Goal: Task Accomplishment & Management: Manage account settings

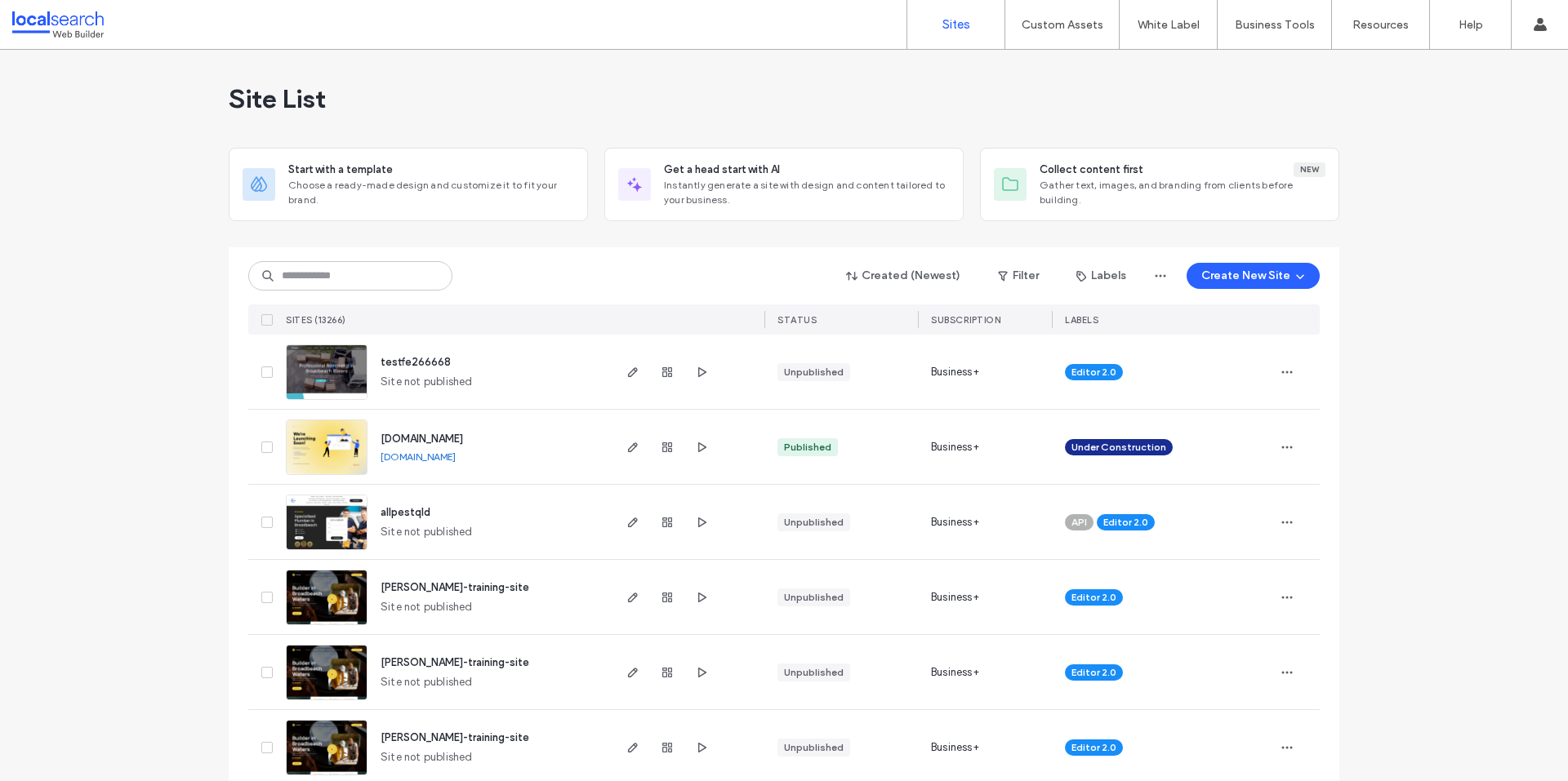
drag, startPoint x: 948, startPoint y: 77, endPoint x: 879, endPoint y: 108, distance: 75.6
click at [948, 77] on div "Site List" at bounding box center [783, 99] width 1111 height 98
click at [403, 268] on input at bounding box center [350, 276] width 204 height 30
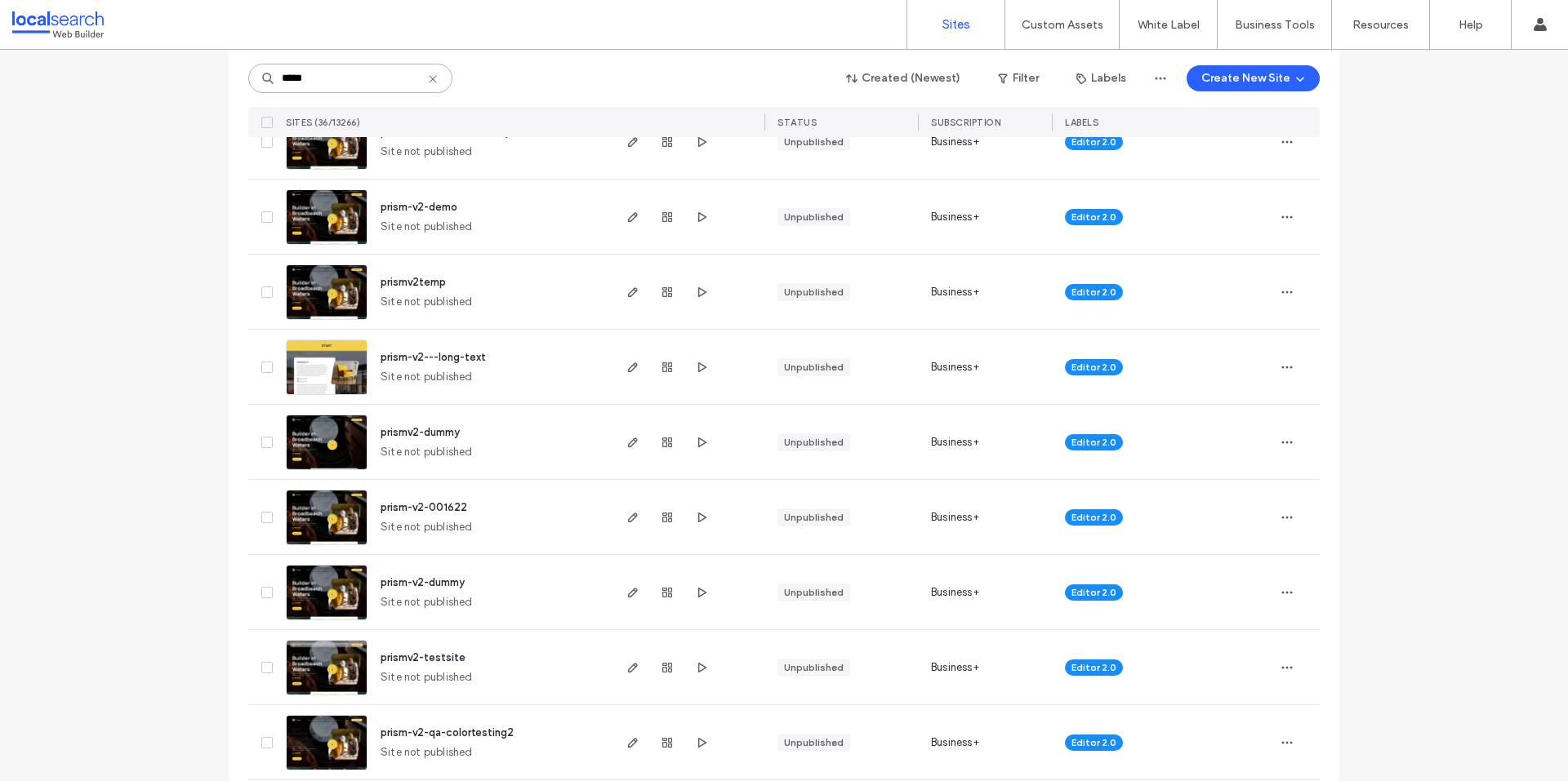
scroll to position [980, 0]
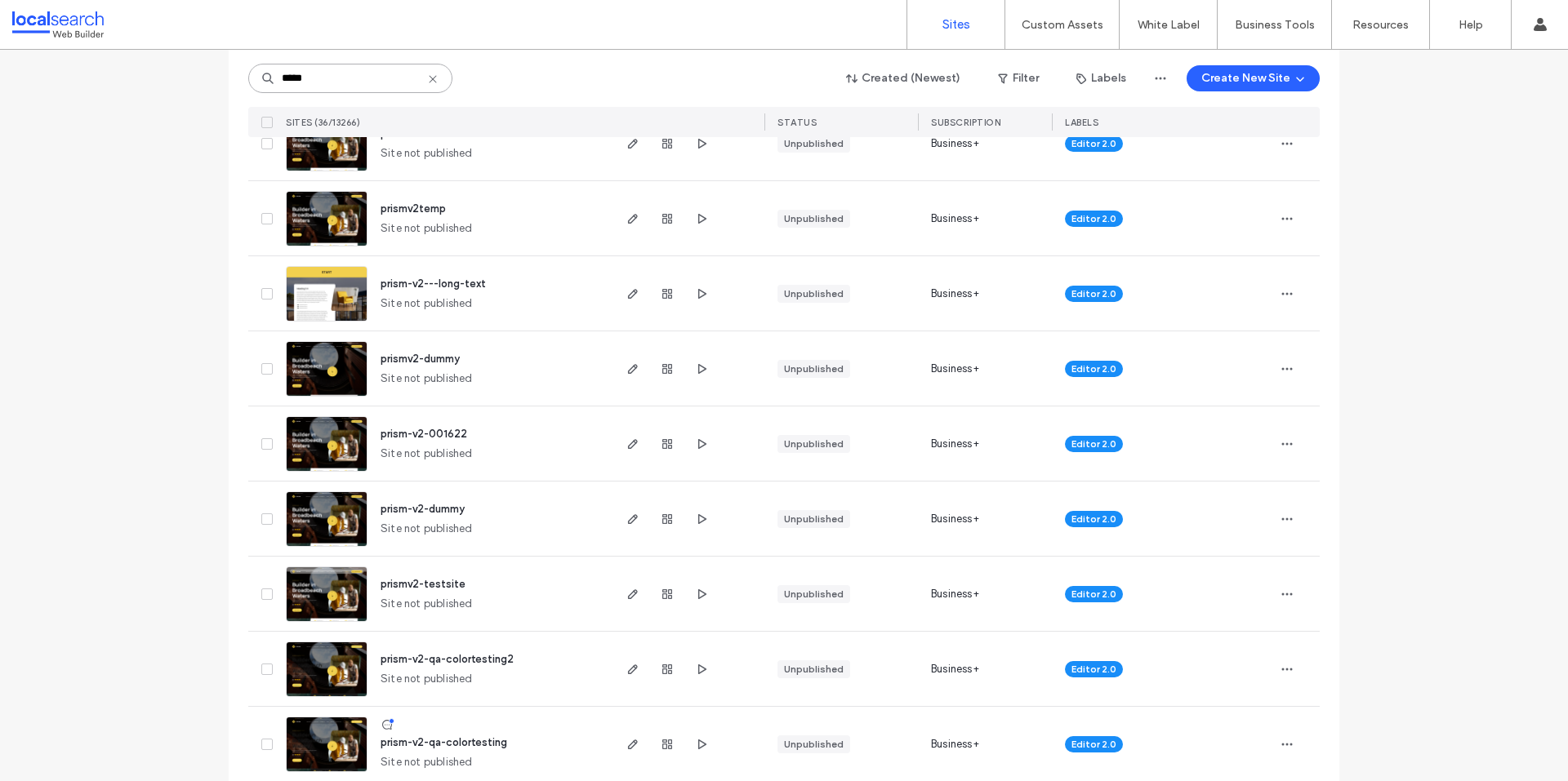
type input "*****"
click at [433, 510] on span "prism-v2-dummy" at bounding box center [422, 509] width 84 height 12
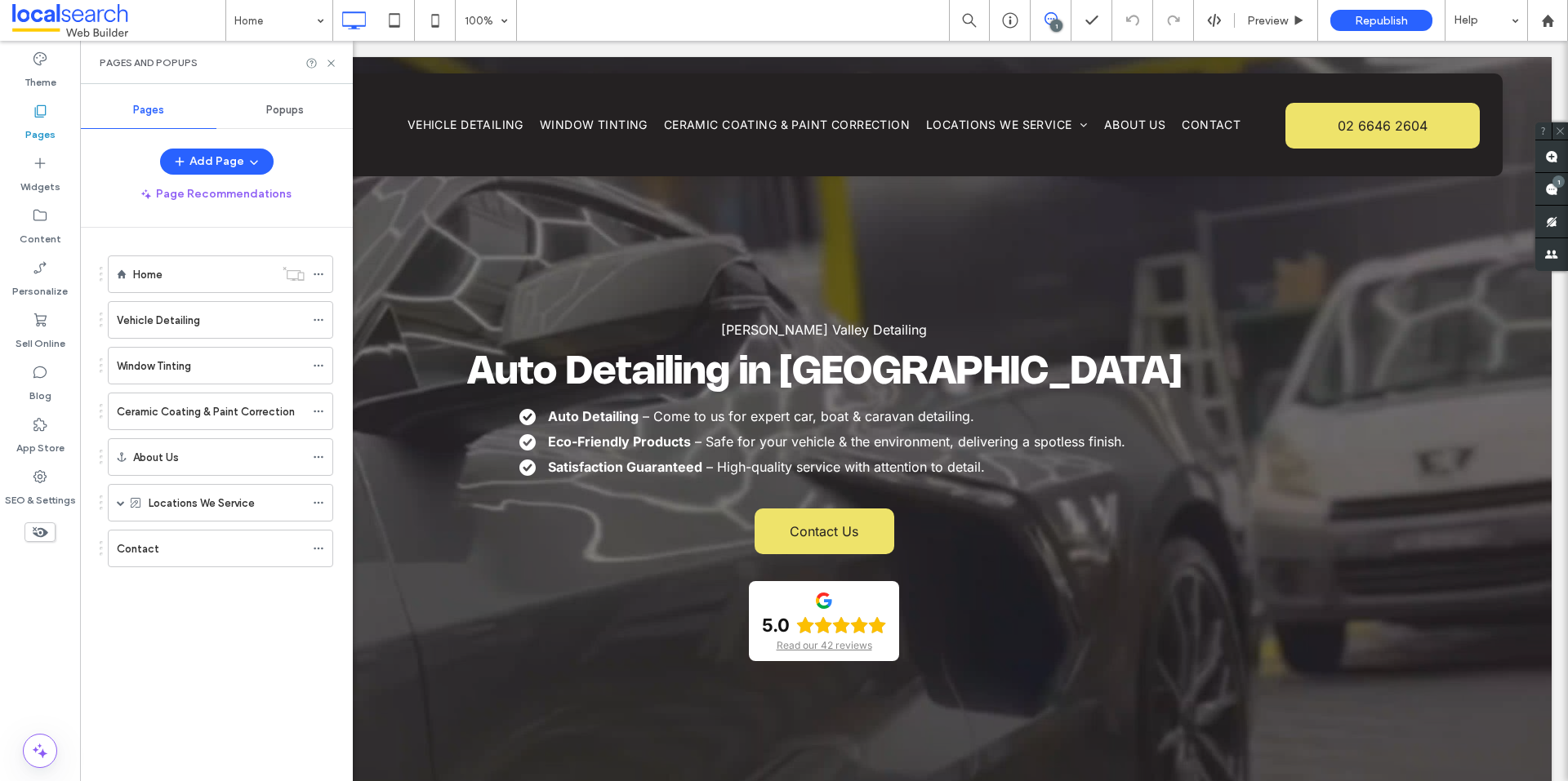
click at [284, 595] on div "Home Vehicle Detailing Window Tinting Ceramic Coating & Paint Correction About …" at bounding box center [216, 426] width 233 height 360
click at [319, 504] on use at bounding box center [318, 503] width 9 height 2
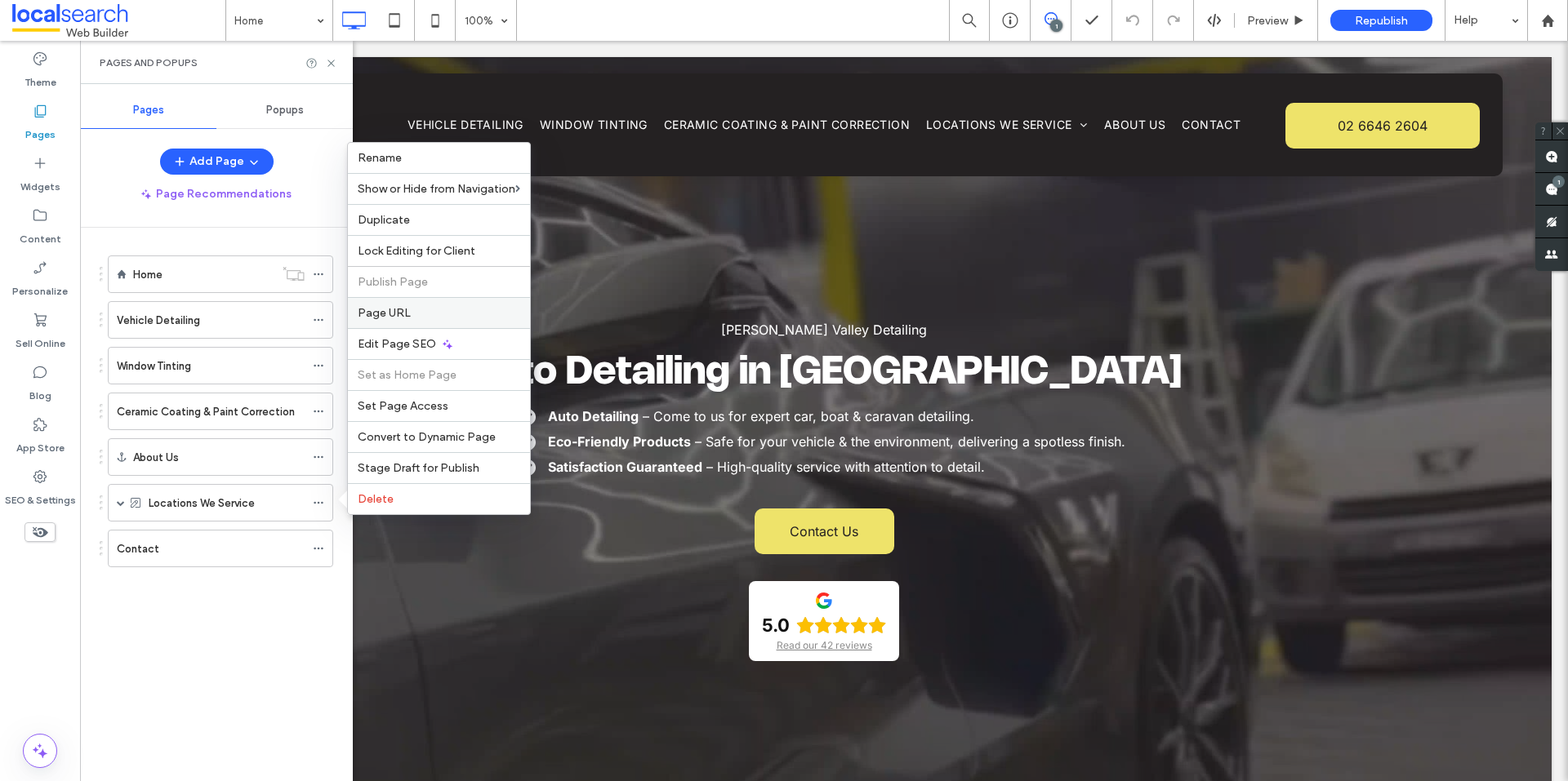
click at [482, 311] on label "Page URL" at bounding box center [438, 313] width 162 height 14
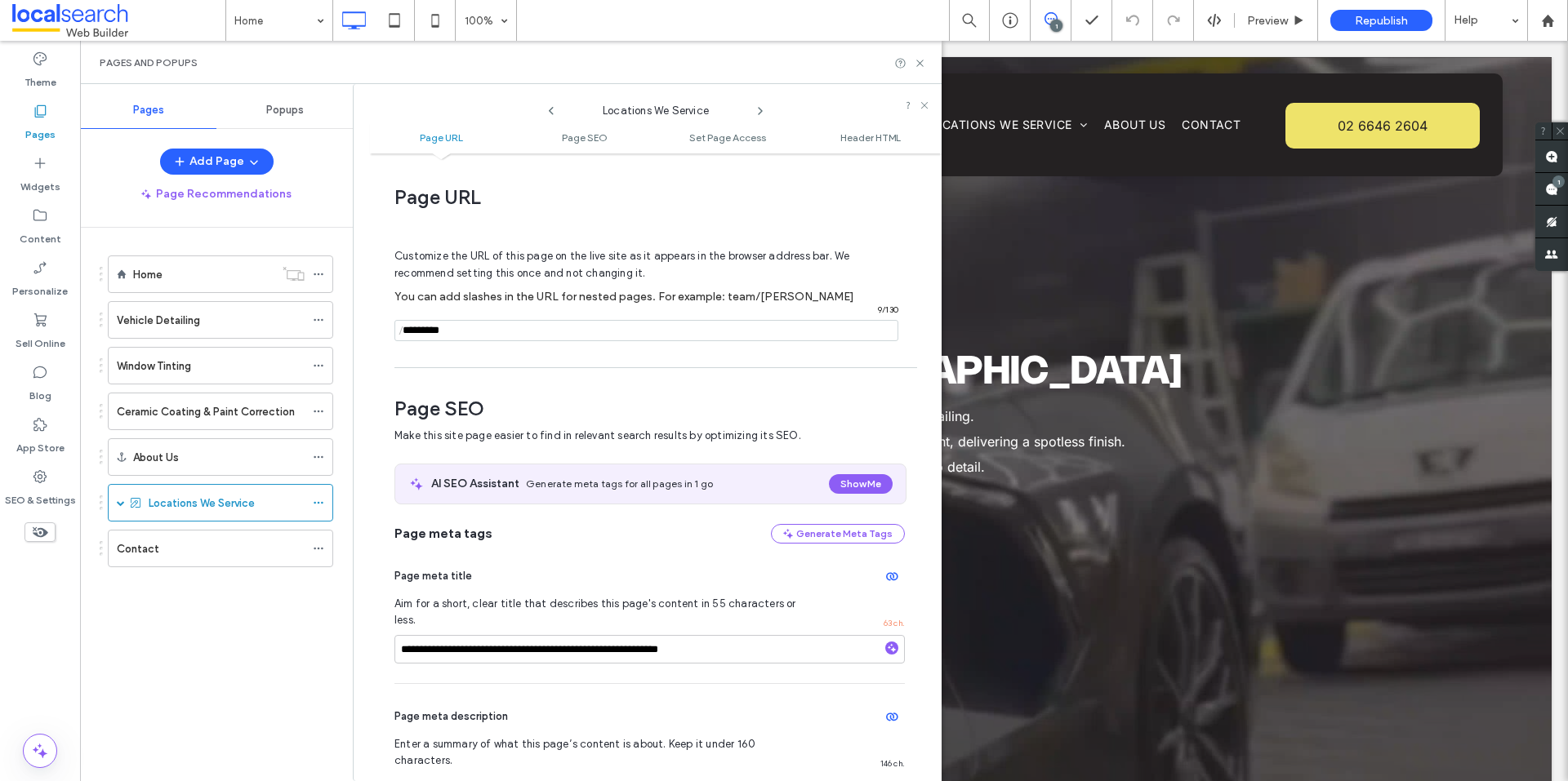
click at [611, 130] on ul "Page URL Page SEO Set Page Access Header HTML" at bounding box center [655, 136] width 572 height 33
click at [605, 131] on span "Page SEO" at bounding box center [585, 137] width 46 height 12
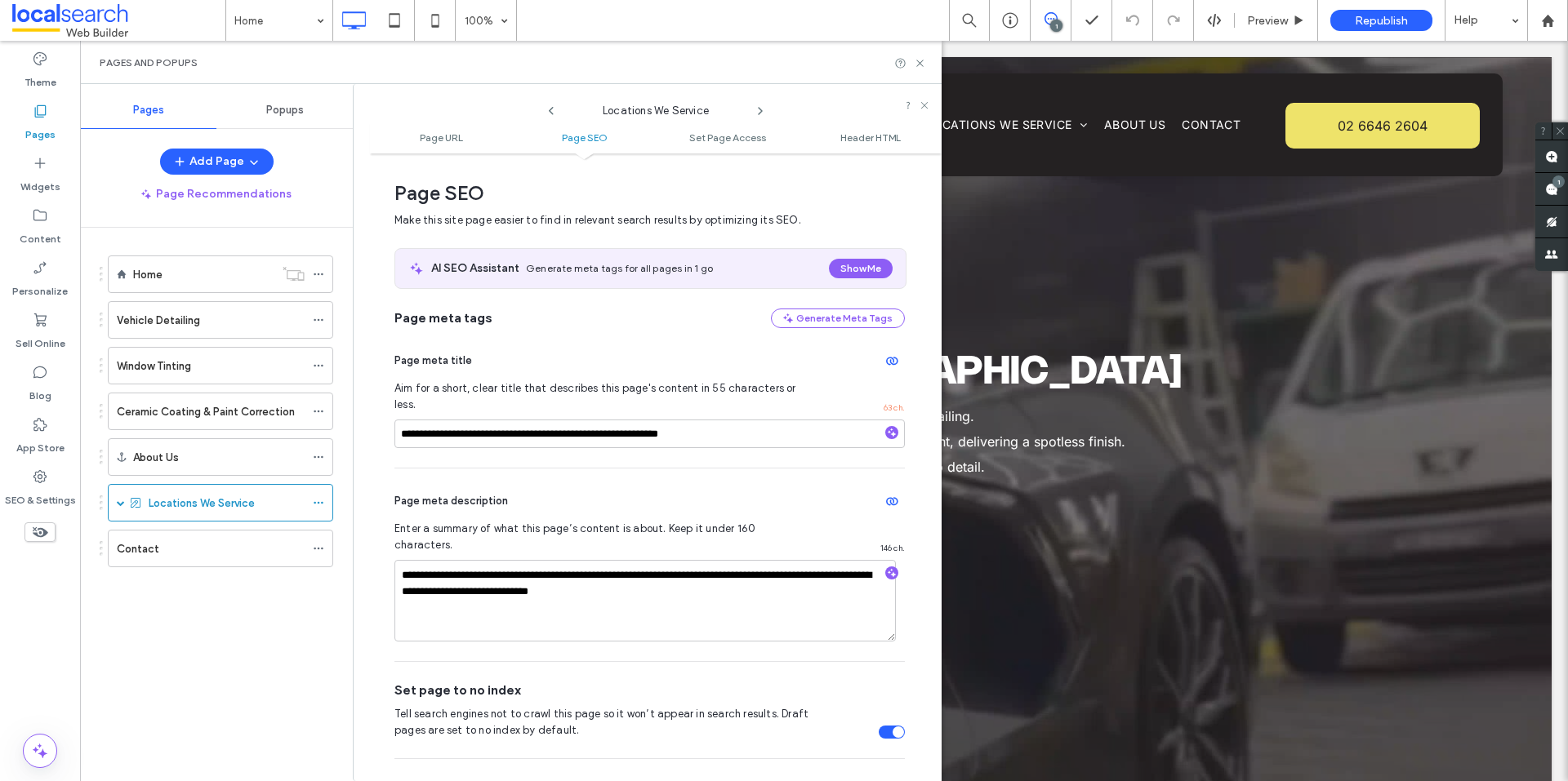
click at [764, 144] on ul "Page URL Page SEO Set Page Access Header HTML" at bounding box center [655, 136] width 572 height 33
click at [848, 136] on span "Header HTML" at bounding box center [870, 137] width 61 height 12
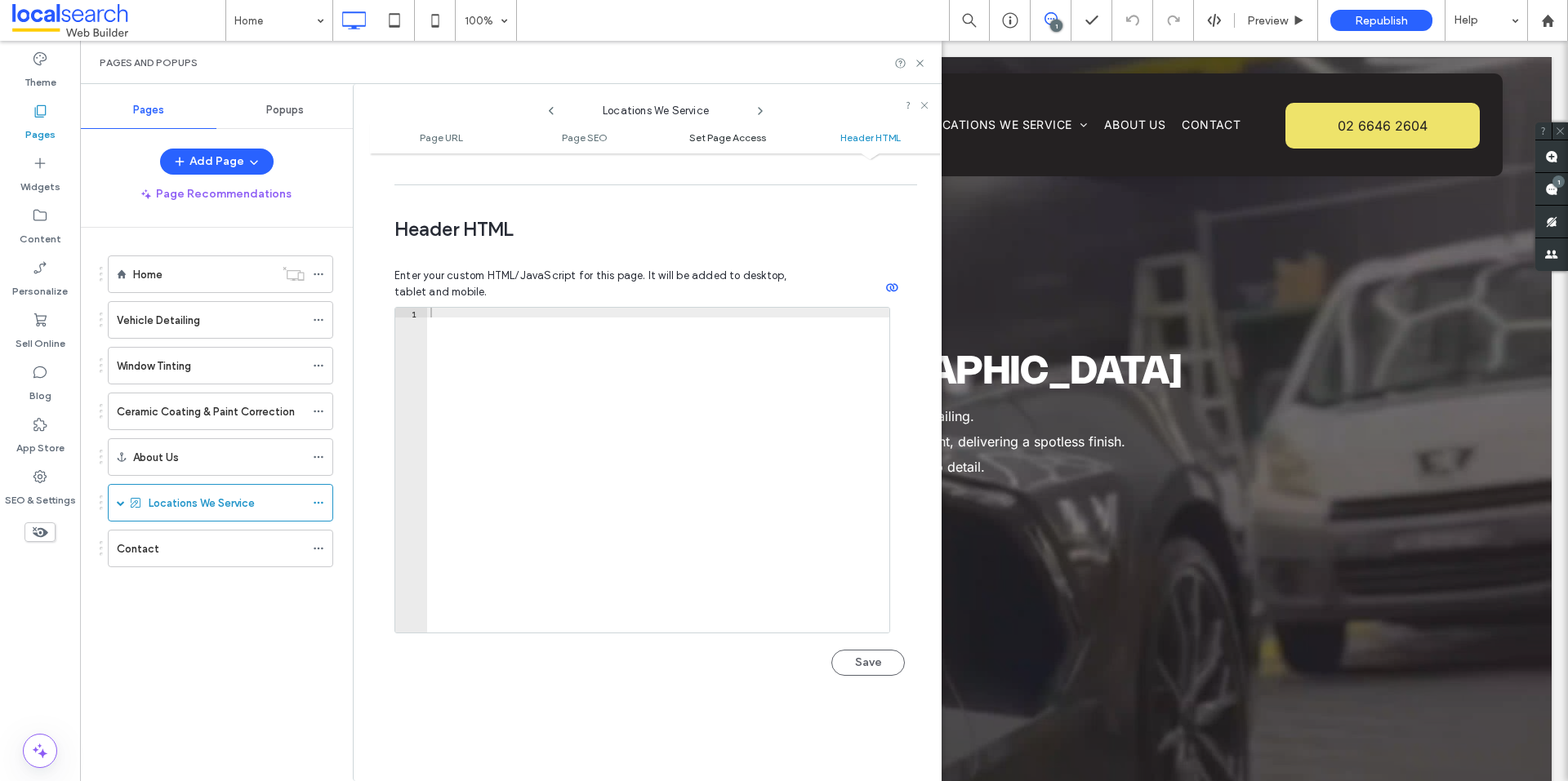
click at [727, 138] on span "Set Page Access" at bounding box center [727, 137] width 77 height 12
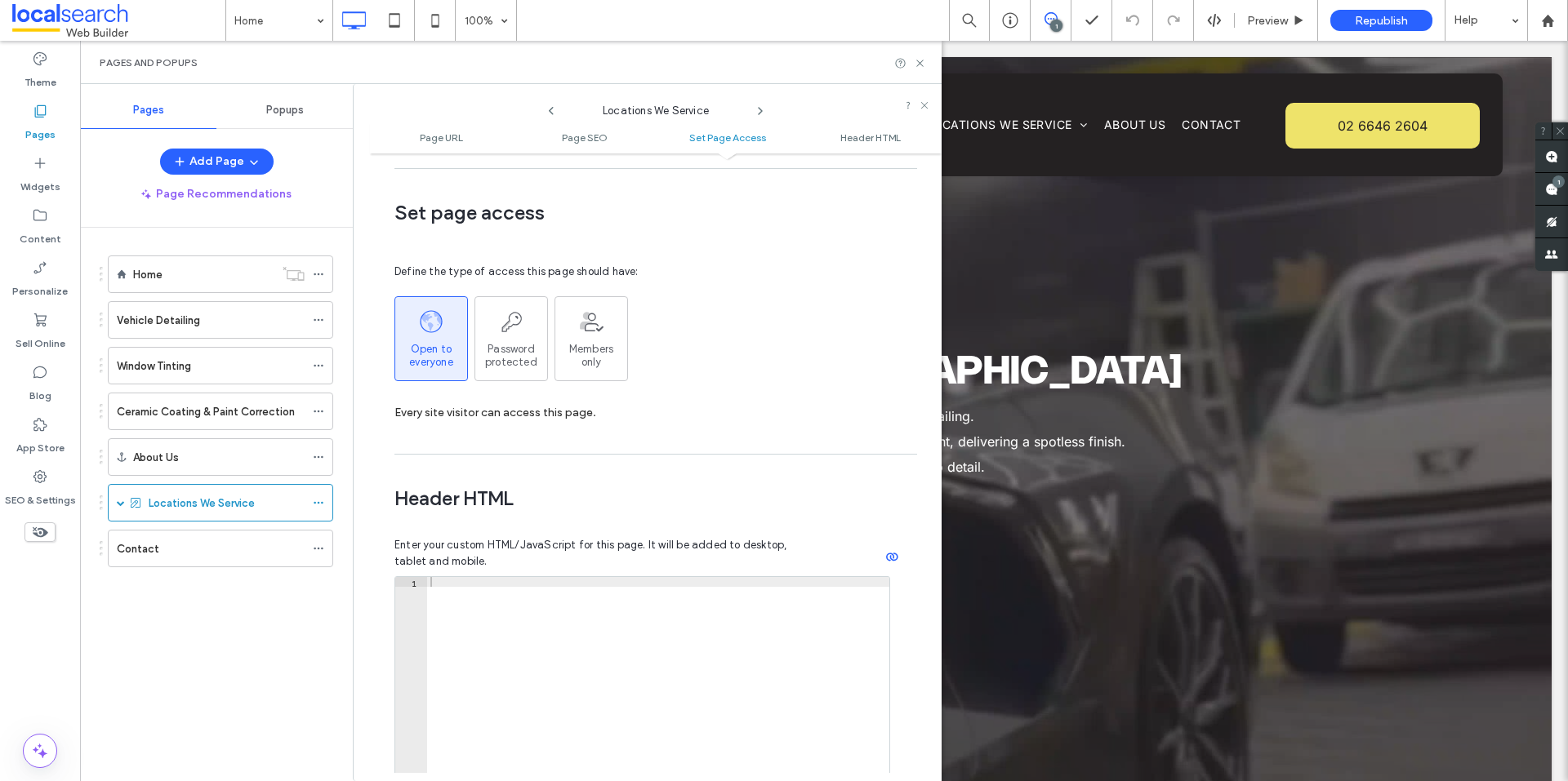
scroll to position [1220, 0]
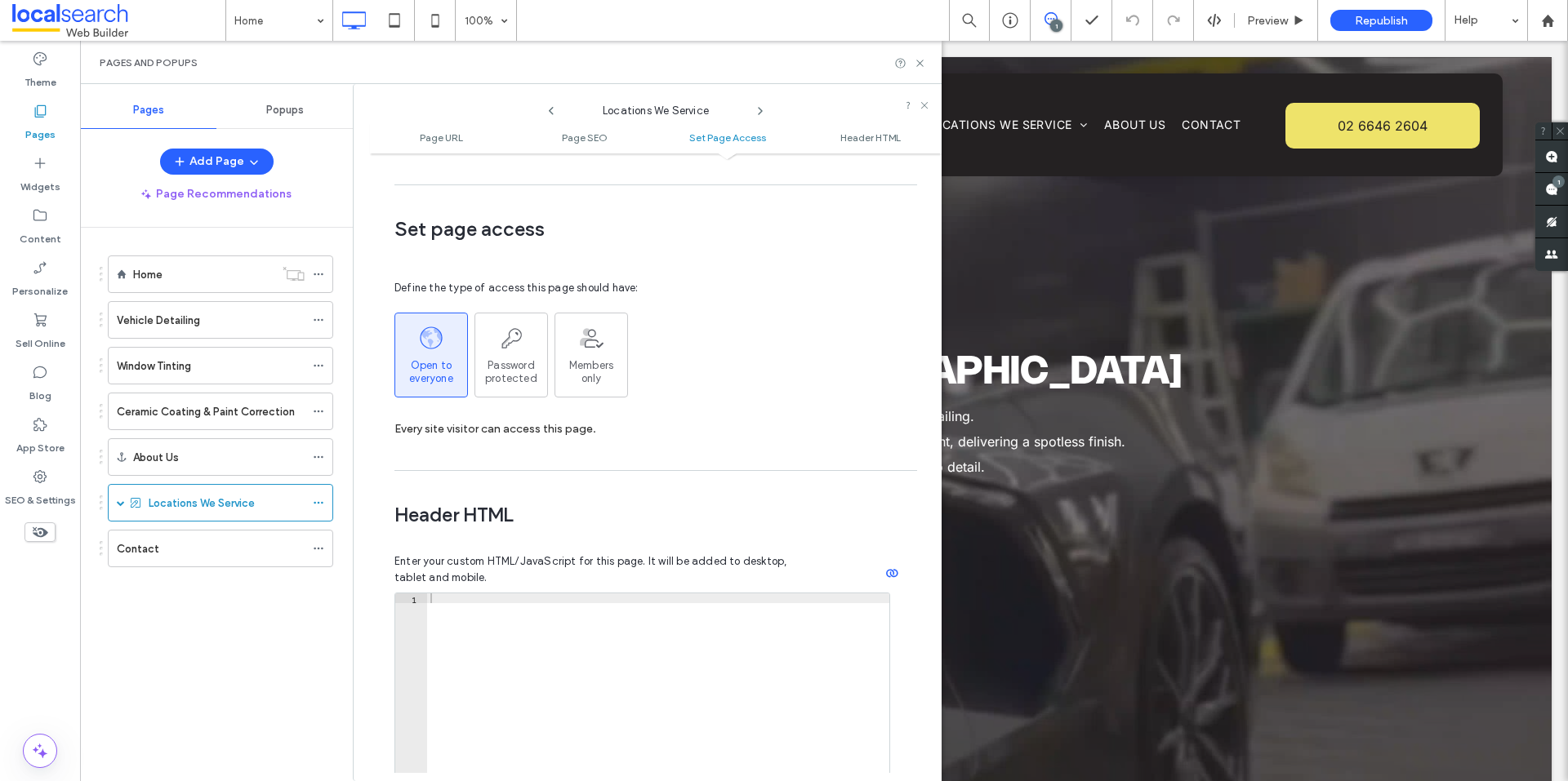
drag, startPoint x: 190, startPoint y: 504, endPoint x: 206, endPoint y: 501, distance: 16.3
click at [190, 504] on label "Locations We Service" at bounding box center [201, 503] width 107 height 29
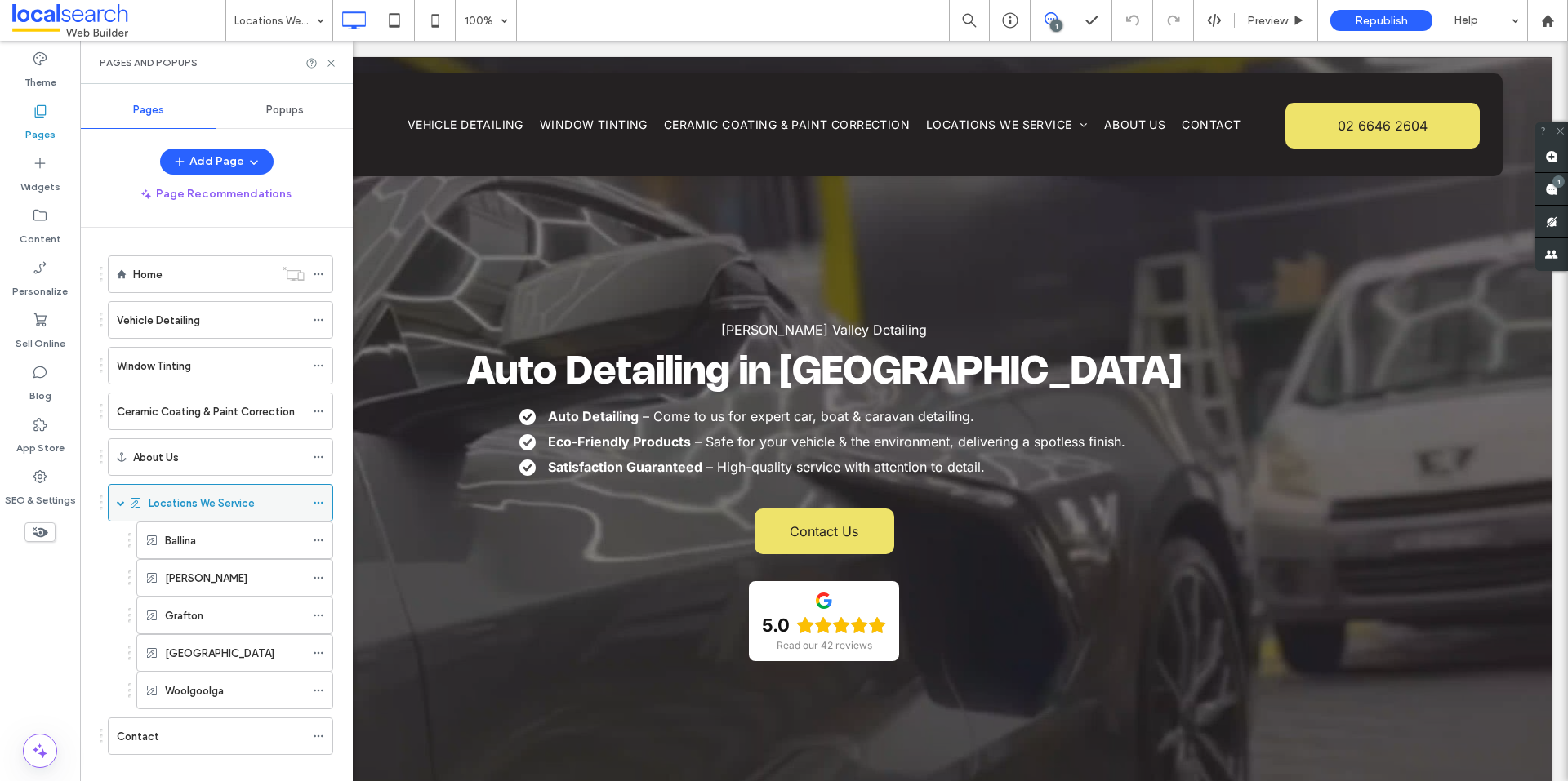
click at [319, 505] on icon at bounding box center [318, 502] width 11 height 11
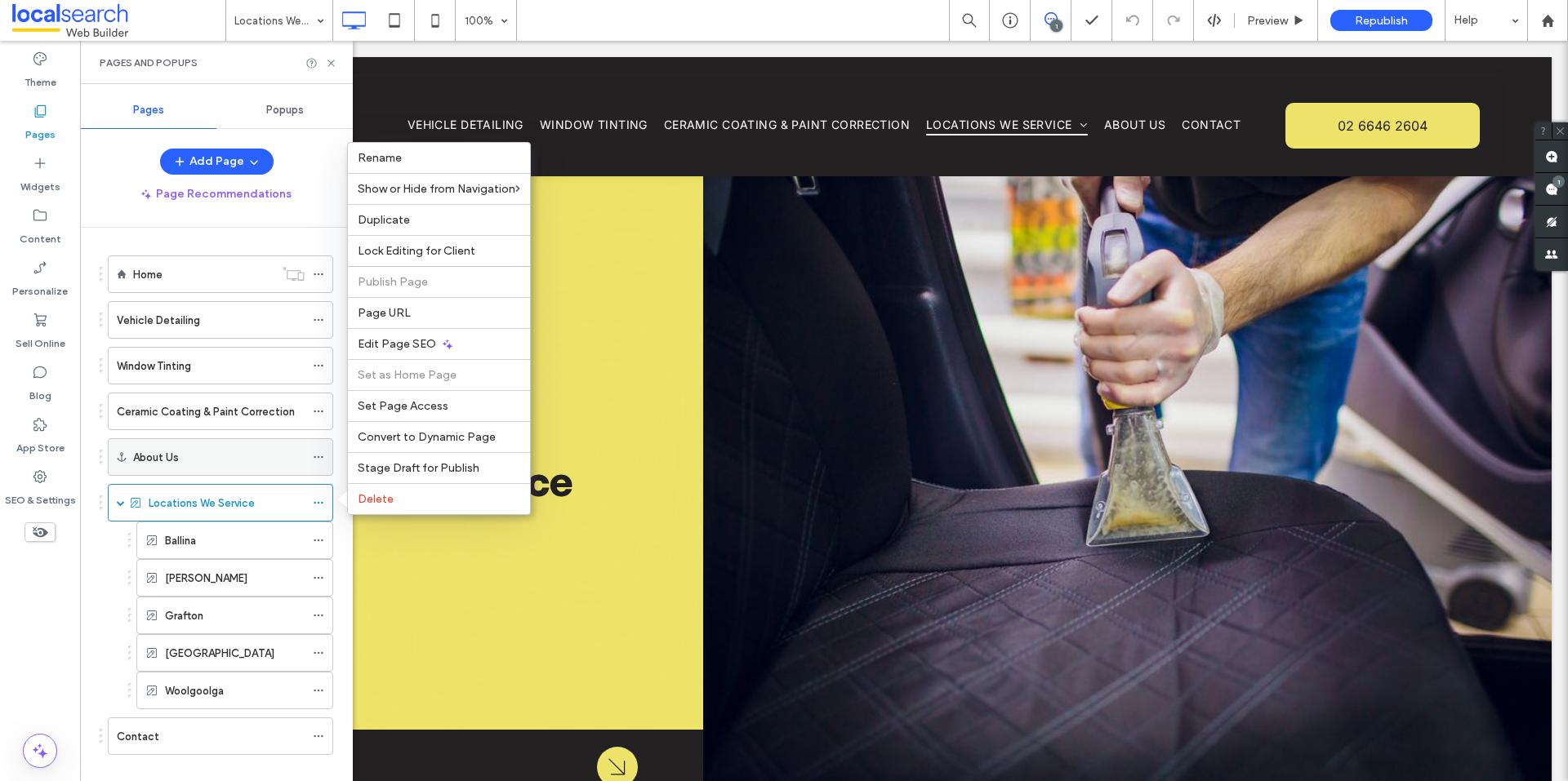
click at [320, 449] on span at bounding box center [318, 457] width 11 height 25
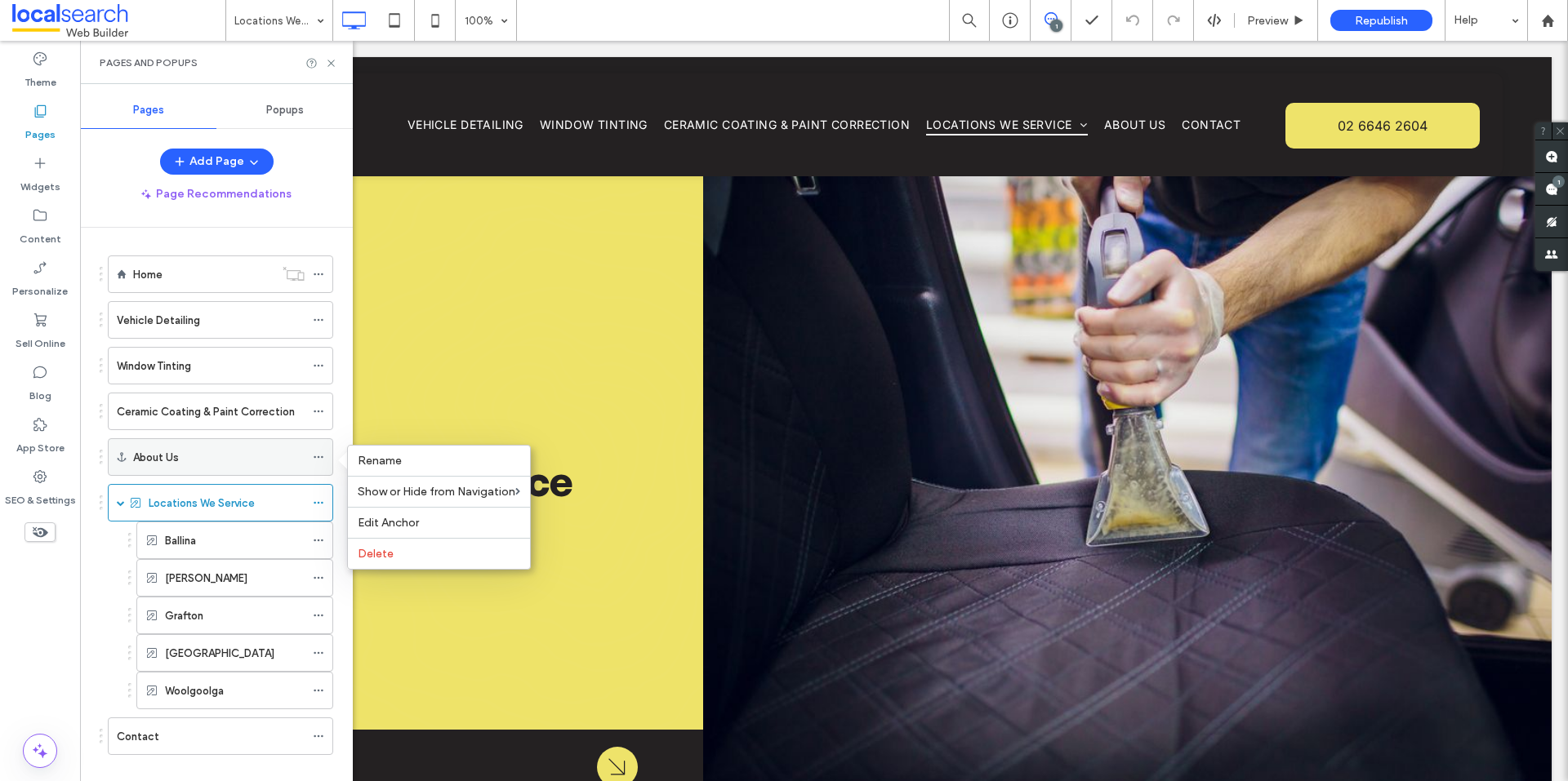
click at [315, 456] on use at bounding box center [318, 457] width 9 height 2
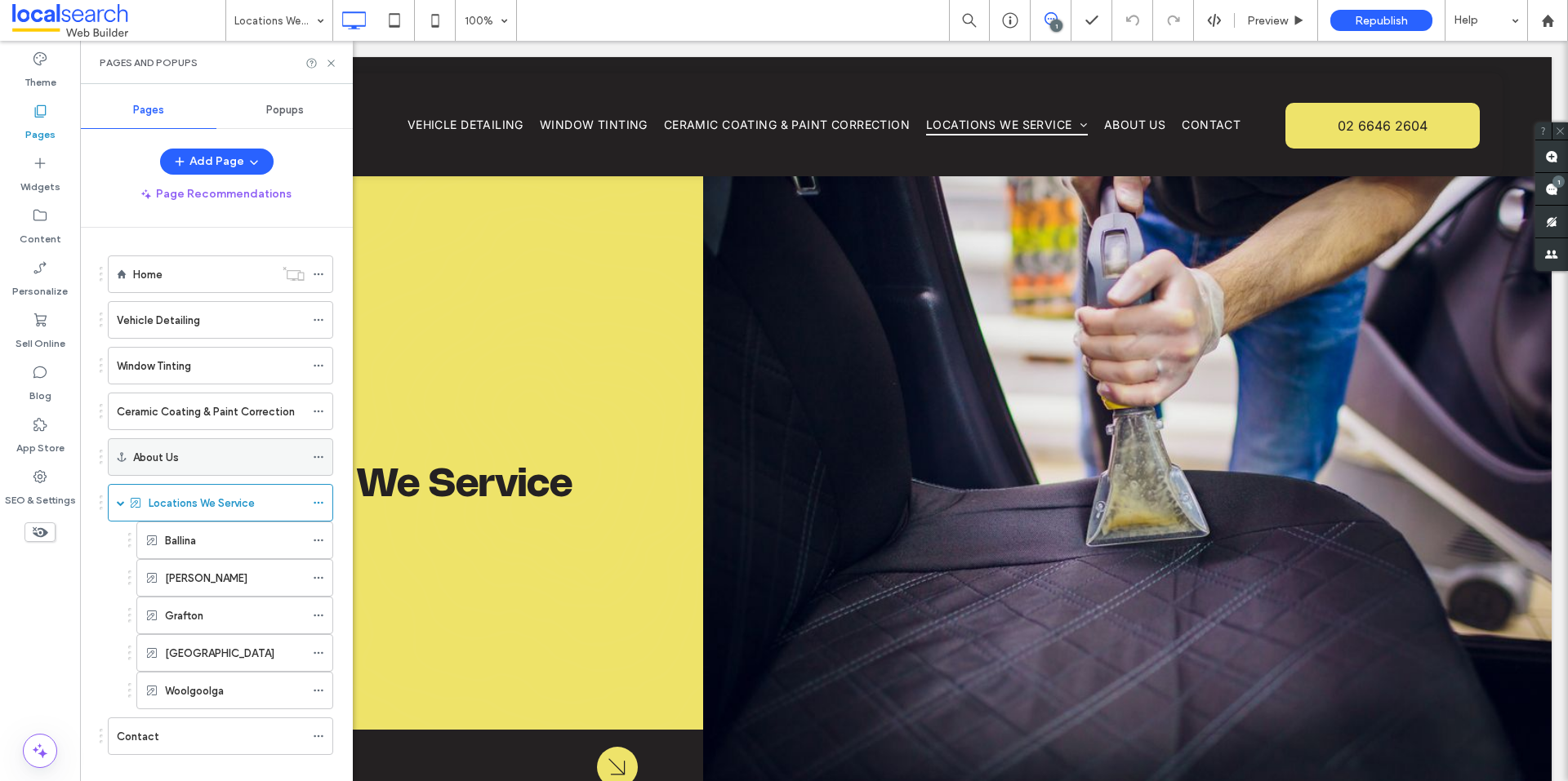
click at [315, 456] on use at bounding box center [318, 457] width 9 height 2
click at [319, 412] on use at bounding box center [318, 411] width 9 height 2
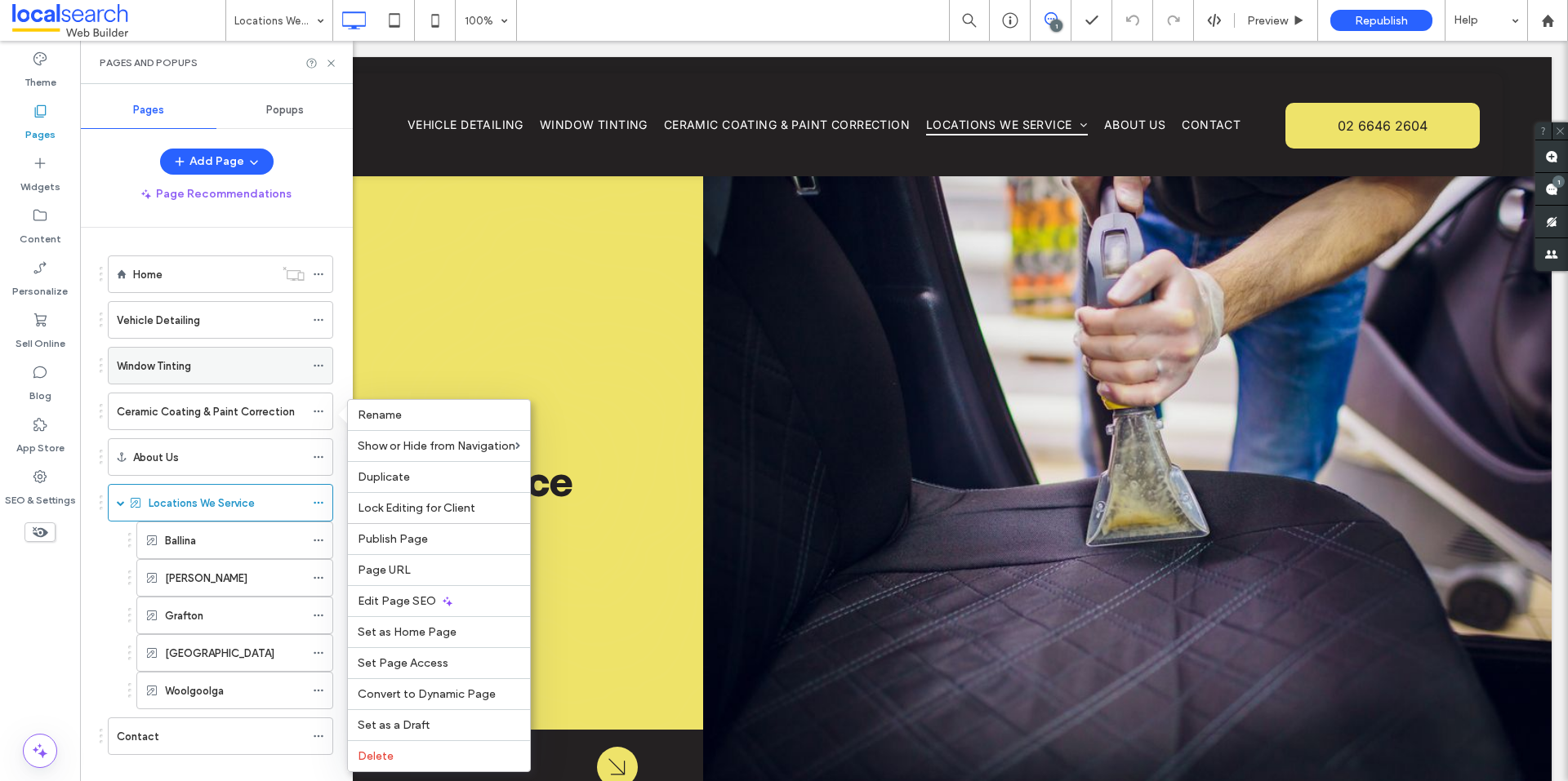
click at [318, 365] on icon at bounding box center [318, 365] width 11 height 11
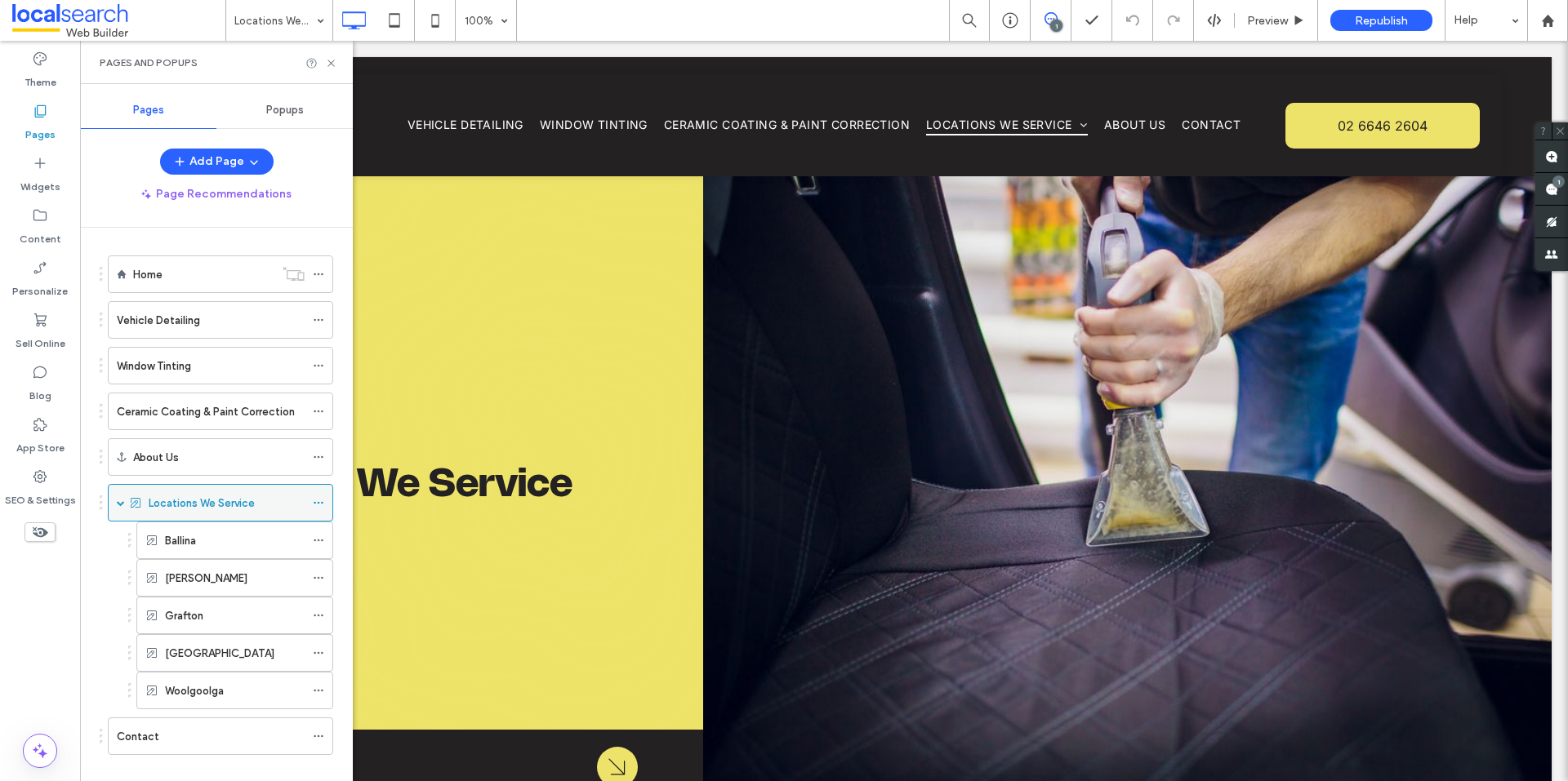
click at [323, 499] on icon at bounding box center [318, 502] width 11 height 11
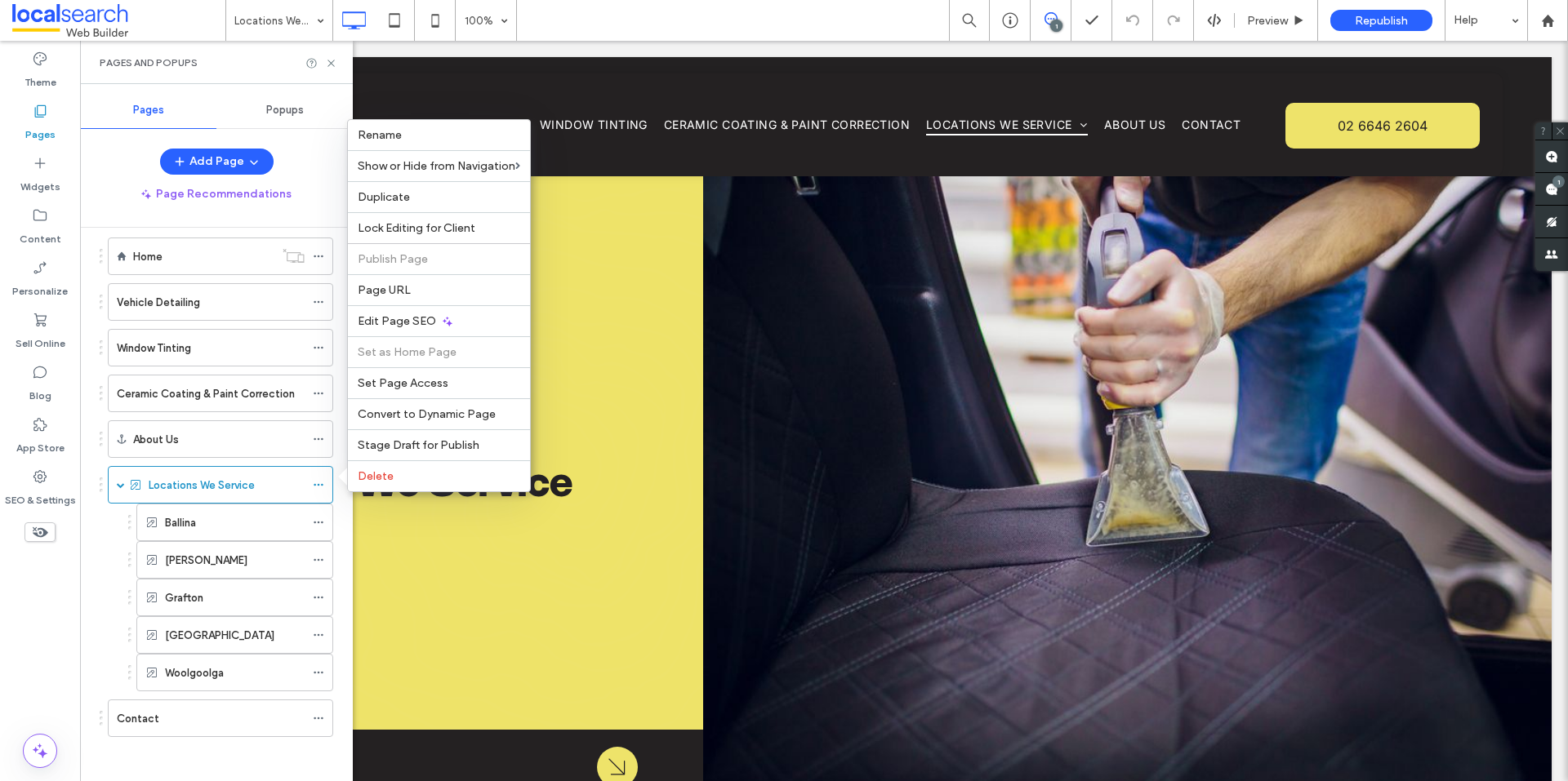
scroll to position [23, 0]
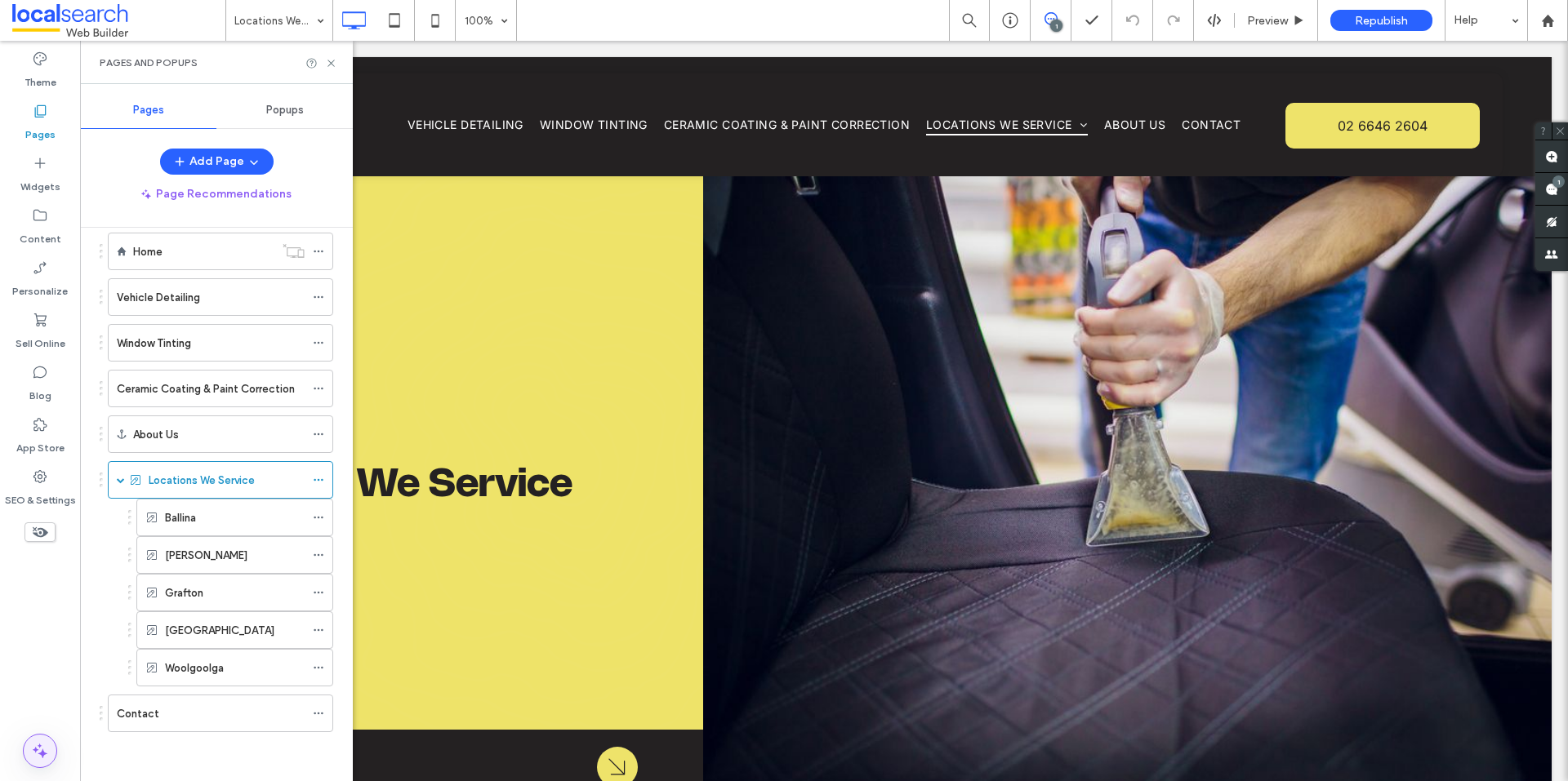
click at [35, 739] on span at bounding box center [40, 751] width 33 height 33
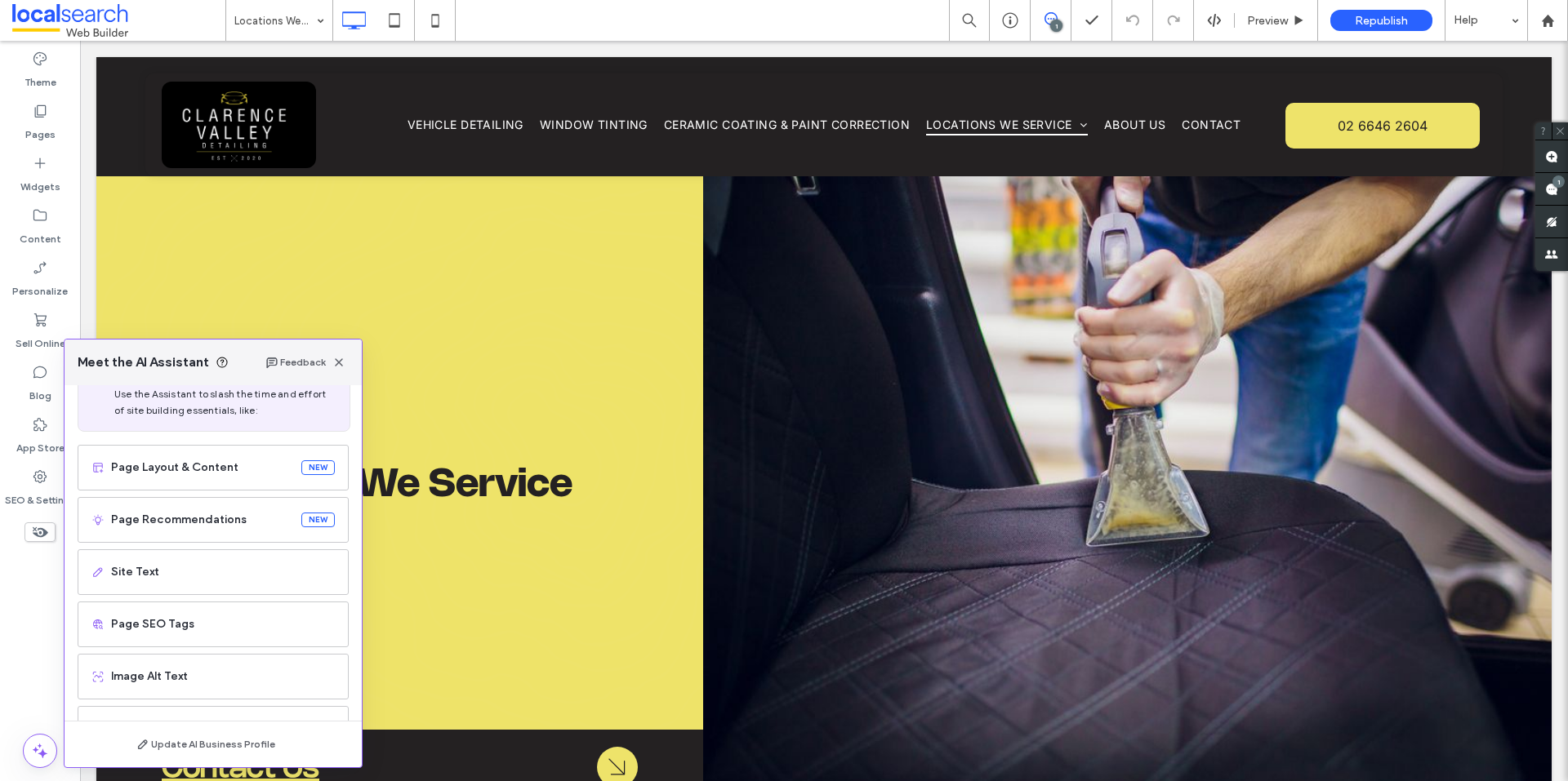
scroll to position [104, 0]
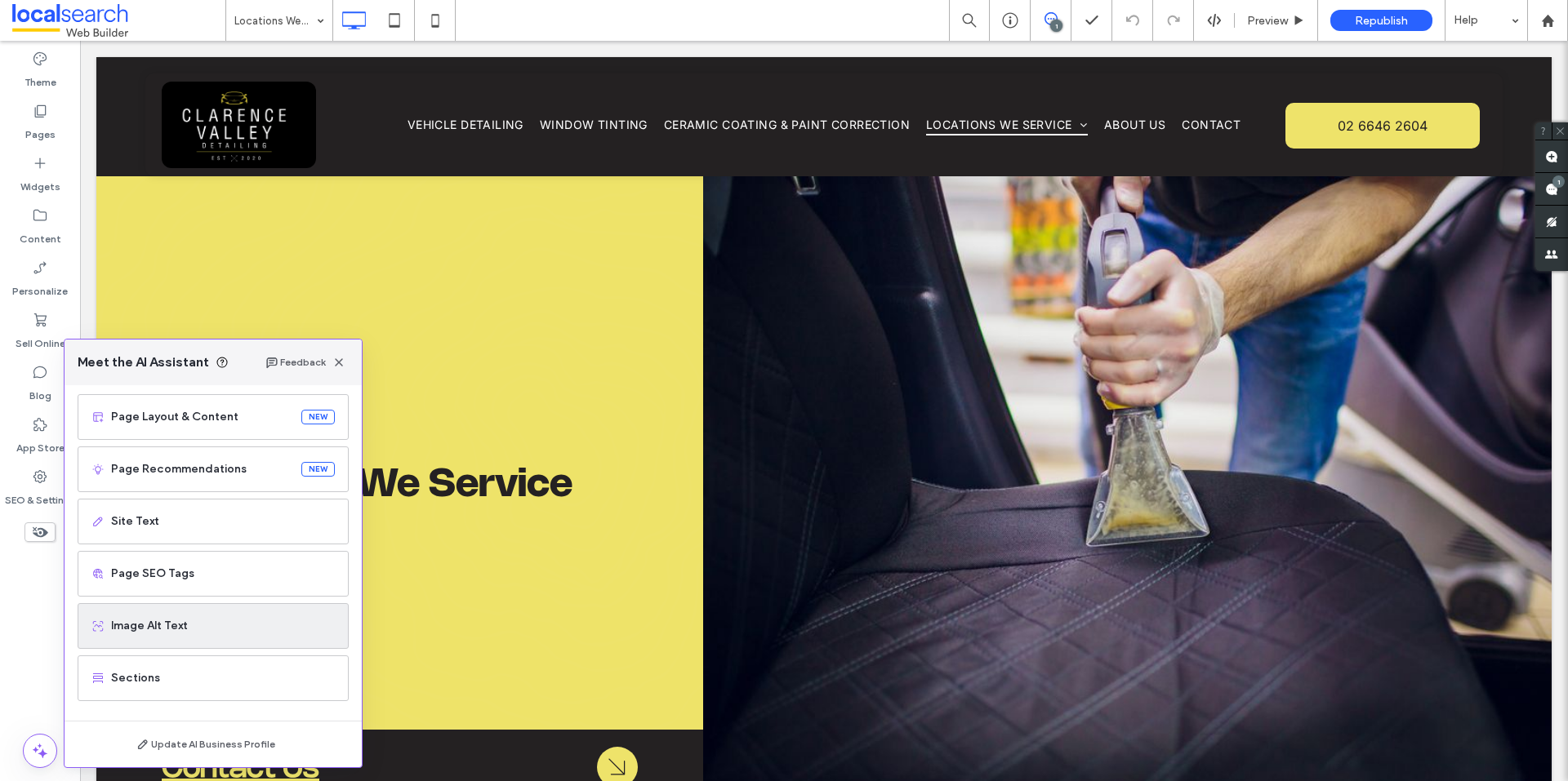
click at [174, 609] on div "Image Alt Text" at bounding box center [213, 627] width 271 height 46
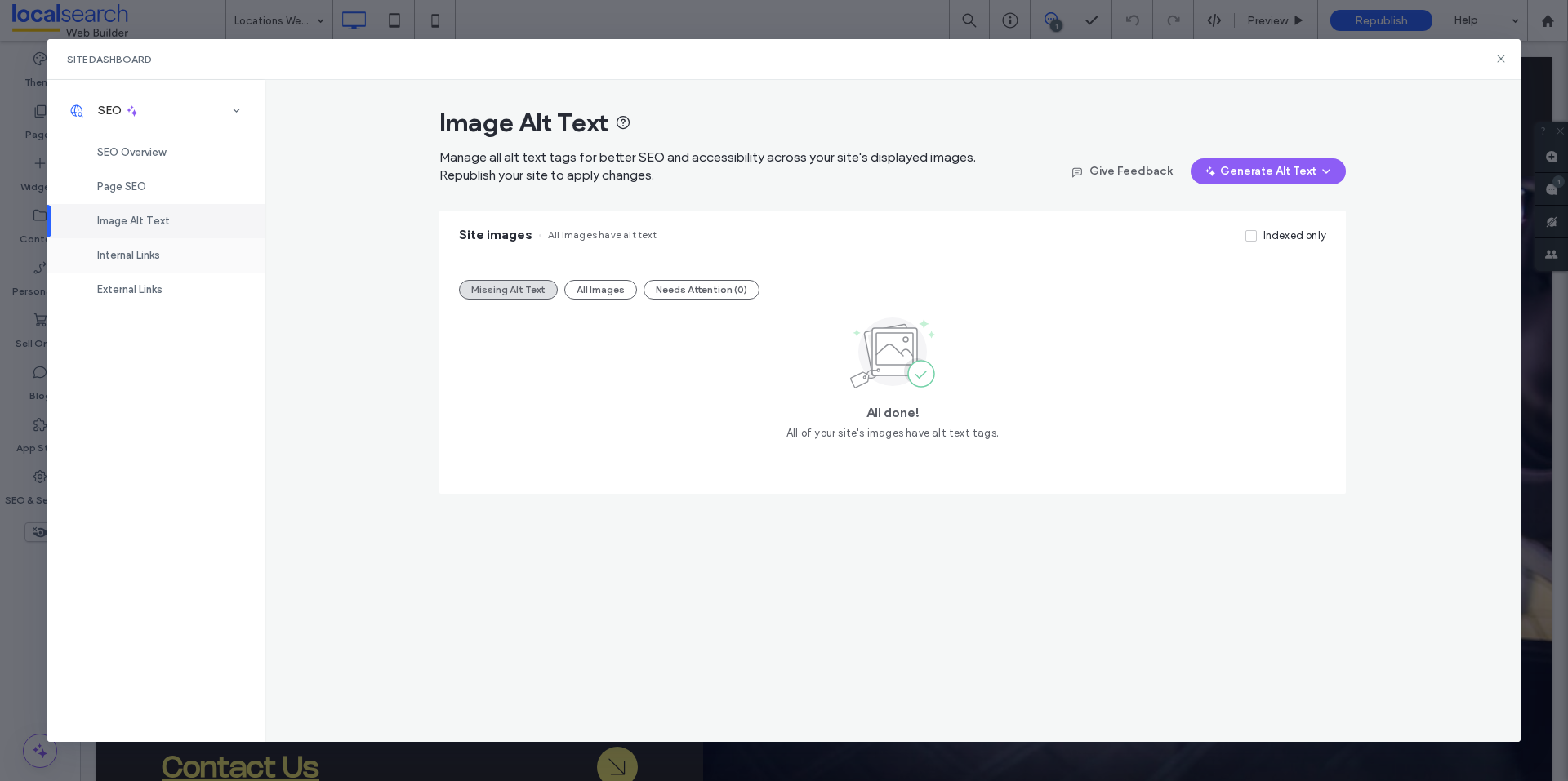
click at [138, 256] on span "Internal Links" at bounding box center [129, 255] width 63 height 12
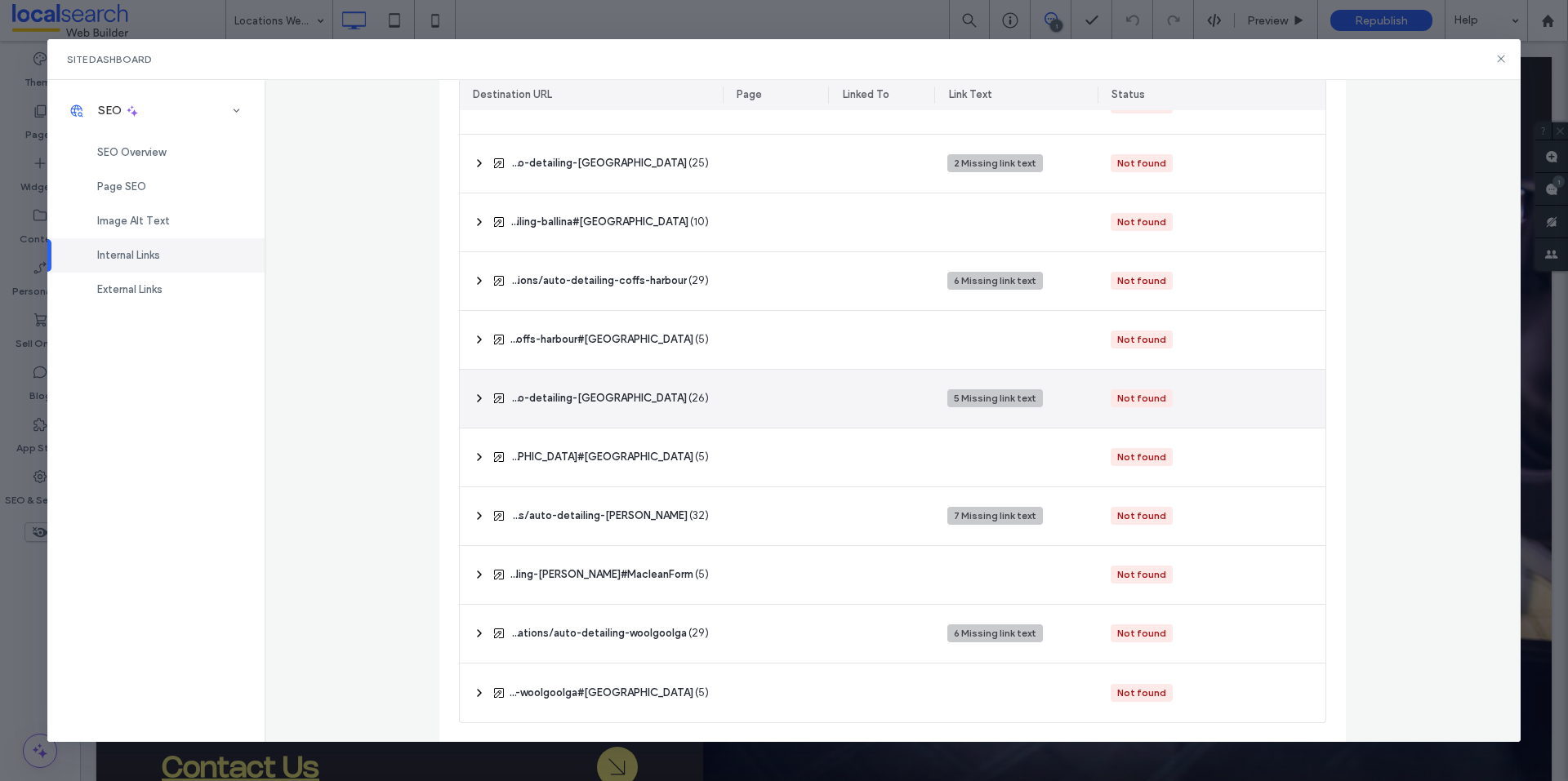
scroll to position [282, 0]
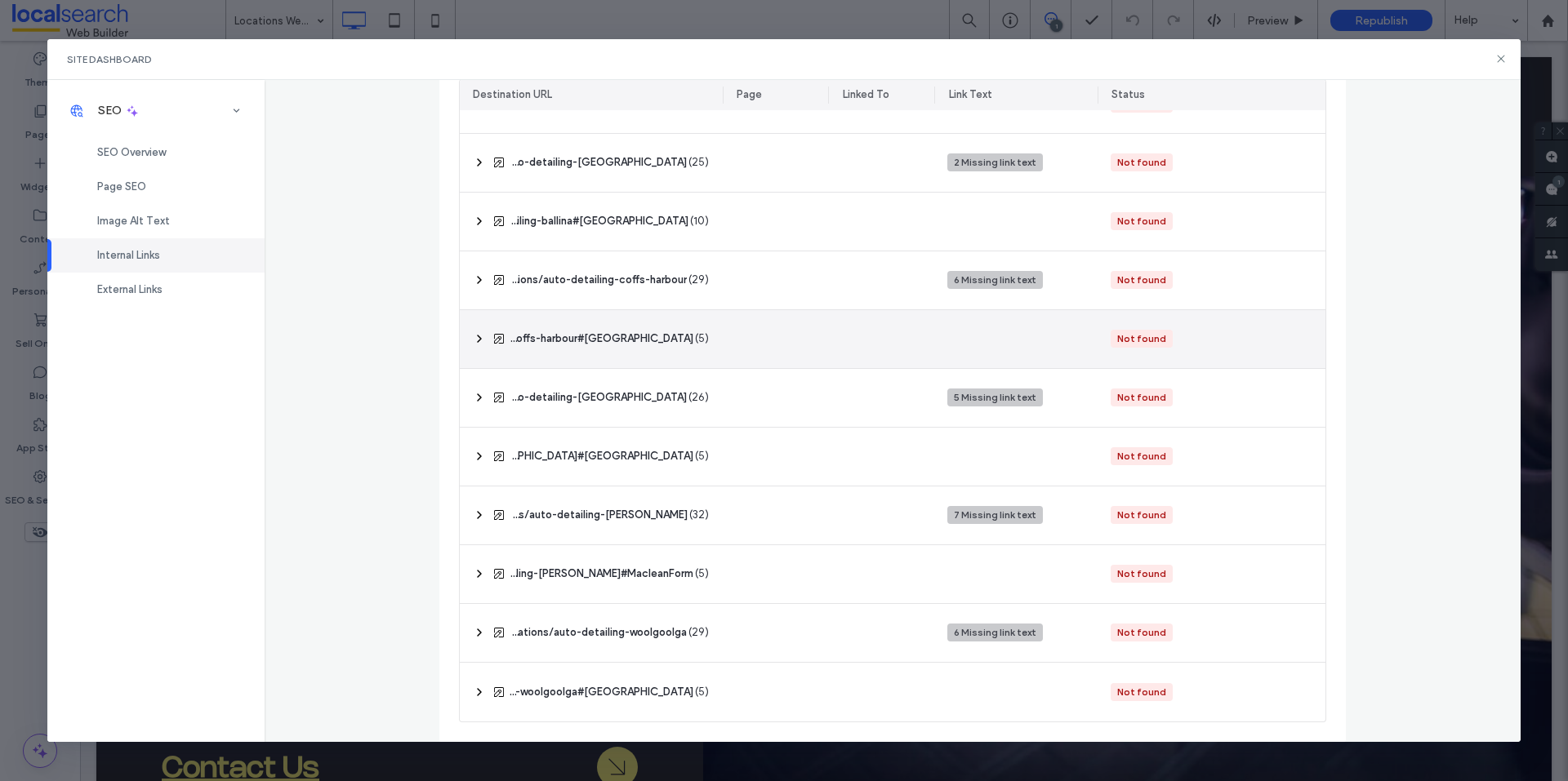
click at [473, 335] on icon at bounding box center [479, 339] width 13 height 13
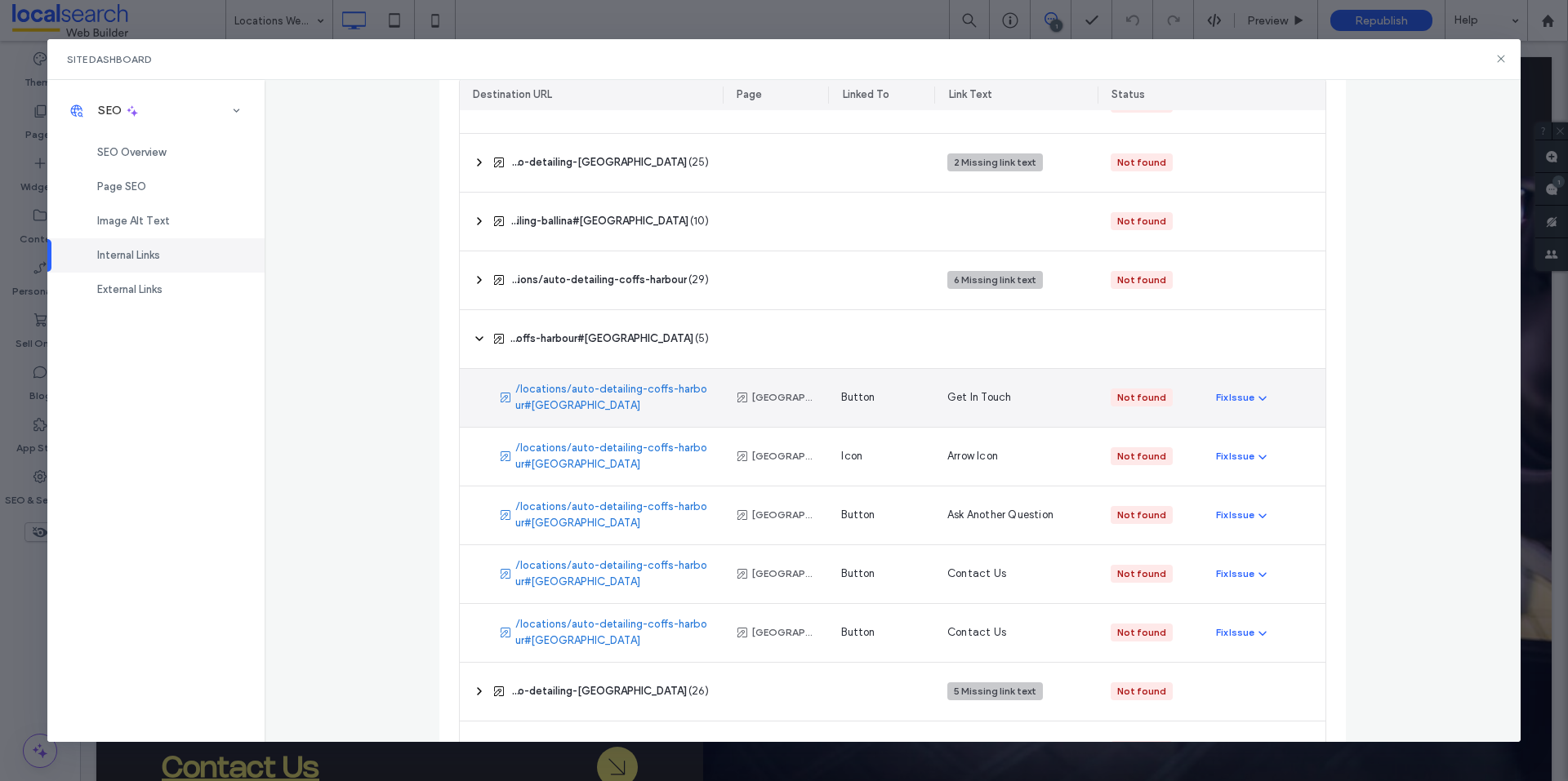
scroll to position [576, 0]
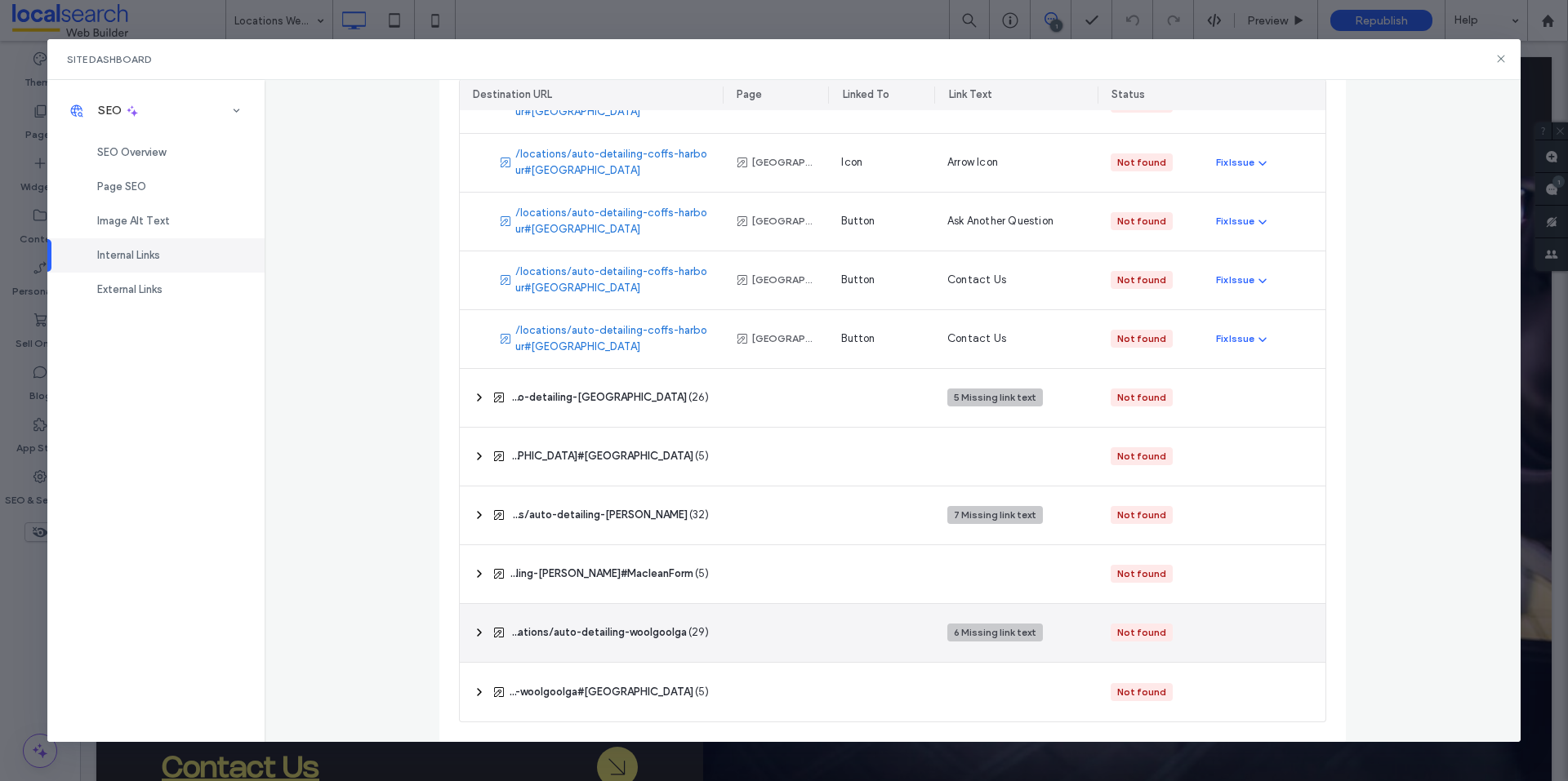
click at [464, 637] on div "‎ /locations/auto-detailing-woolgoolga ‎ ( 29 )" at bounding box center [591, 634] width 263 height 58
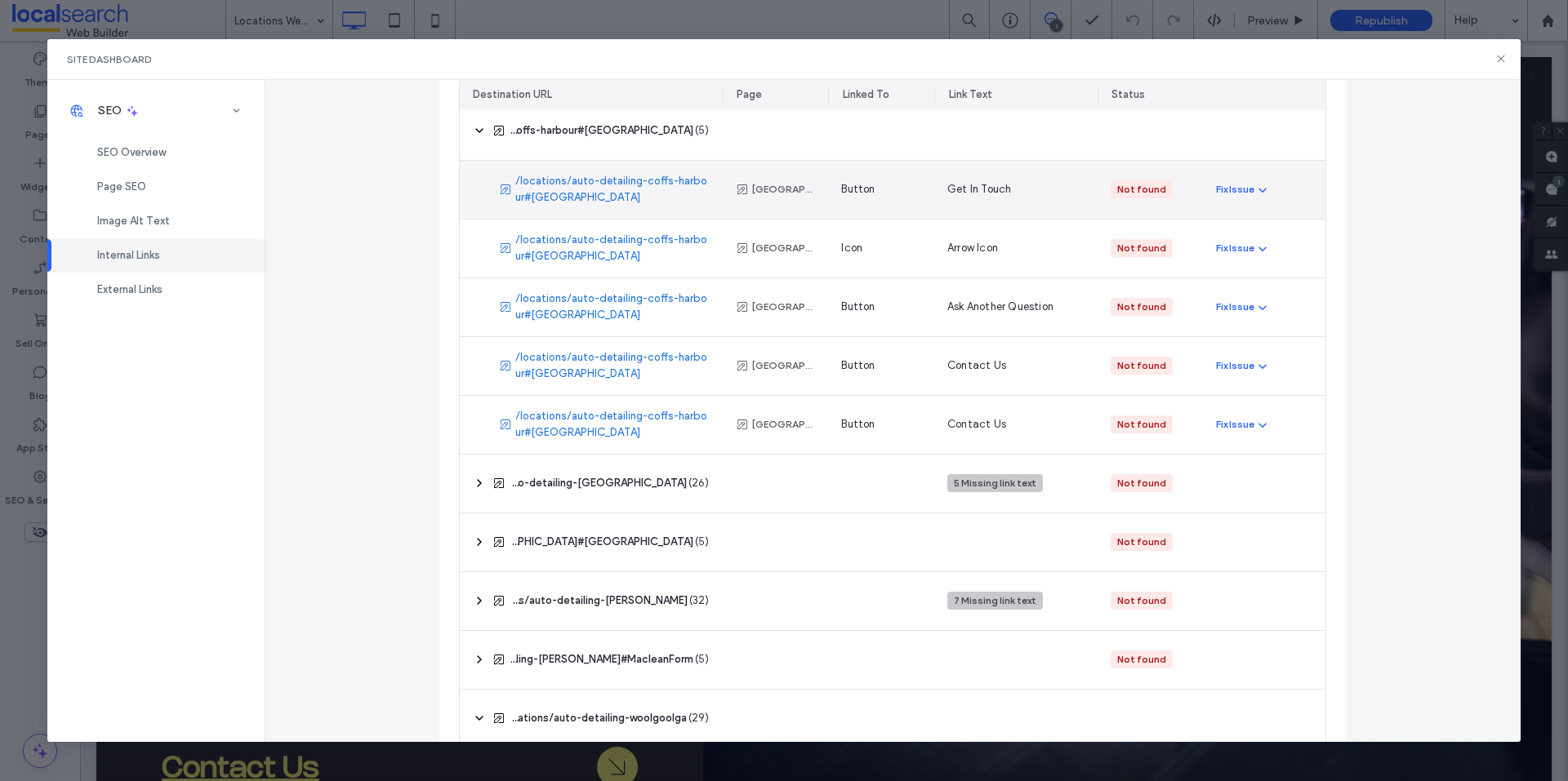
scroll to position [245, 0]
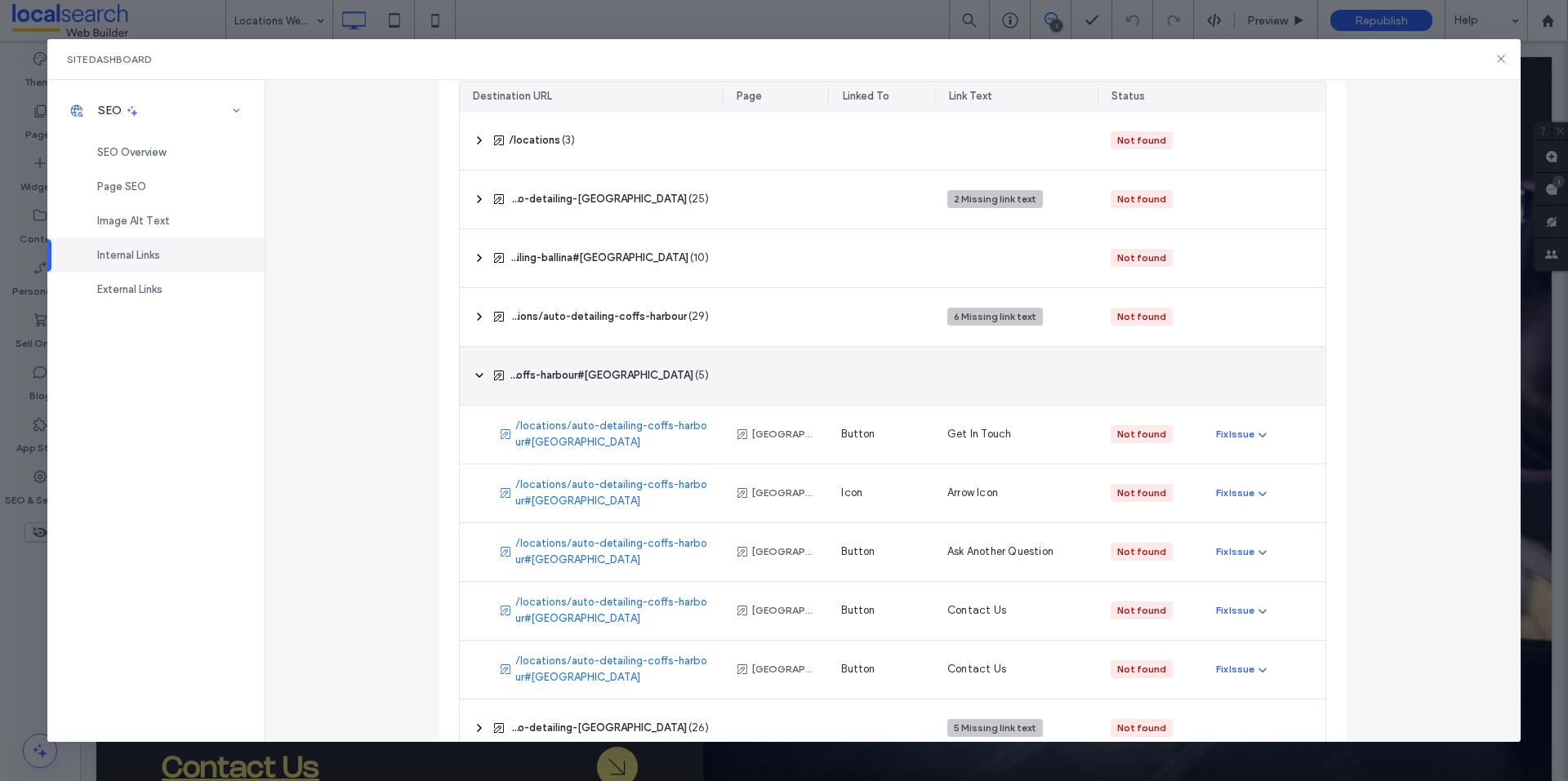
click at [476, 377] on use at bounding box center [479, 375] width 7 height 3
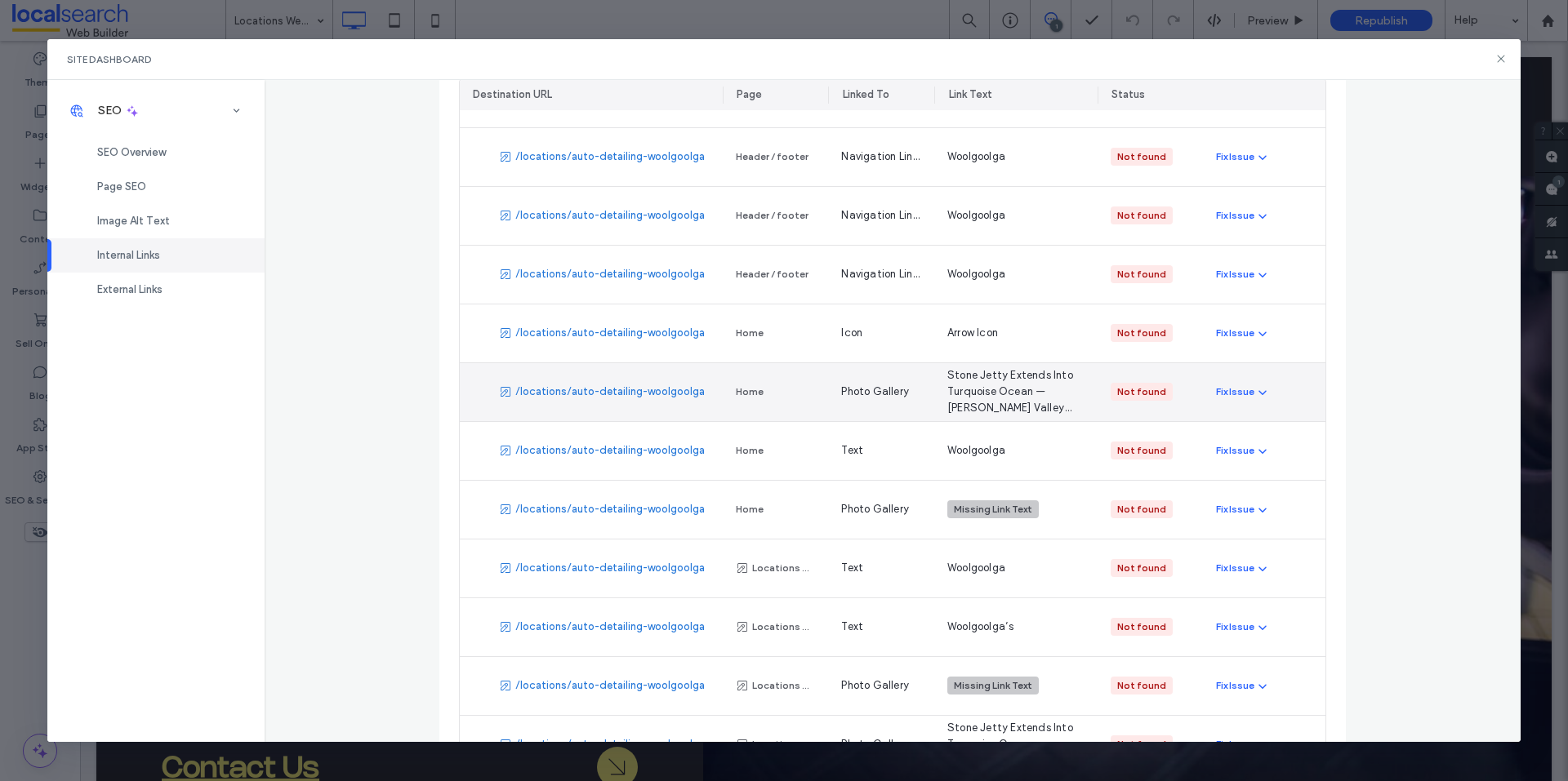
scroll to position [490, 0]
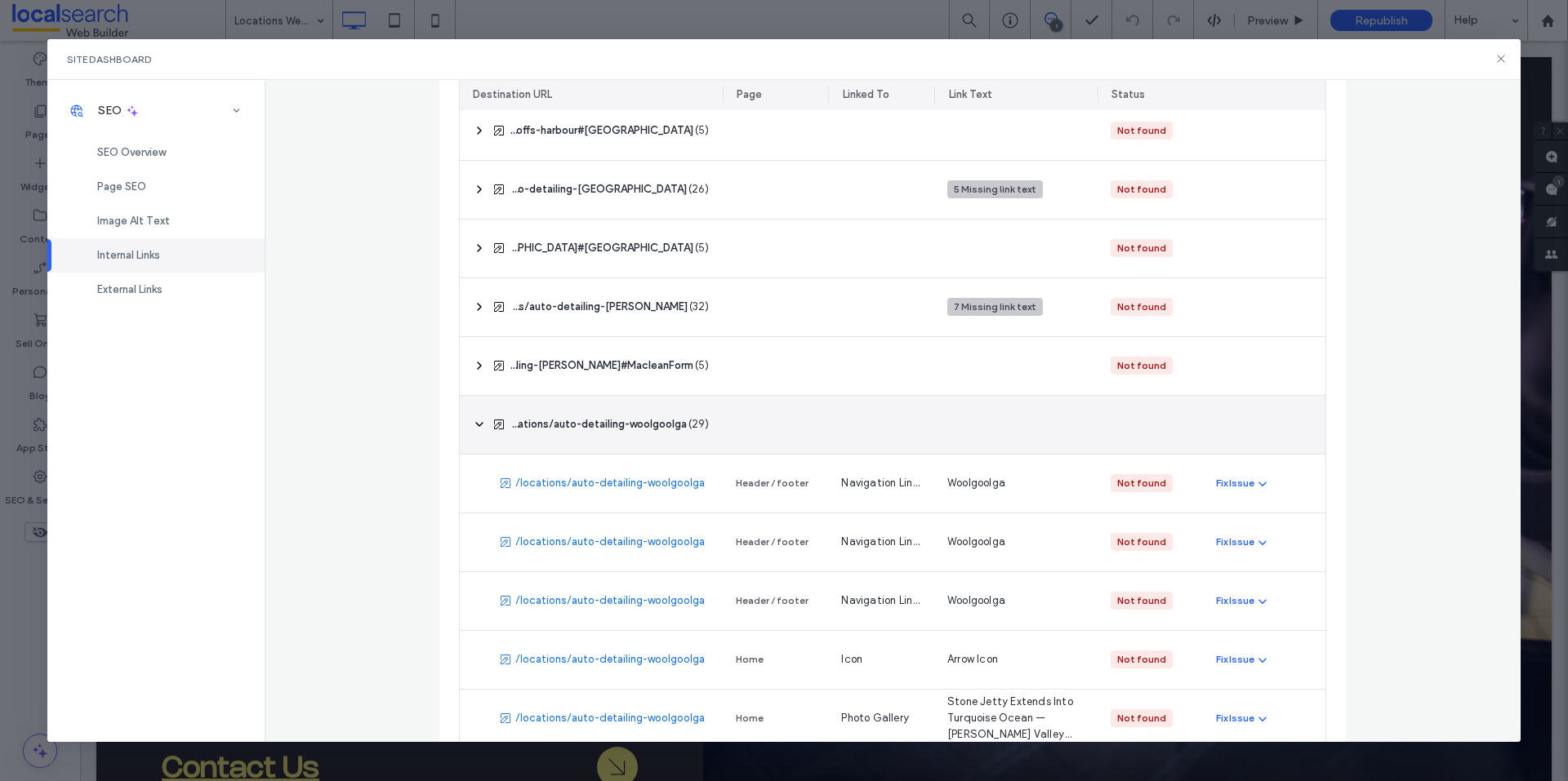
click at [473, 421] on icon at bounding box center [479, 424] width 13 height 13
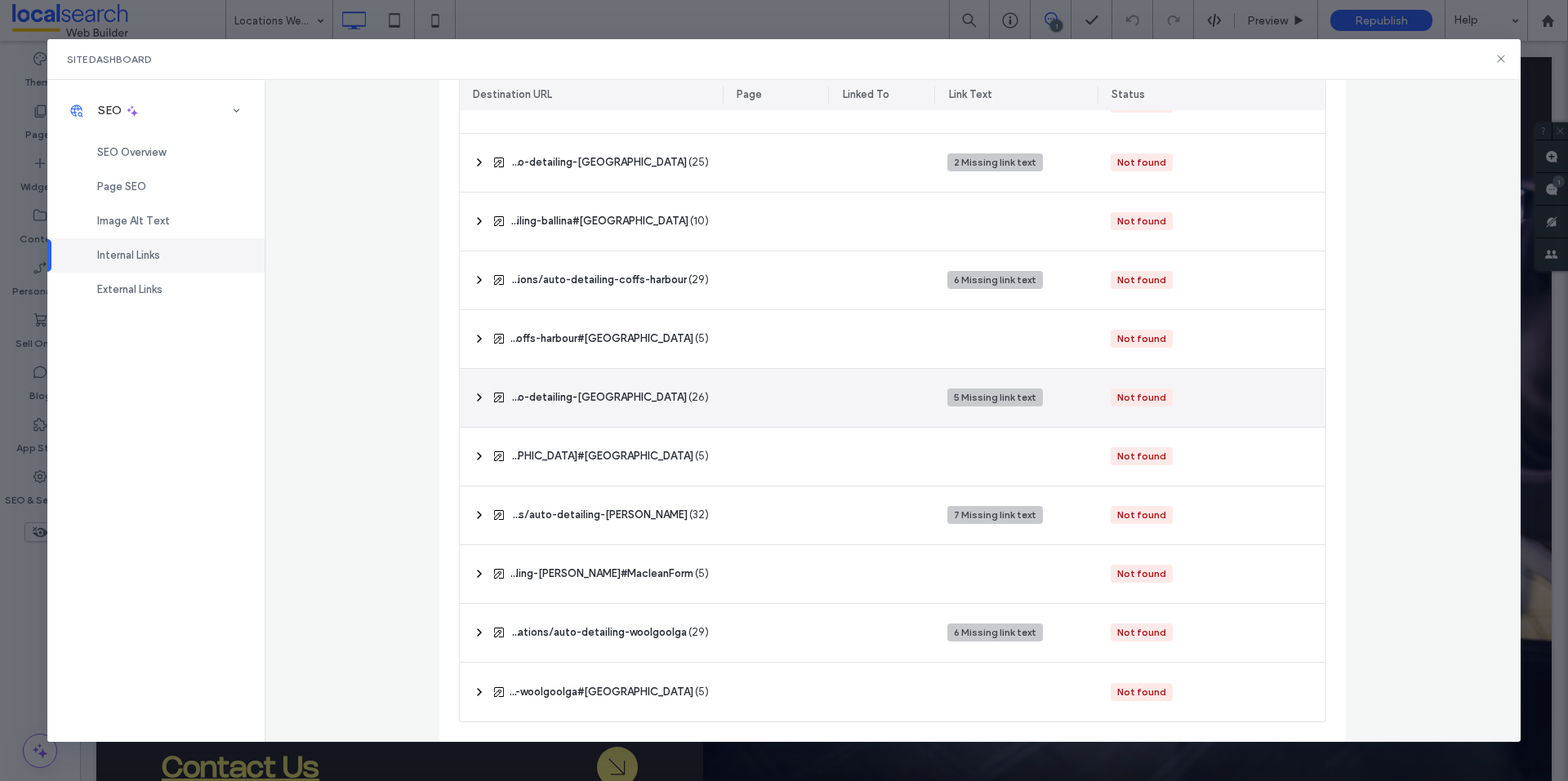
scroll to position [282, 0]
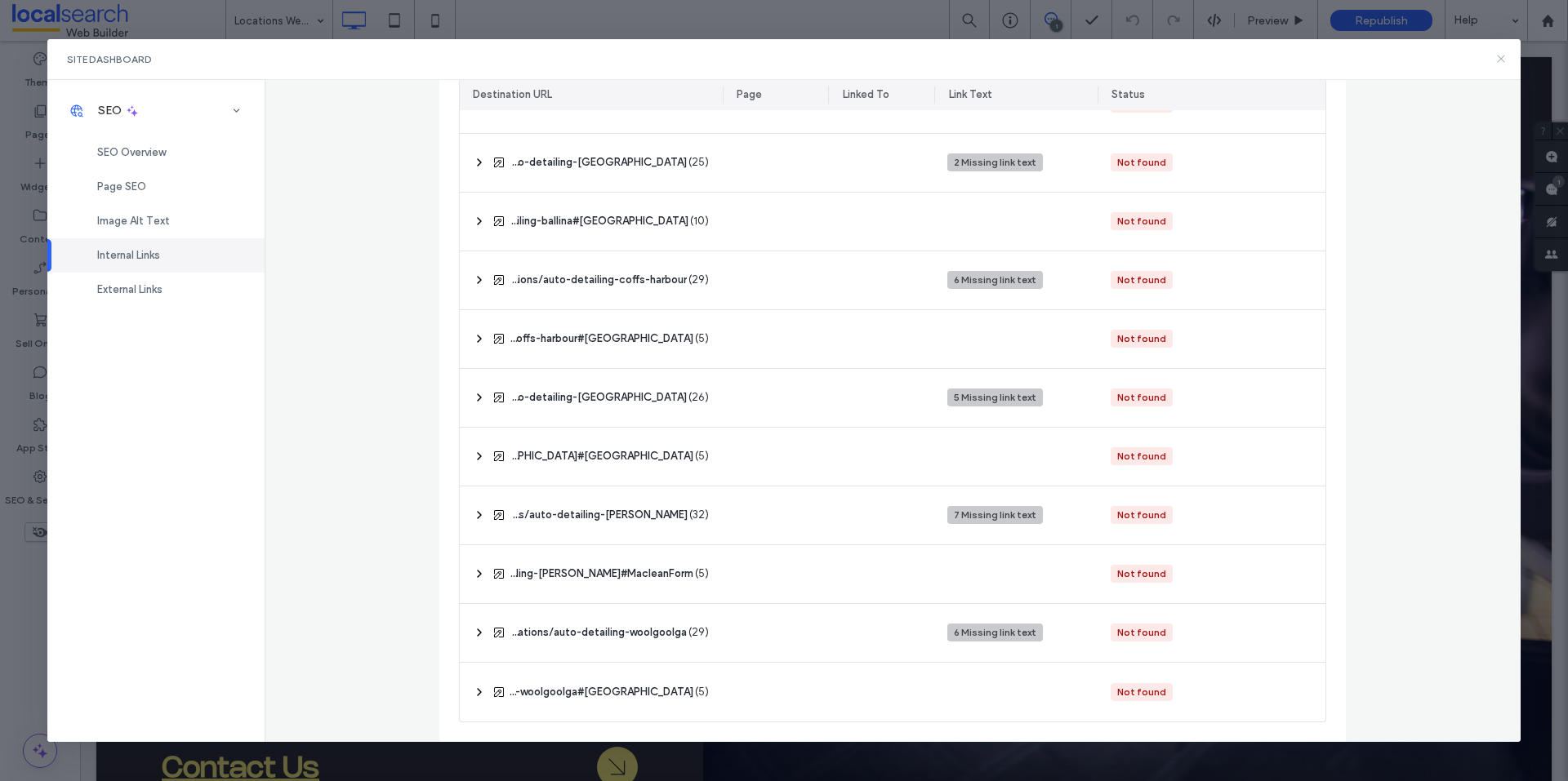
click at [1498, 59] on icon at bounding box center [1500, 58] width 13 height 13
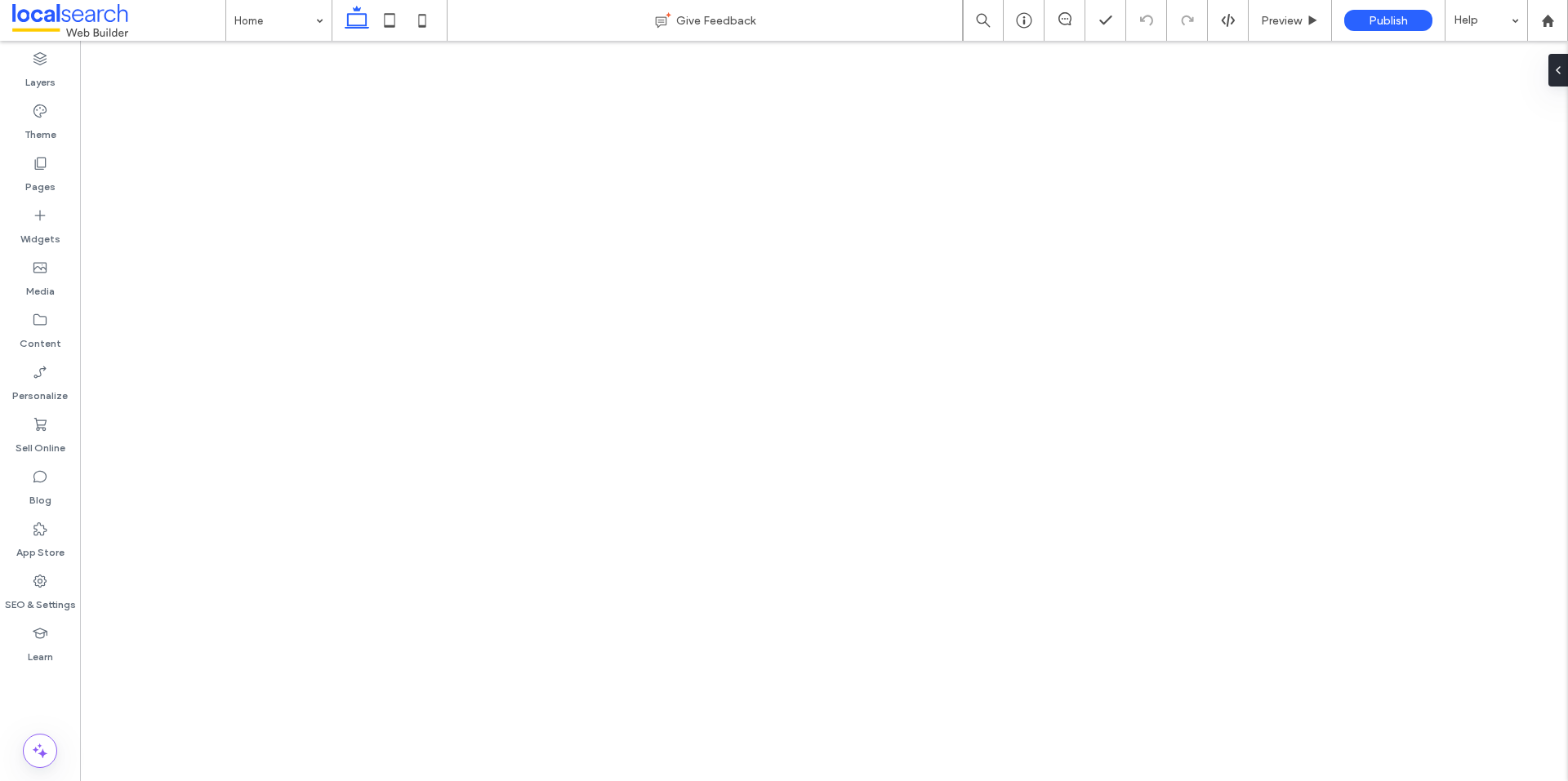
click at [56, 171] on div "Pages" at bounding box center [40, 174] width 80 height 52
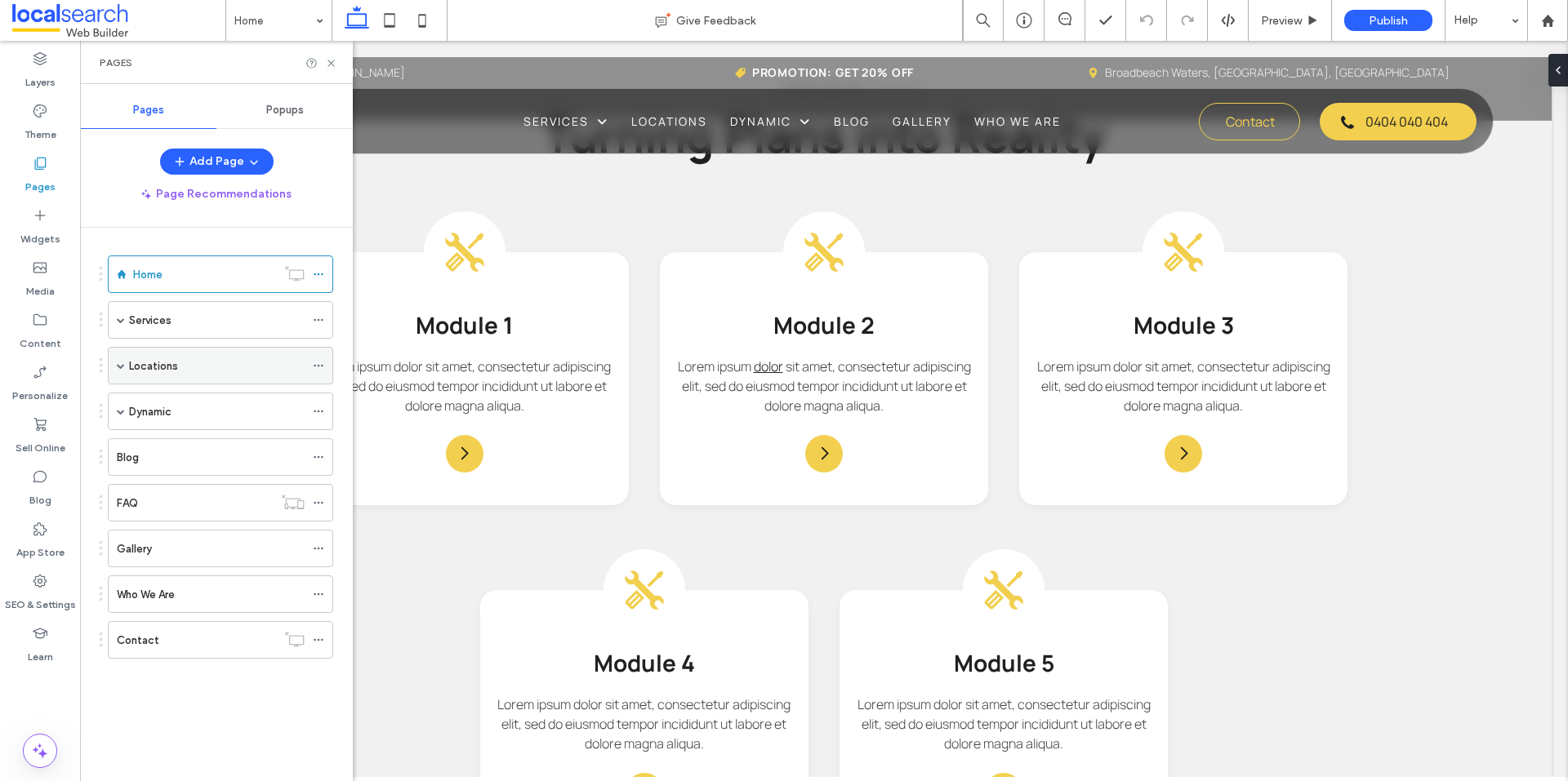
click at [122, 368] on span at bounding box center [121, 366] width 8 height 8
click at [318, 365] on icon at bounding box center [318, 365] width 11 height 11
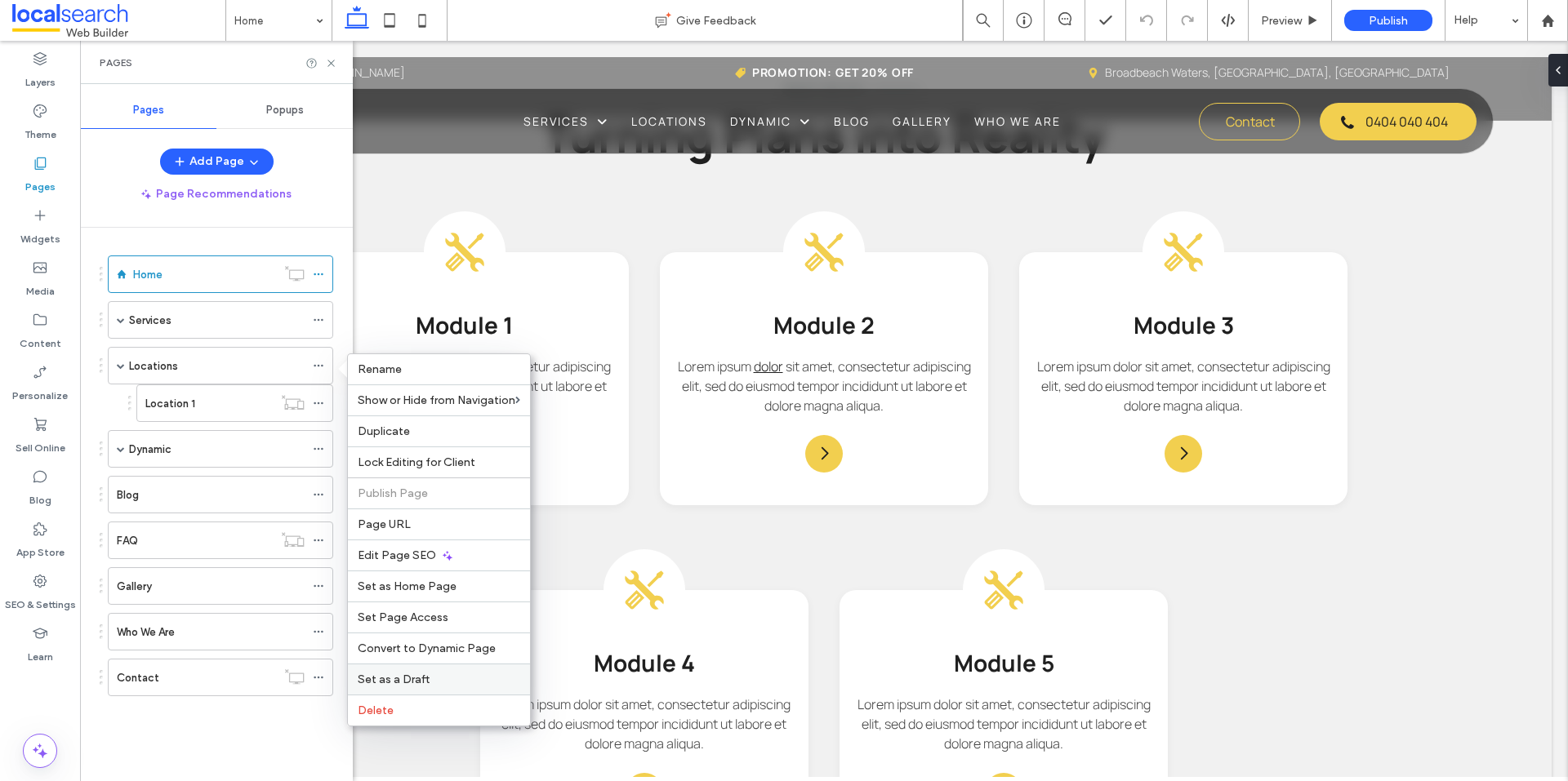
click at [459, 673] on label "Set as a Draft" at bounding box center [438, 679] width 162 height 14
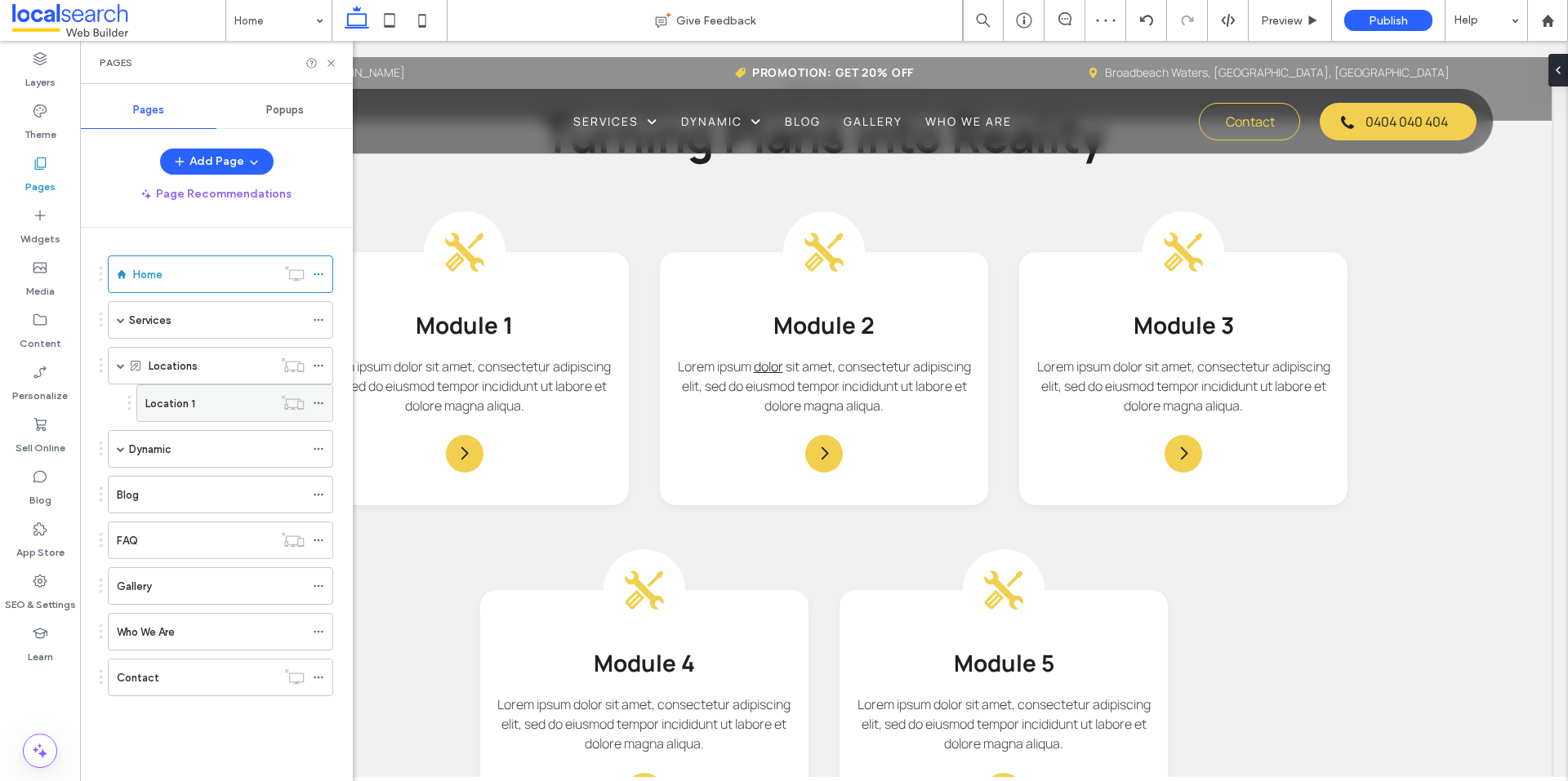
click at [319, 402] on icon at bounding box center [318, 402] width 11 height 11
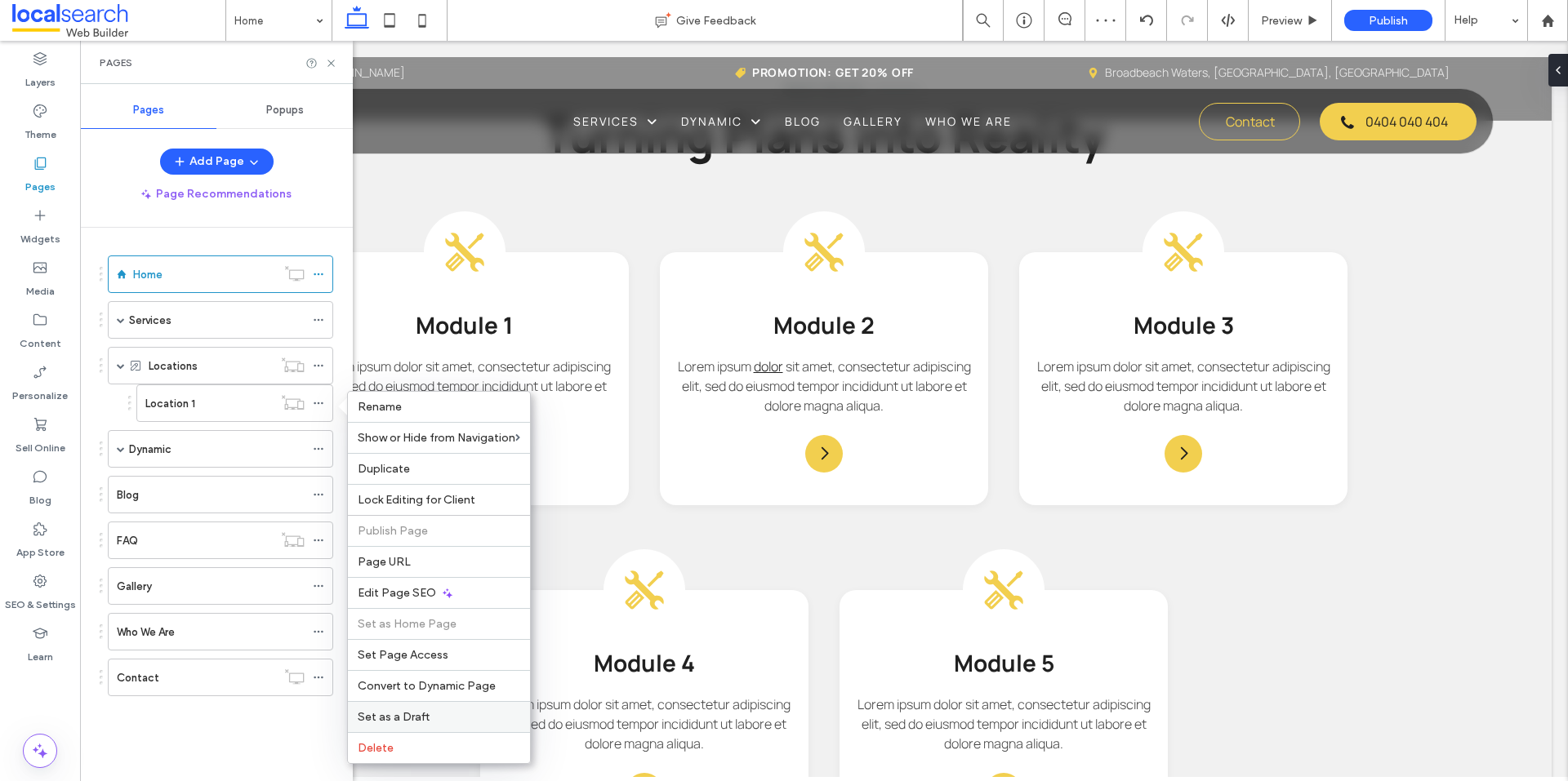
click at [455, 720] on label "Set as a Draft" at bounding box center [438, 717] width 162 height 14
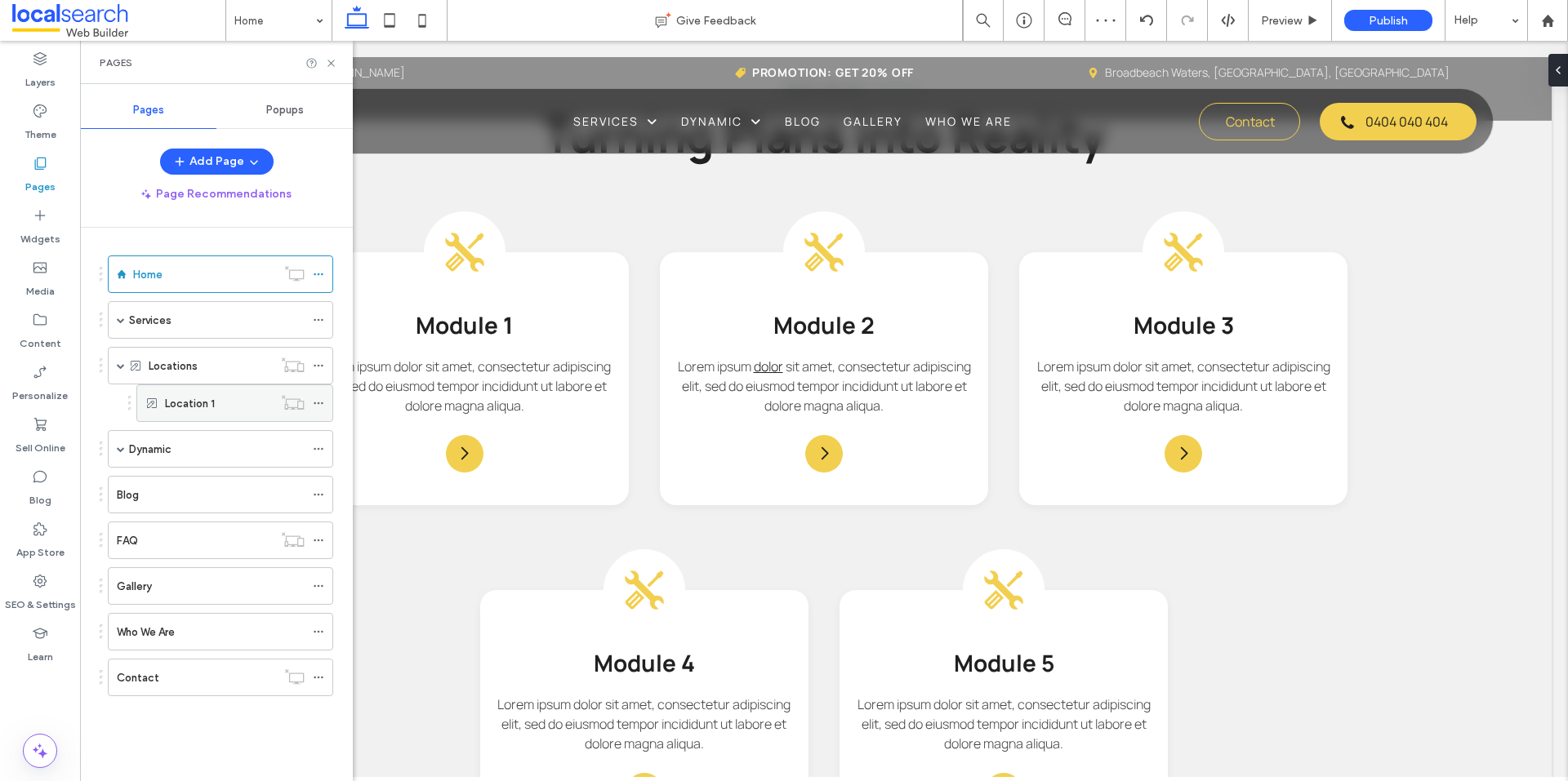
click at [314, 404] on icon at bounding box center [318, 402] width 11 height 11
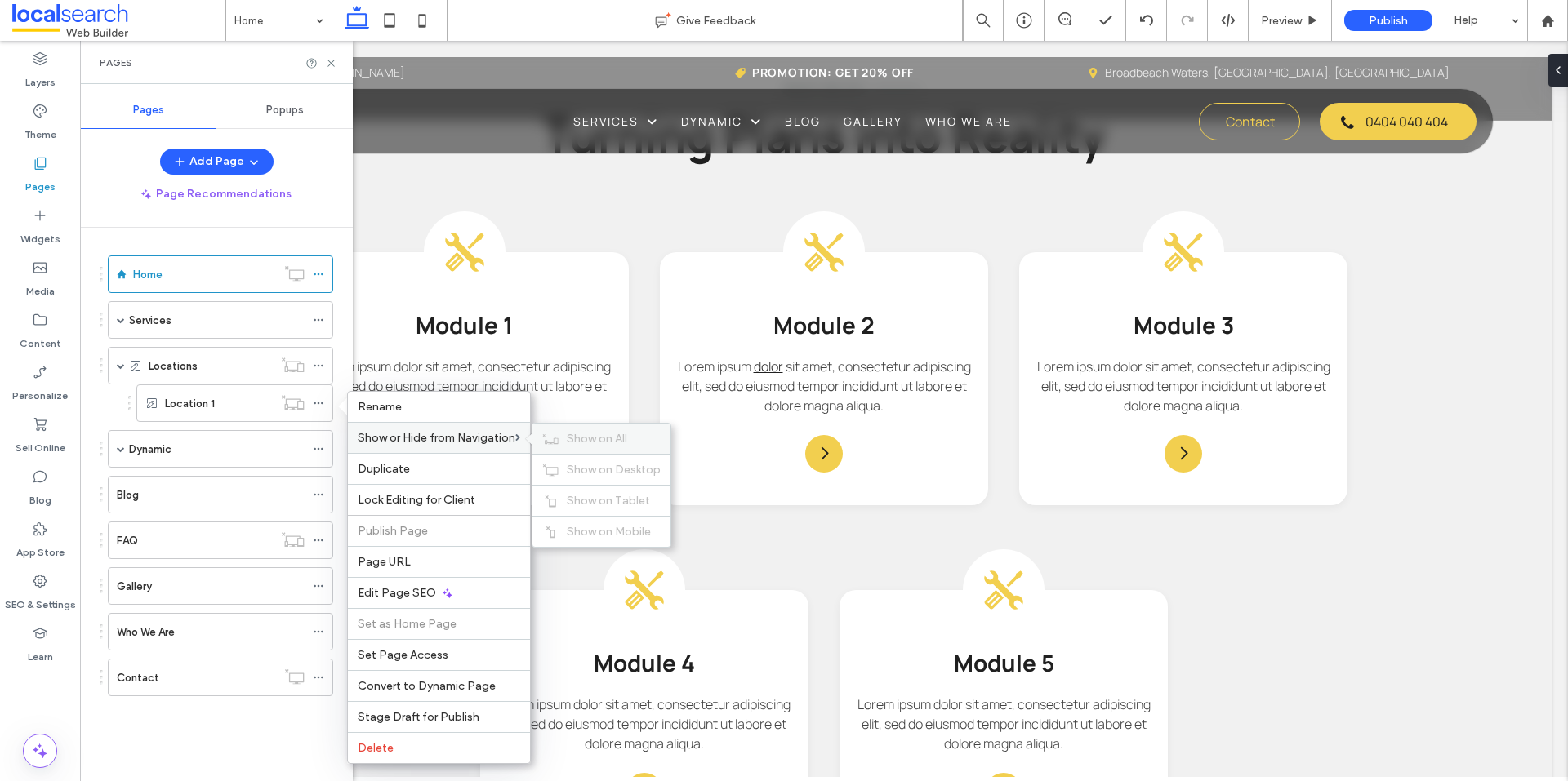
click at [616, 444] on span "Show on All" at bounding box center [597, 439] width 61 height 14
click at [321, 365] on icon at bounding box center [318, 365] width 11 height 11
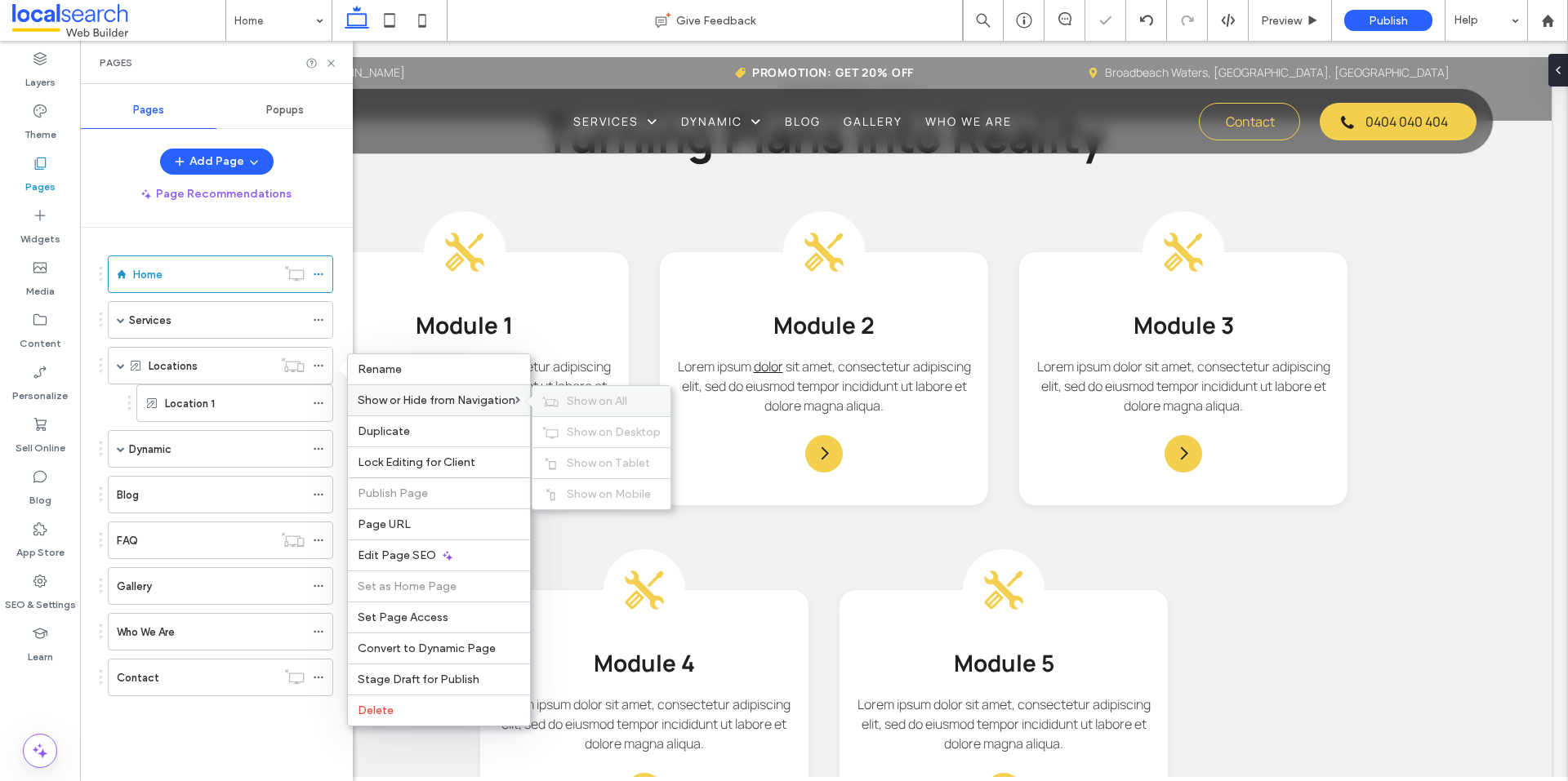
click at [581, 400] on span "Show on All" at bounding box center [597, 401] width 61 height 14
click at [53, 769] on div "Layers Theme Pages Widgets Media Content Personalize Sell Online Blog App Store…" at bounding box center [40, 410] width 80 height 740
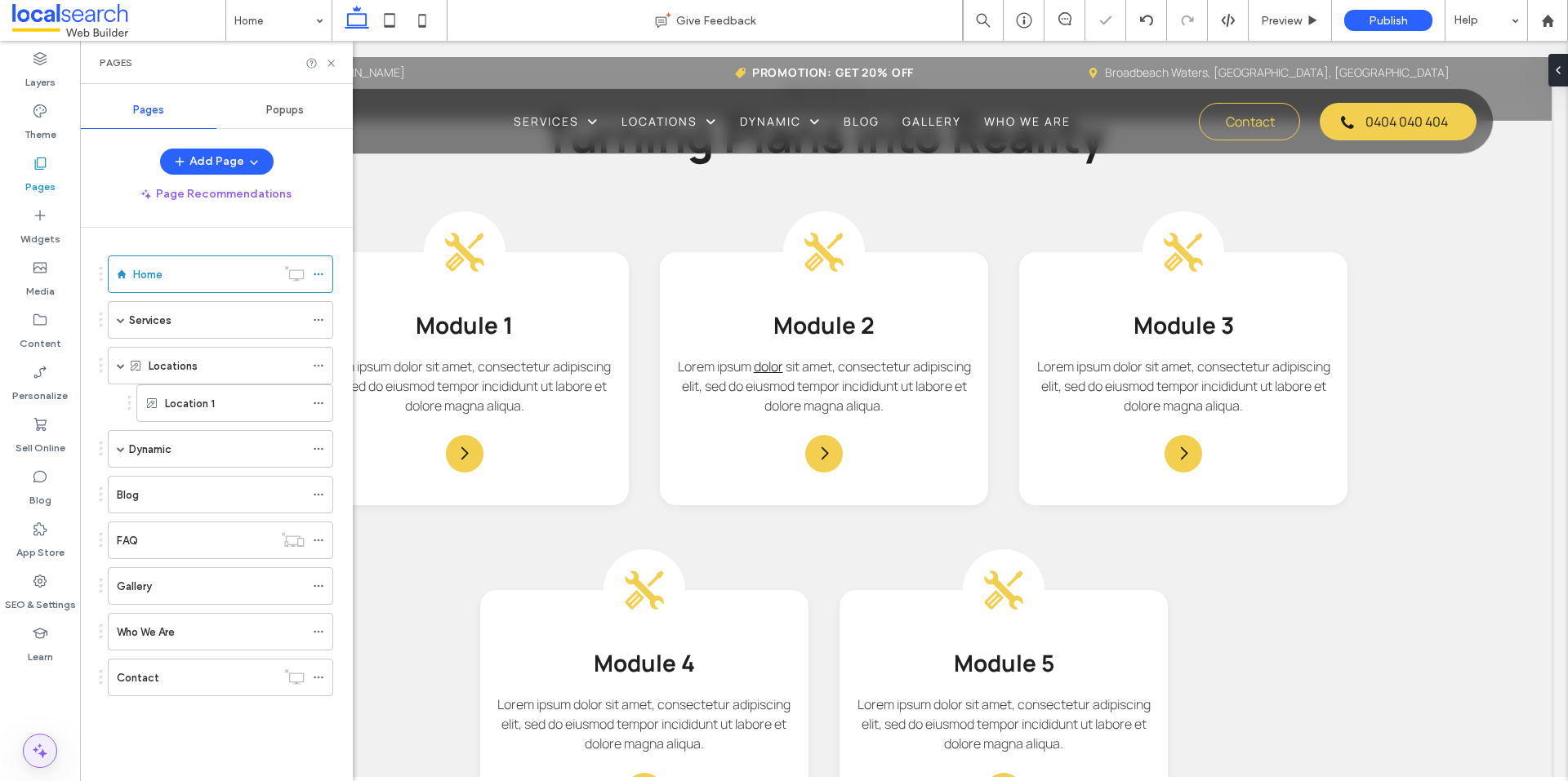
click at [39, 742] on icon at bounding box center [40, 751] width 20 height 20
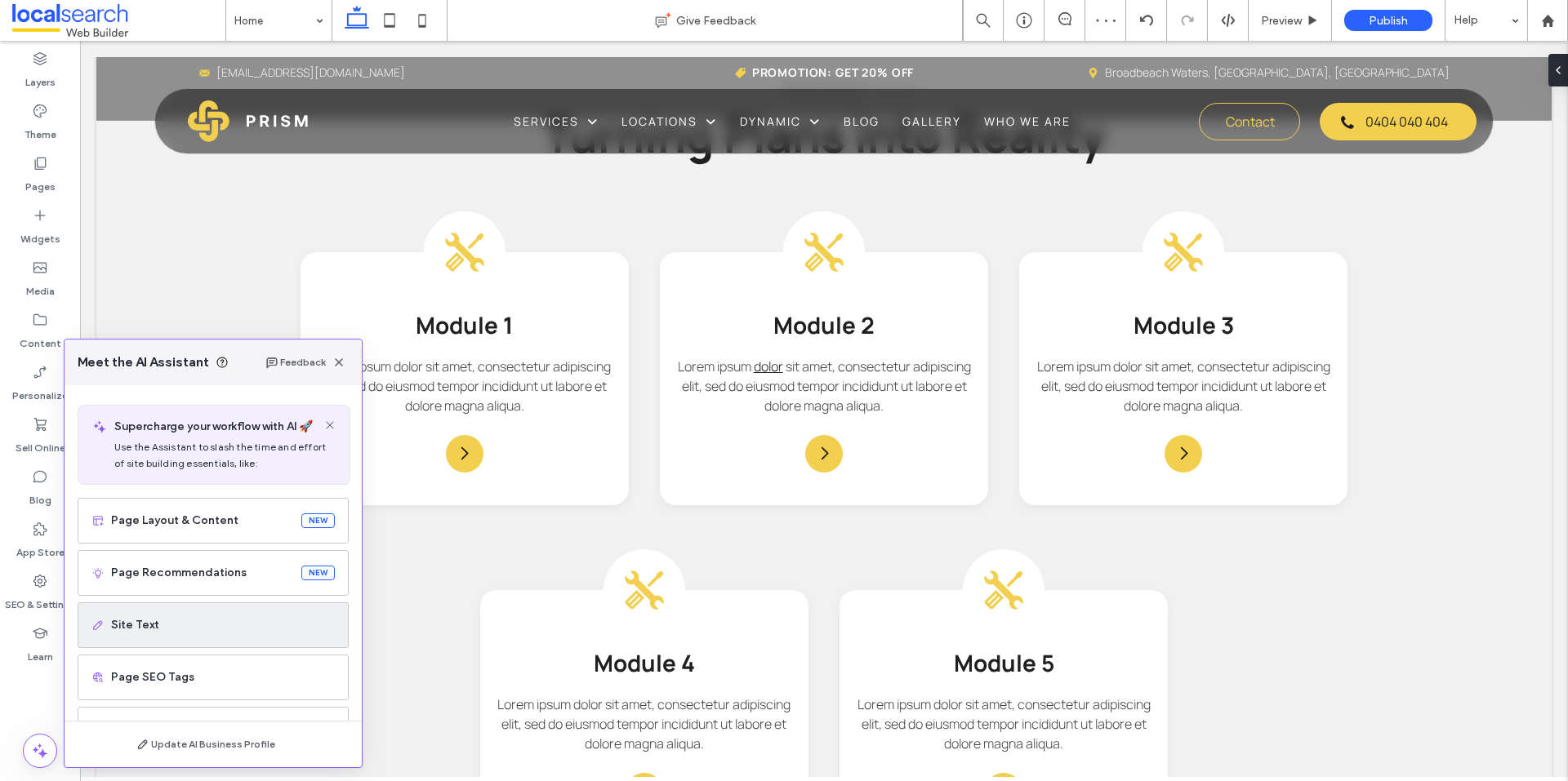
scroll to position [82, 0]
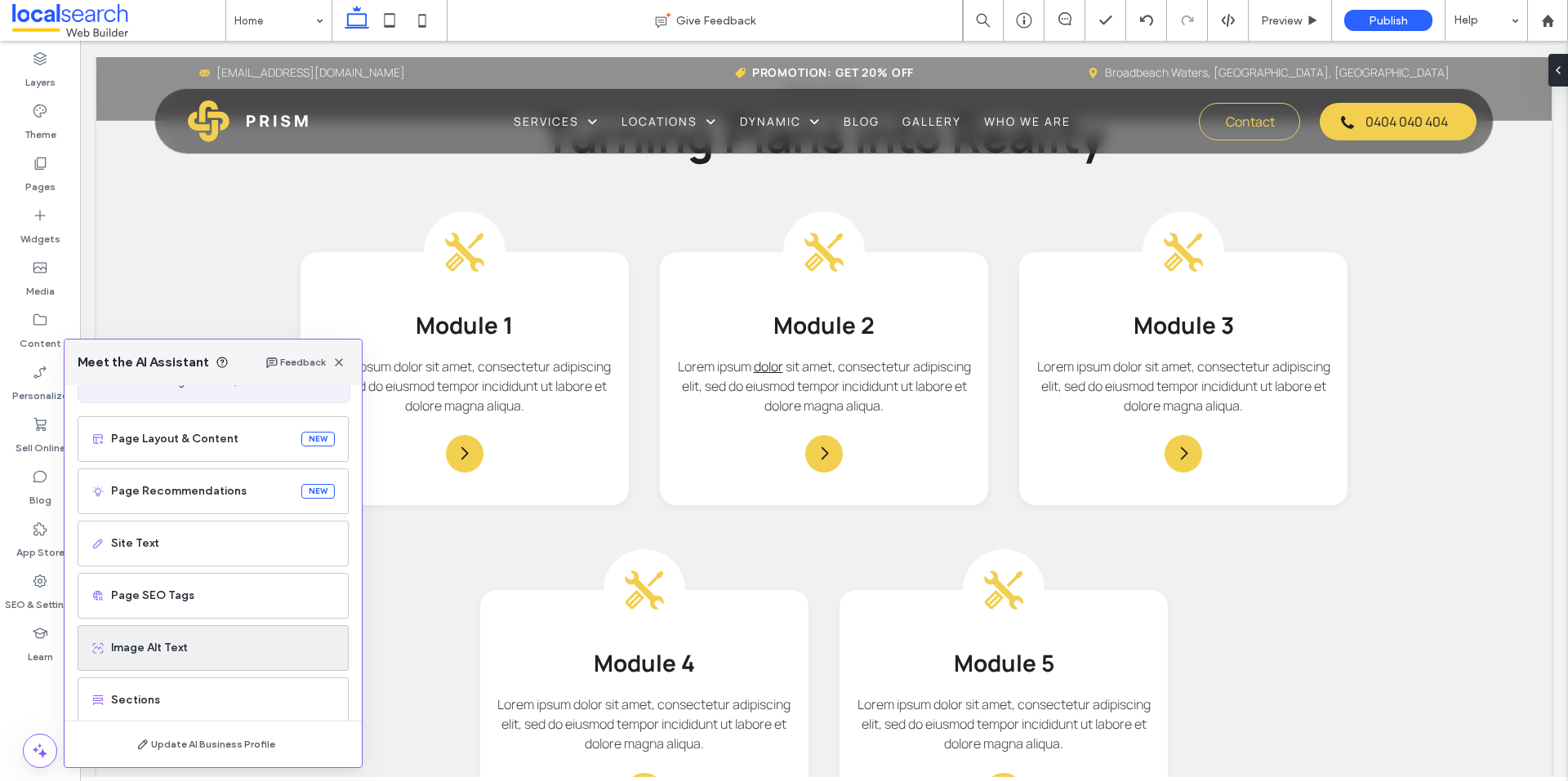
click at [222, 630] on div "Image Alt Text" at bounding box center [213, 649] width 271 height 46
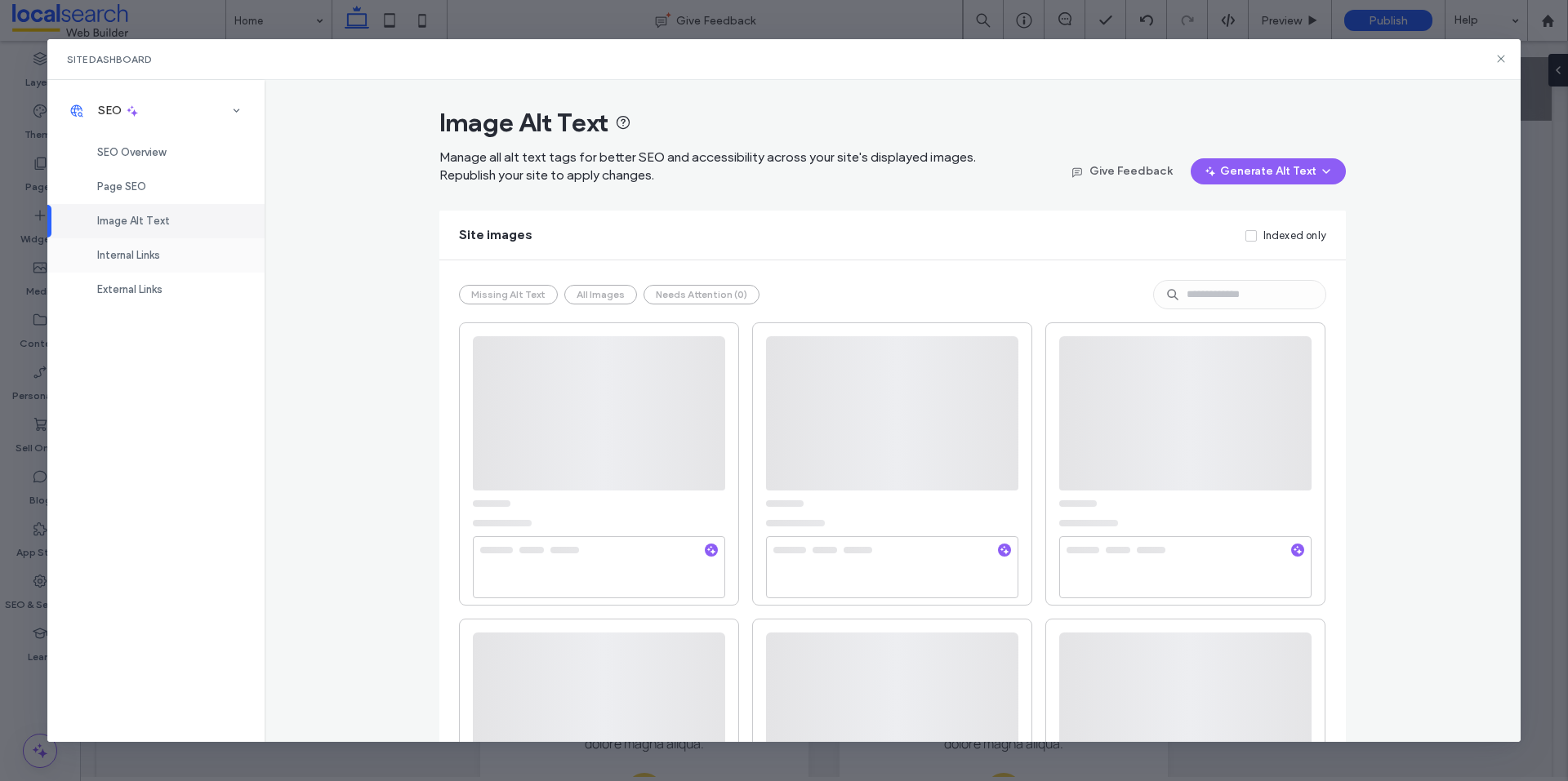
click at [156, 261] on span "Internal Links" at bounding box center [129, 255] width 63 height 12
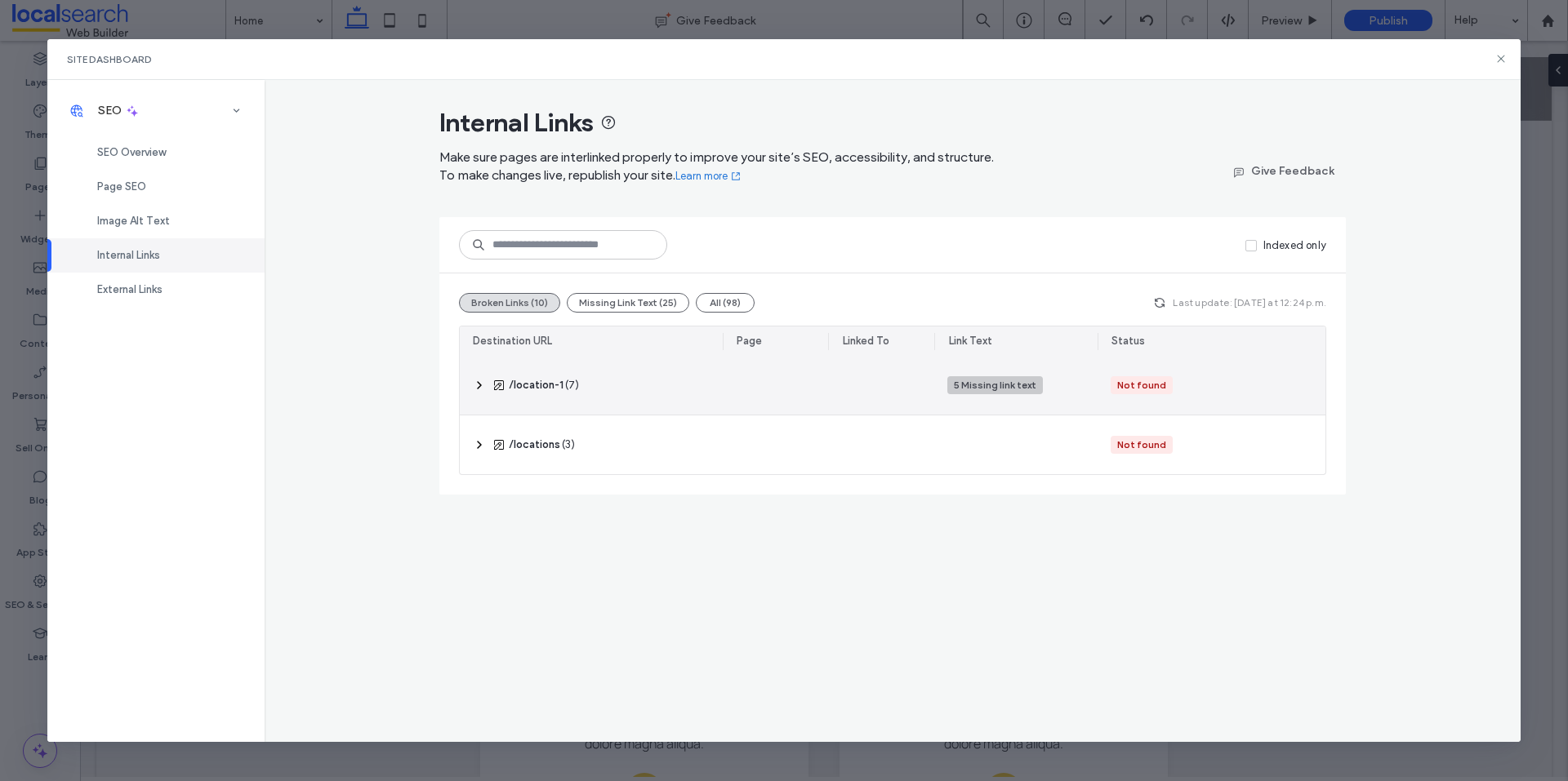
click at [469, 385] on div "‎ /location-1 ‎ ( 7 )" at bounding box center [591, 386] width 263 height 58
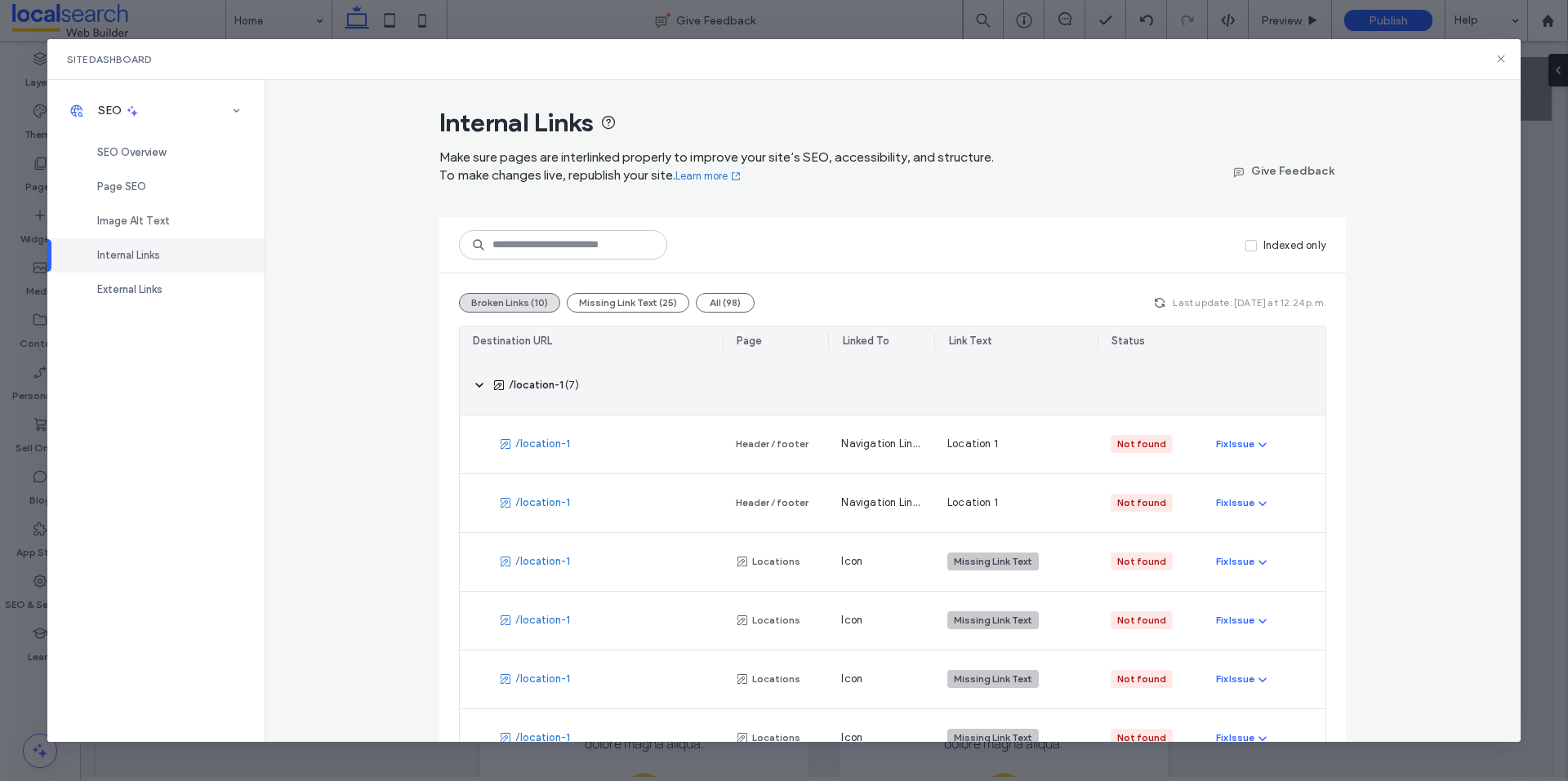
click at [475, 384] on icon at bounding box center [479, 385] width 13 height 13
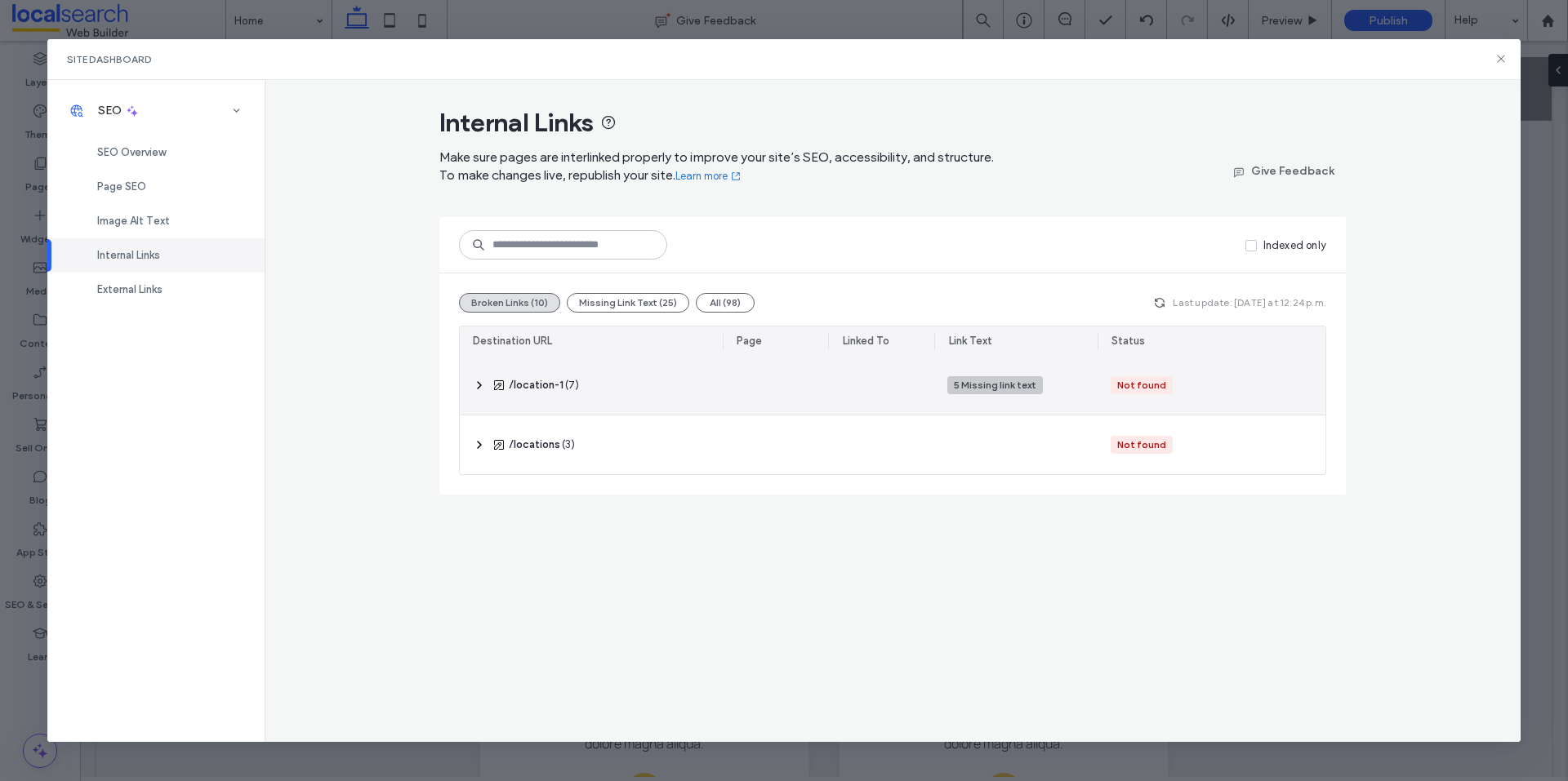
click at [475, 384] on icon at bounding box center [479, 385] width 13 height 13
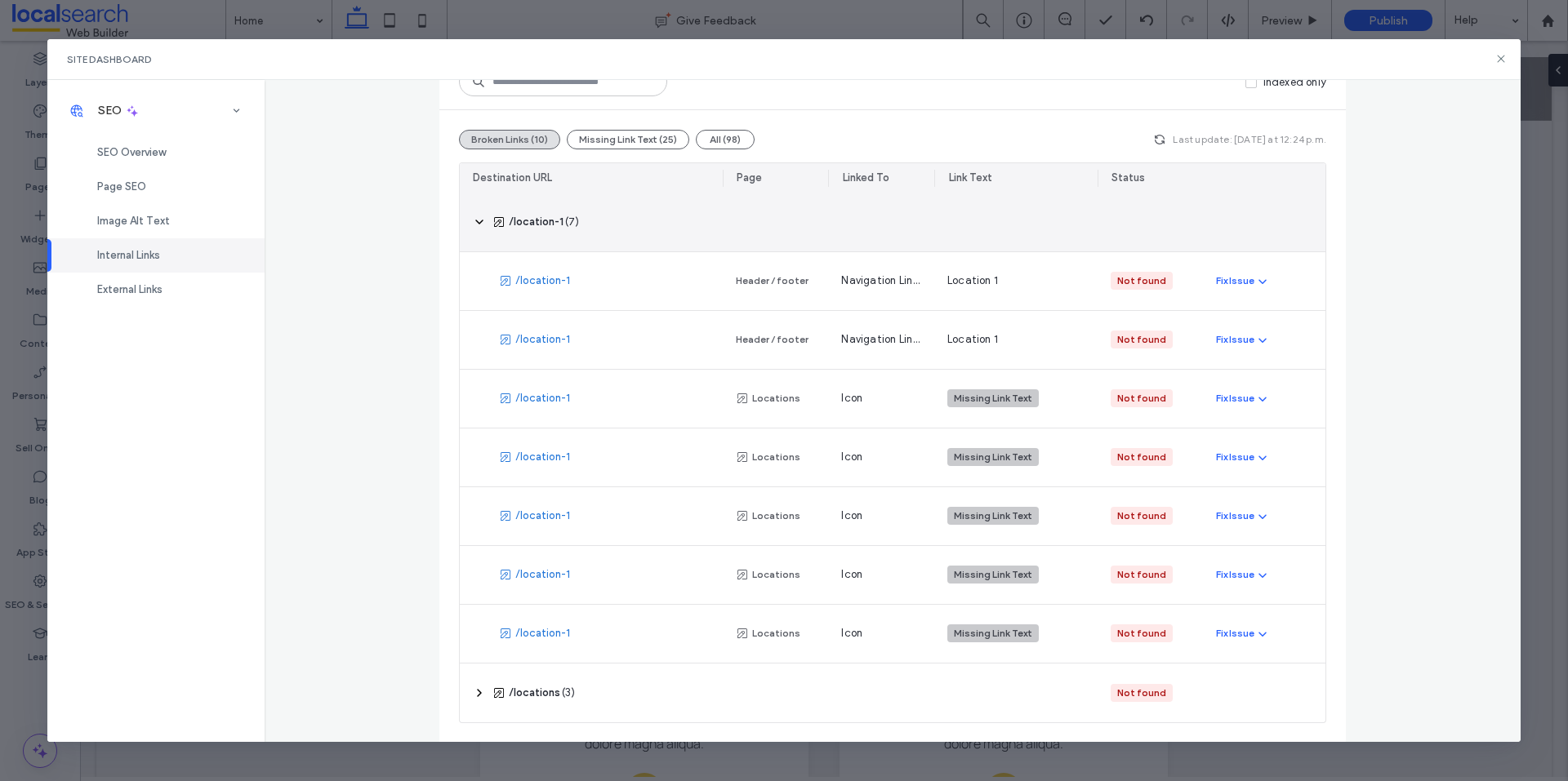
scroll to position [164, 0]
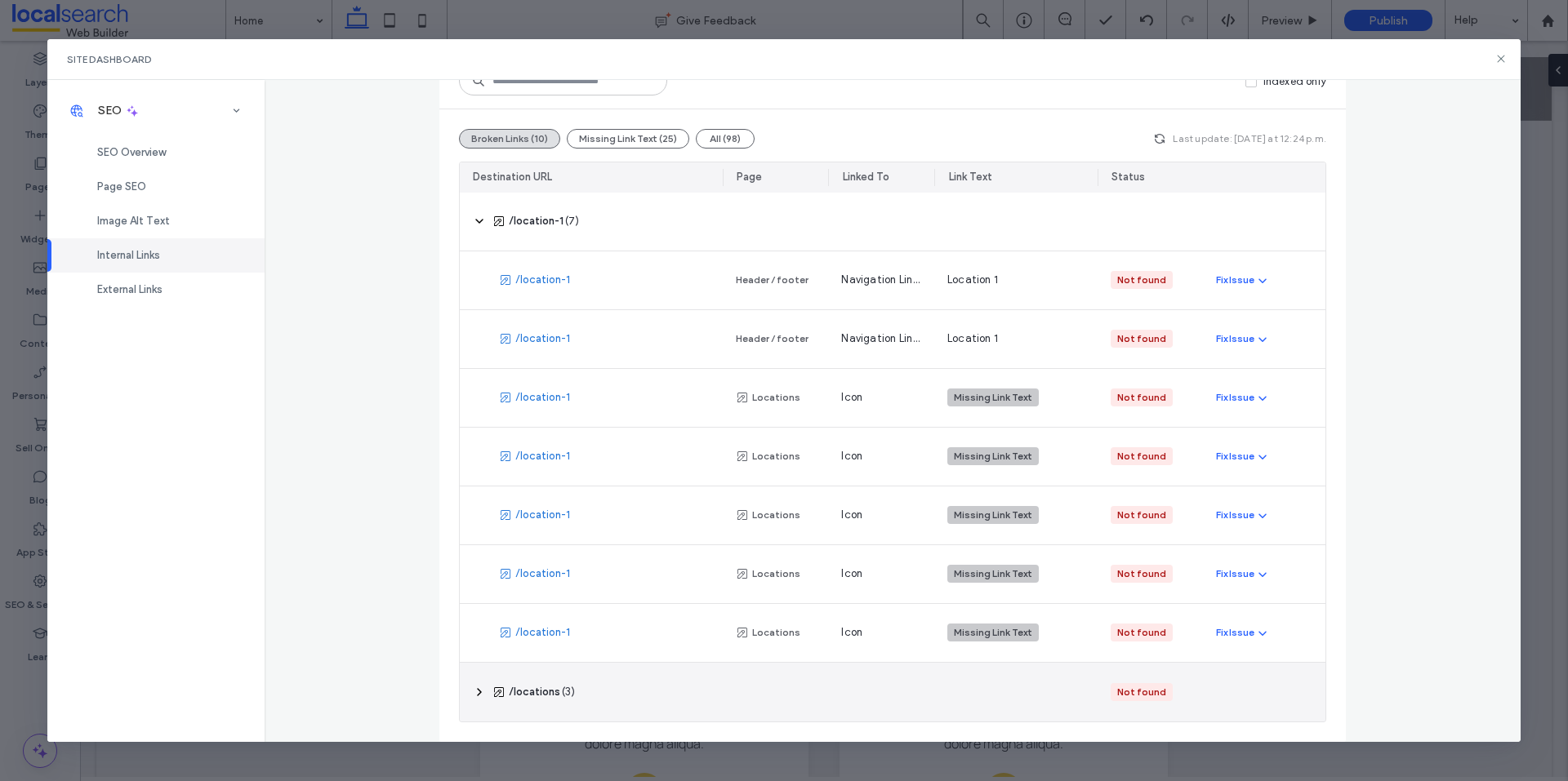
click at [473, 692] on icon at bounding box center [479, 691] width 13 height 13
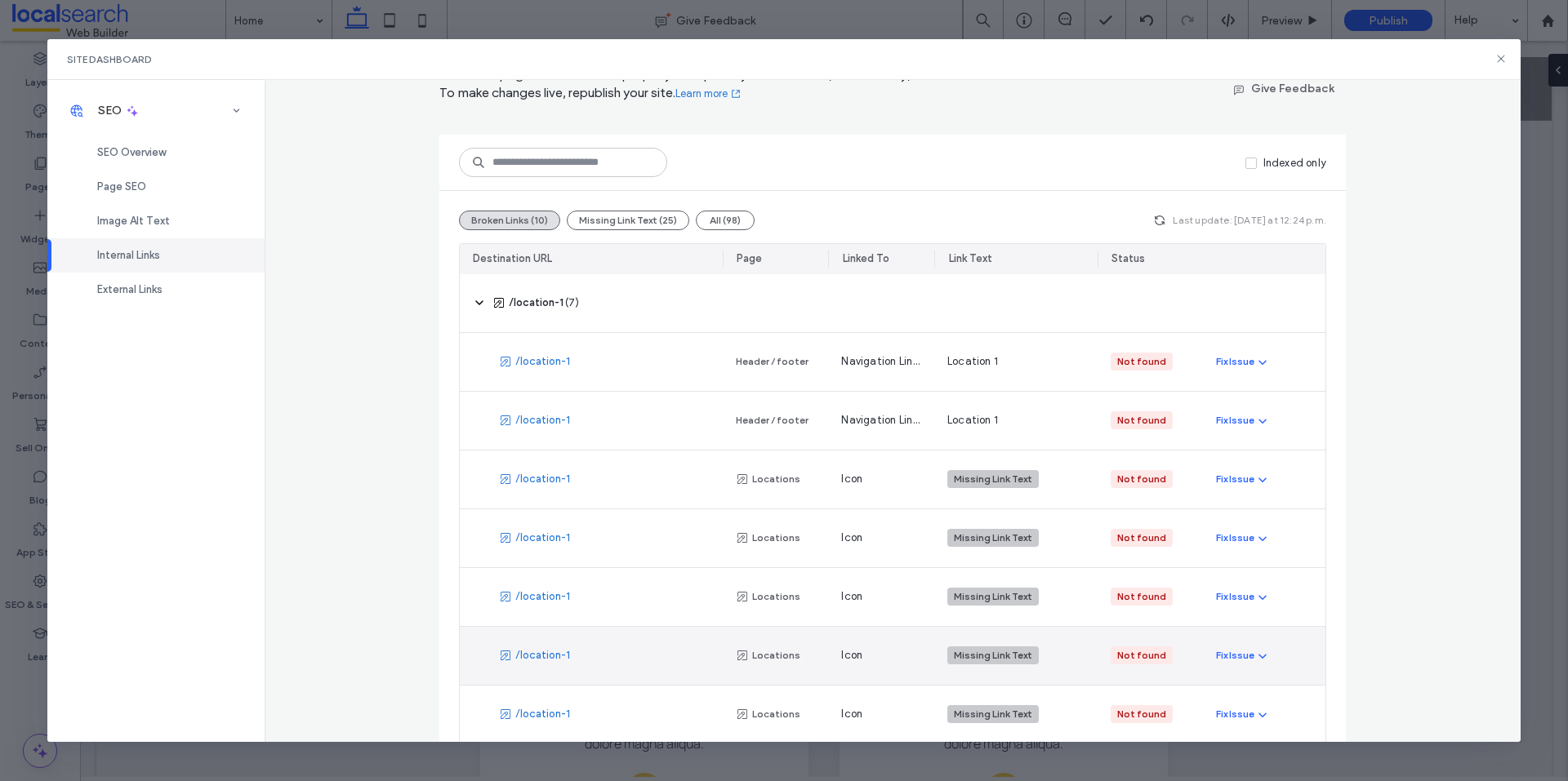
scroll to position [0, 0]
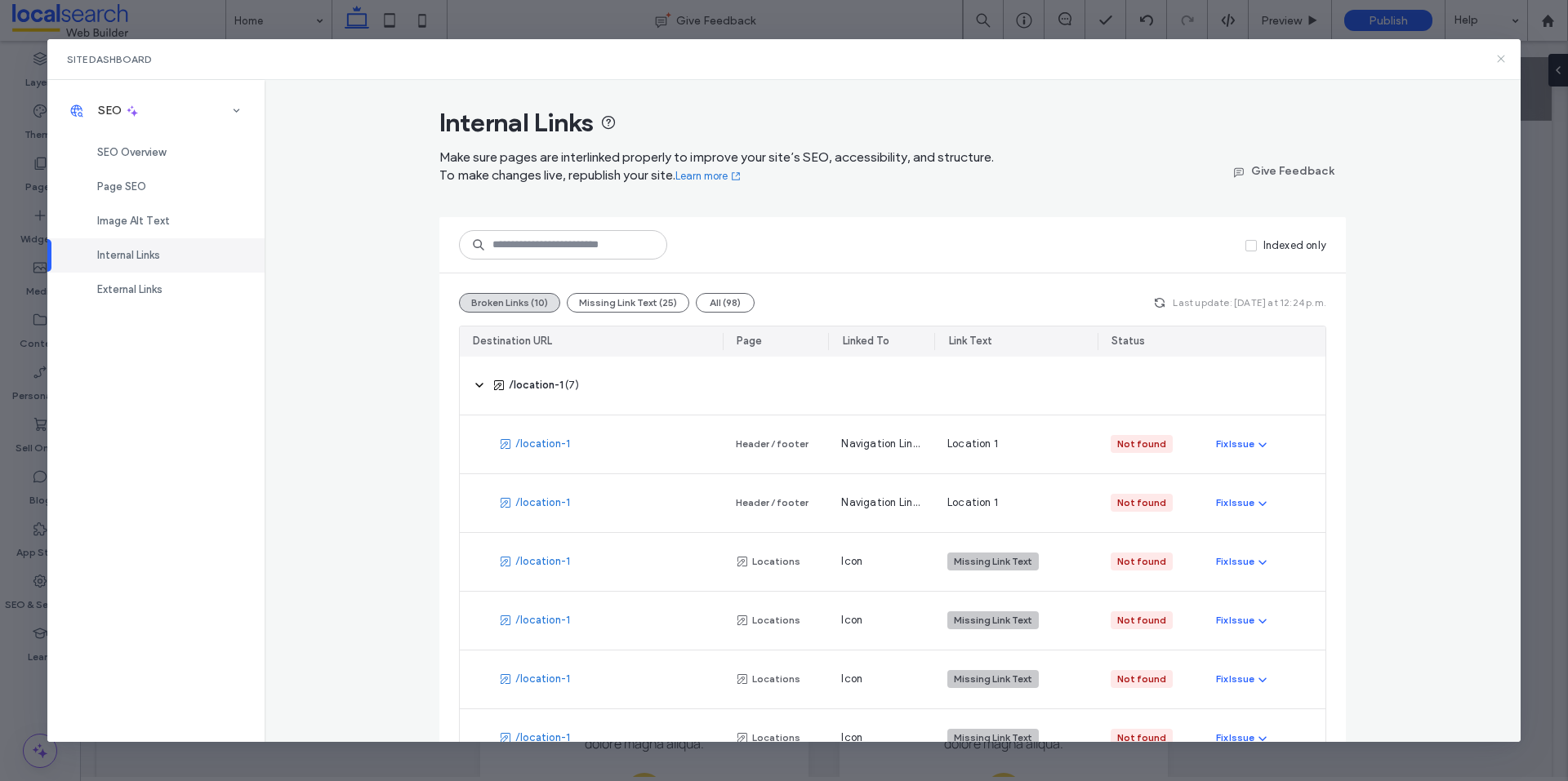
click at [1501, 56] on icon at bounding box center [1500, 58] width 13 height 13
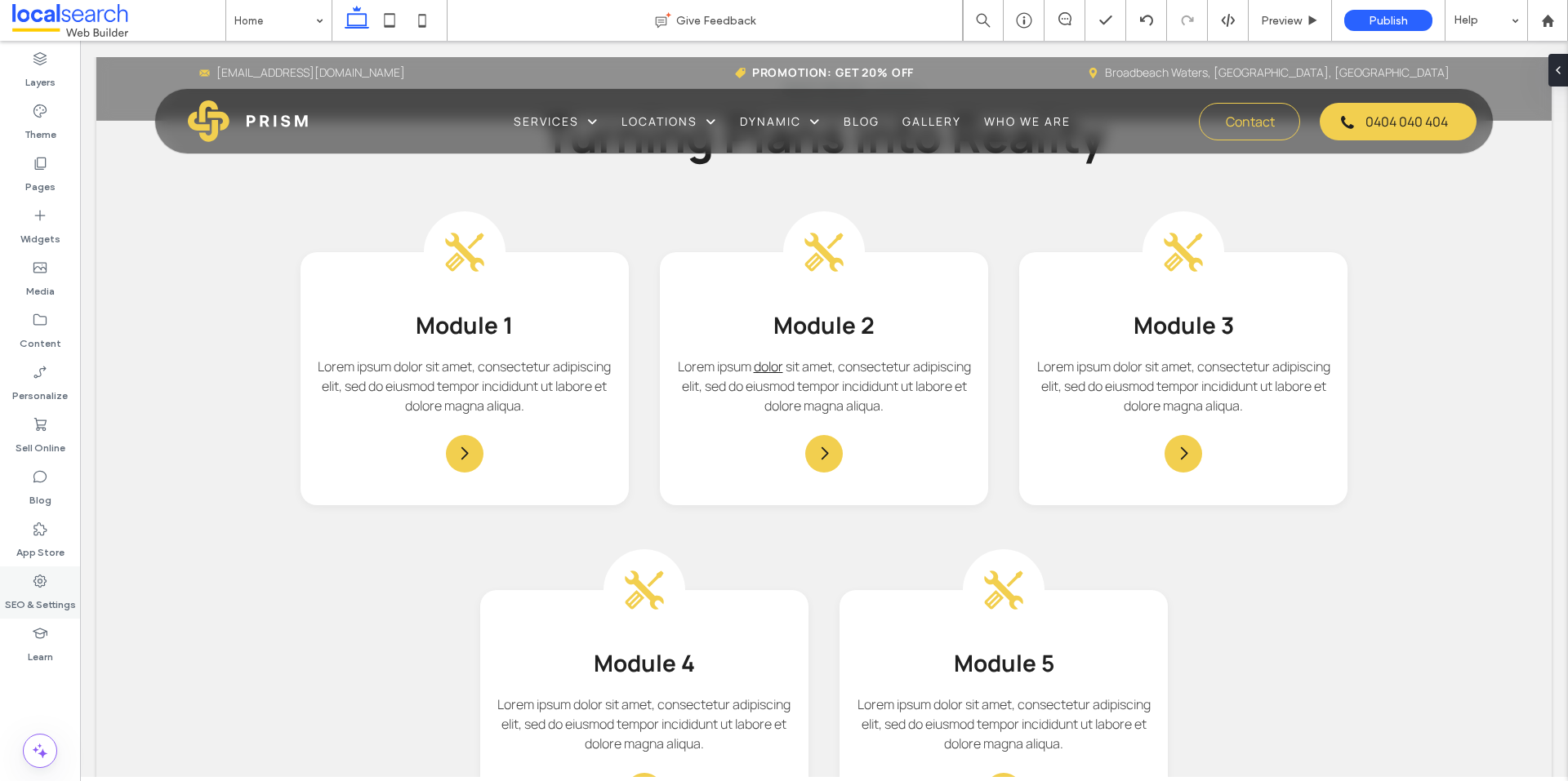
click at [59, 577] on div "SEO & Settings" at bounding box center [40, 593] width 80 height 52
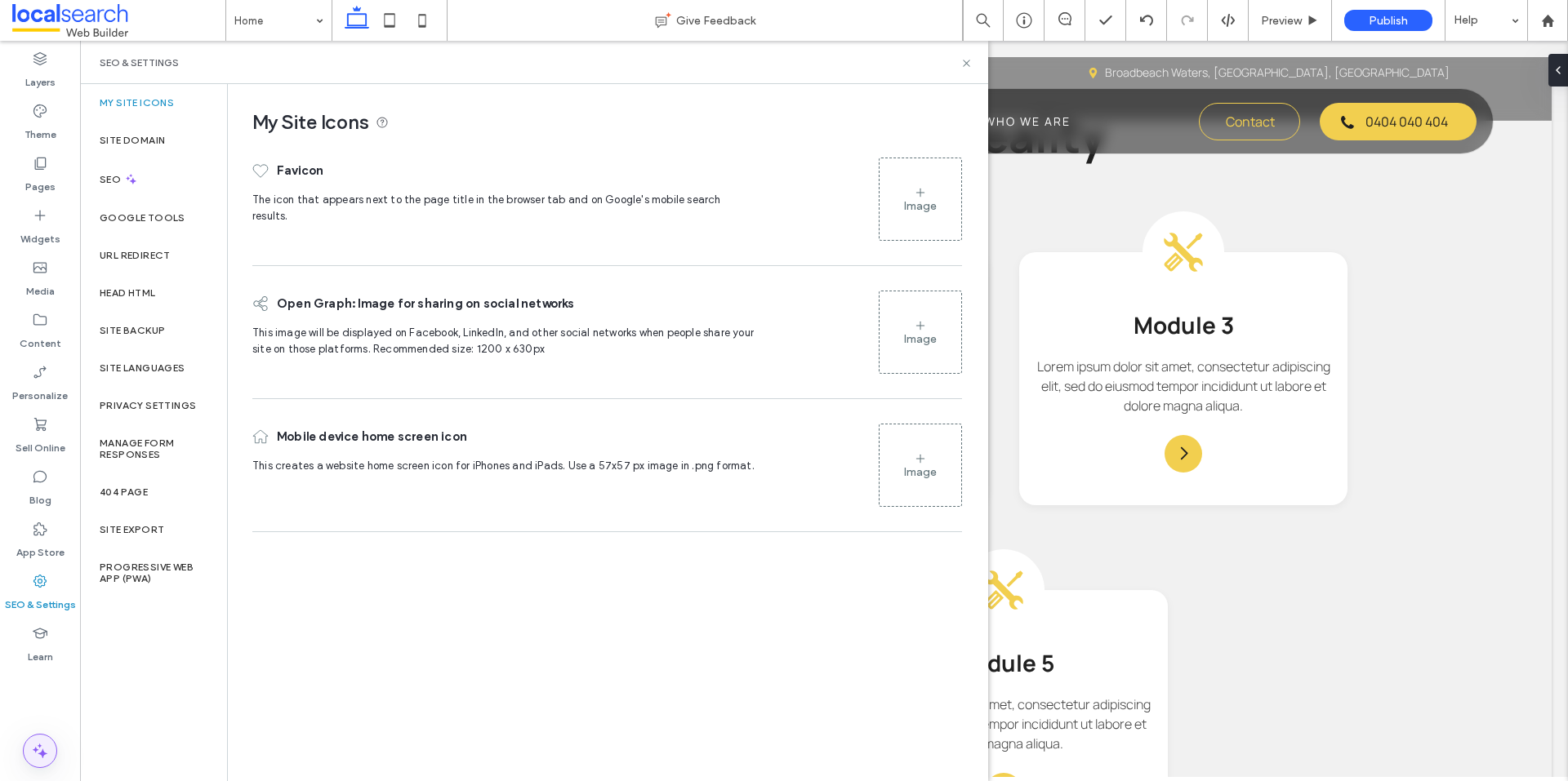
click at [45, 749] on icon at bounding box center [40, 751] width 20 height 20
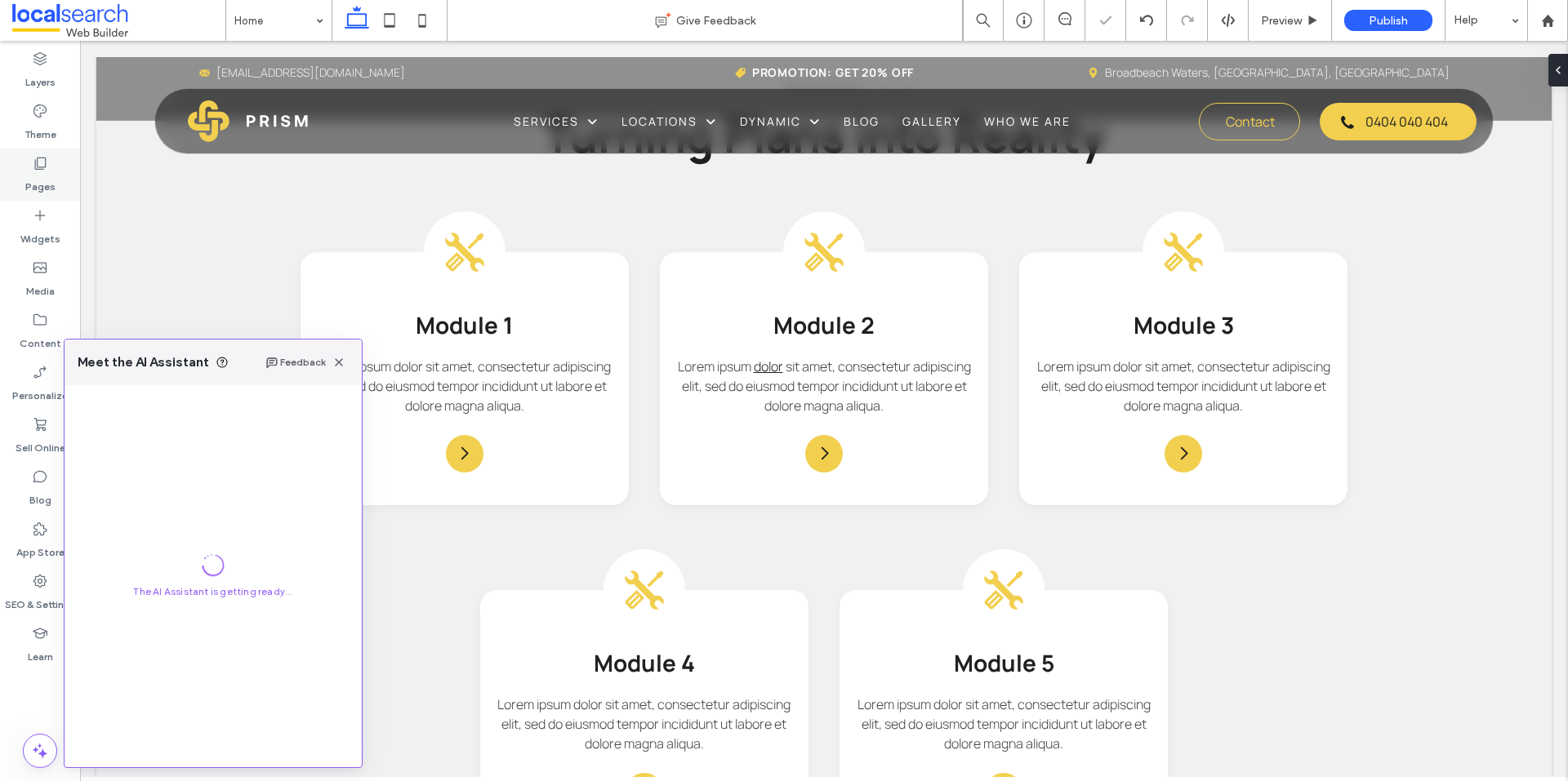
click at [57, 189] on div "Pages" at bounding box center [40, 174] width 80 height 52
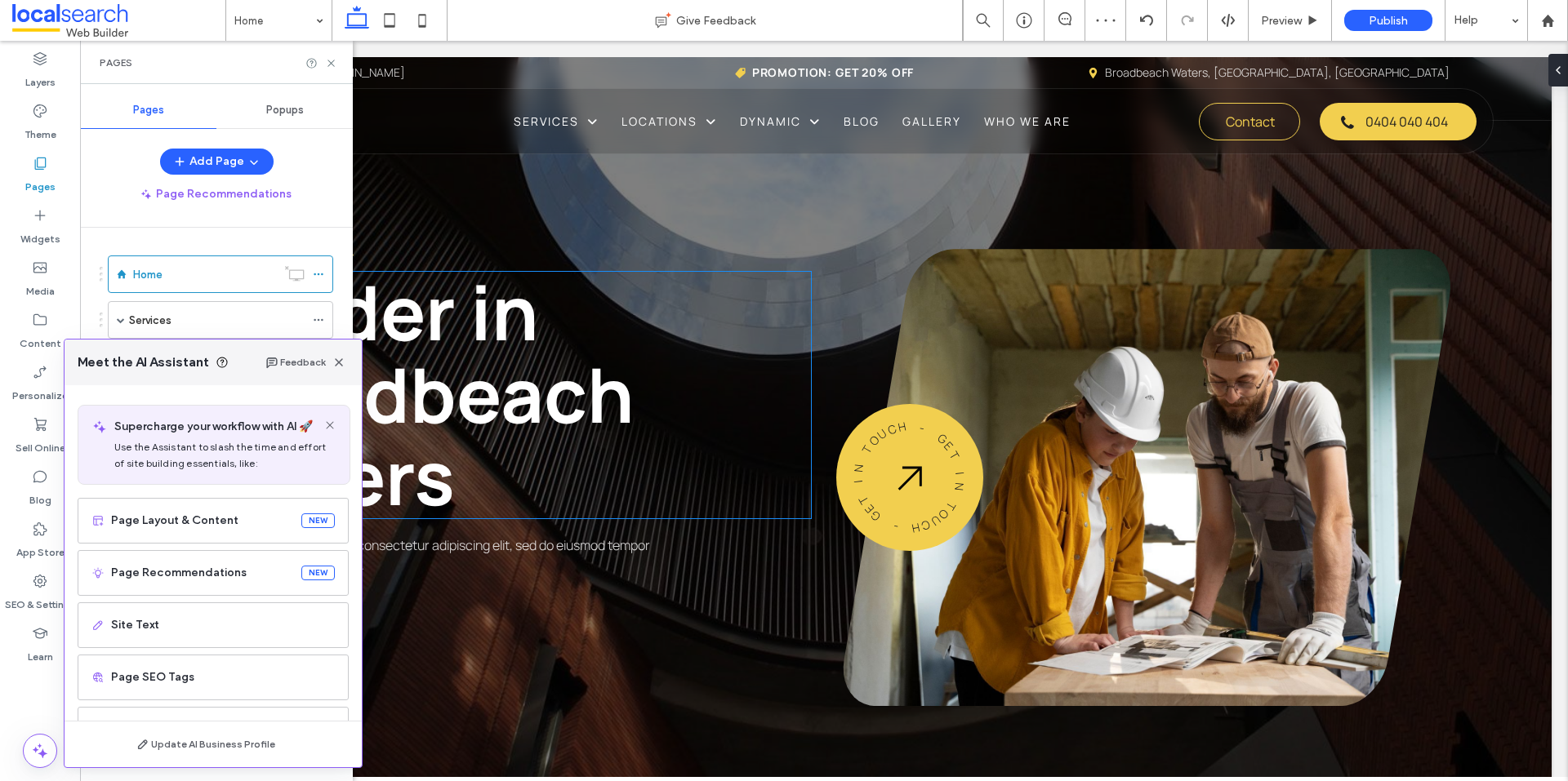
click at [343, 309] on div "Home Services Service 1 Locations Location 1 Dynamic Dynamic Page Blog FAQ Gall…" at bounding box center [226, 501] width 253 height 546
click at [341, 368] on icon "button" at bounding box center [339, 362] width 13 height 13
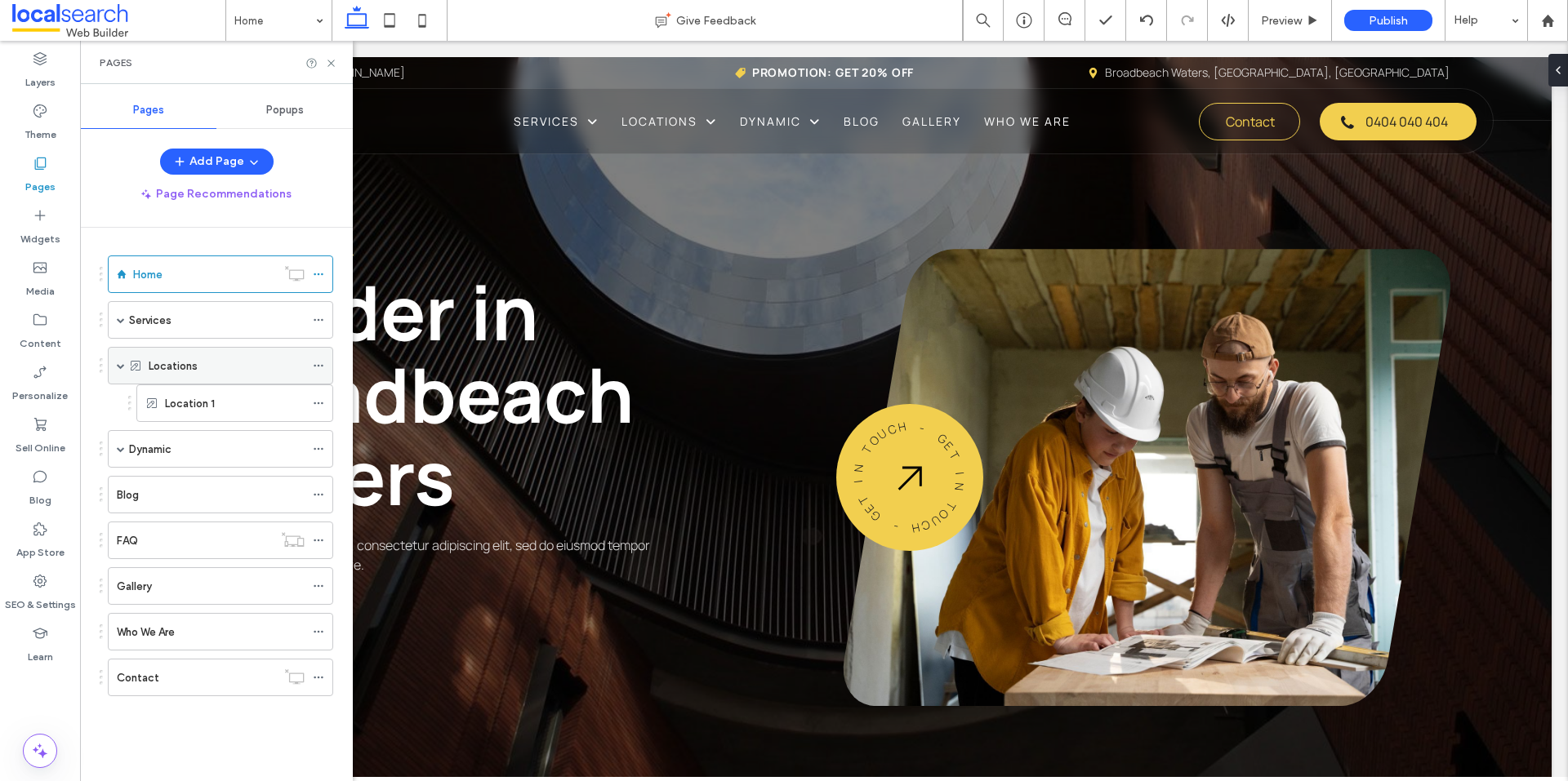
click at [318, 366] on use at bounding box center [318, 366] width 9 height 2
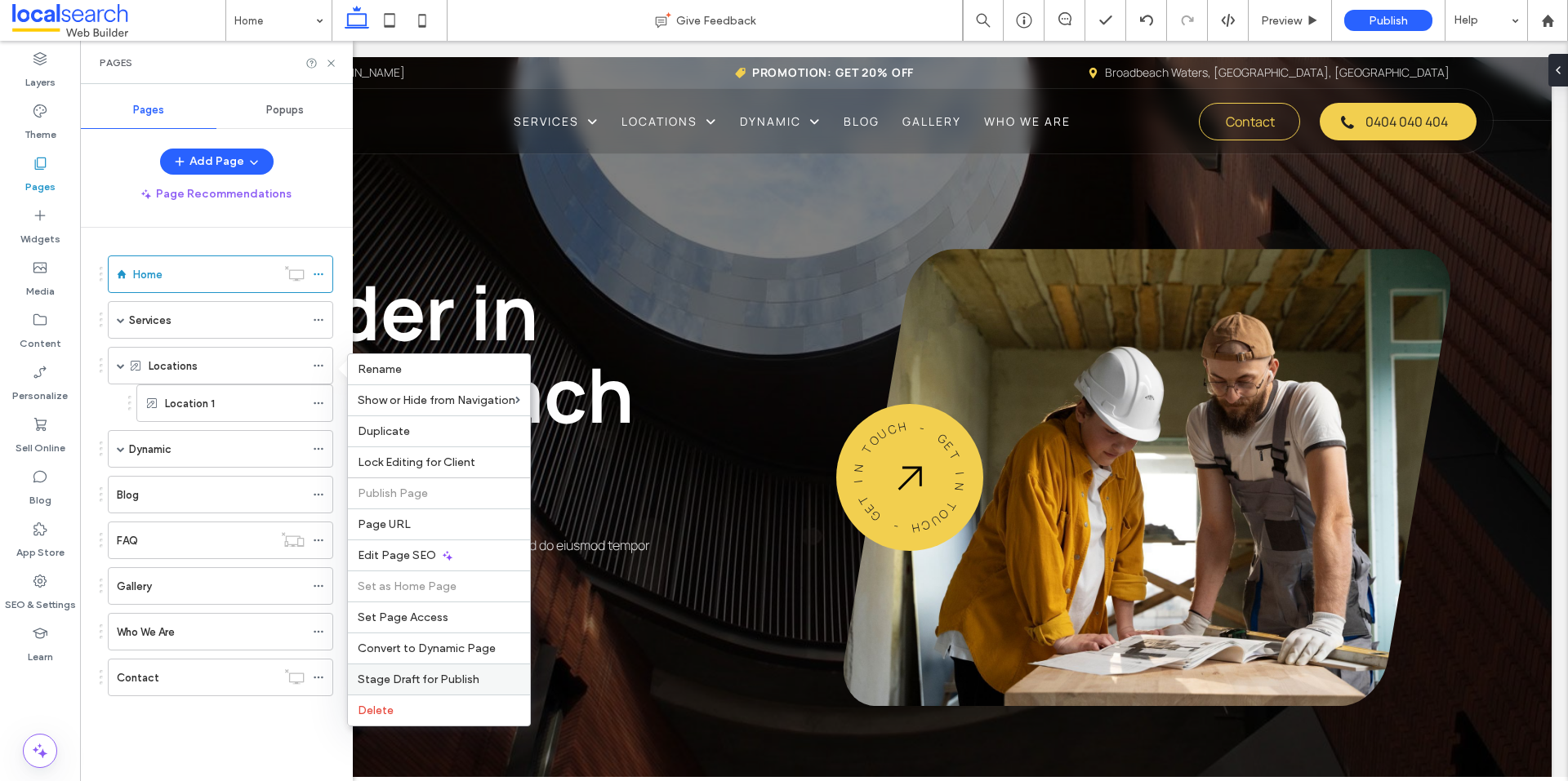
click at [464, 678] on span "Stage Draft for Publish" at bounding box center [418, 679] width 122 height 14
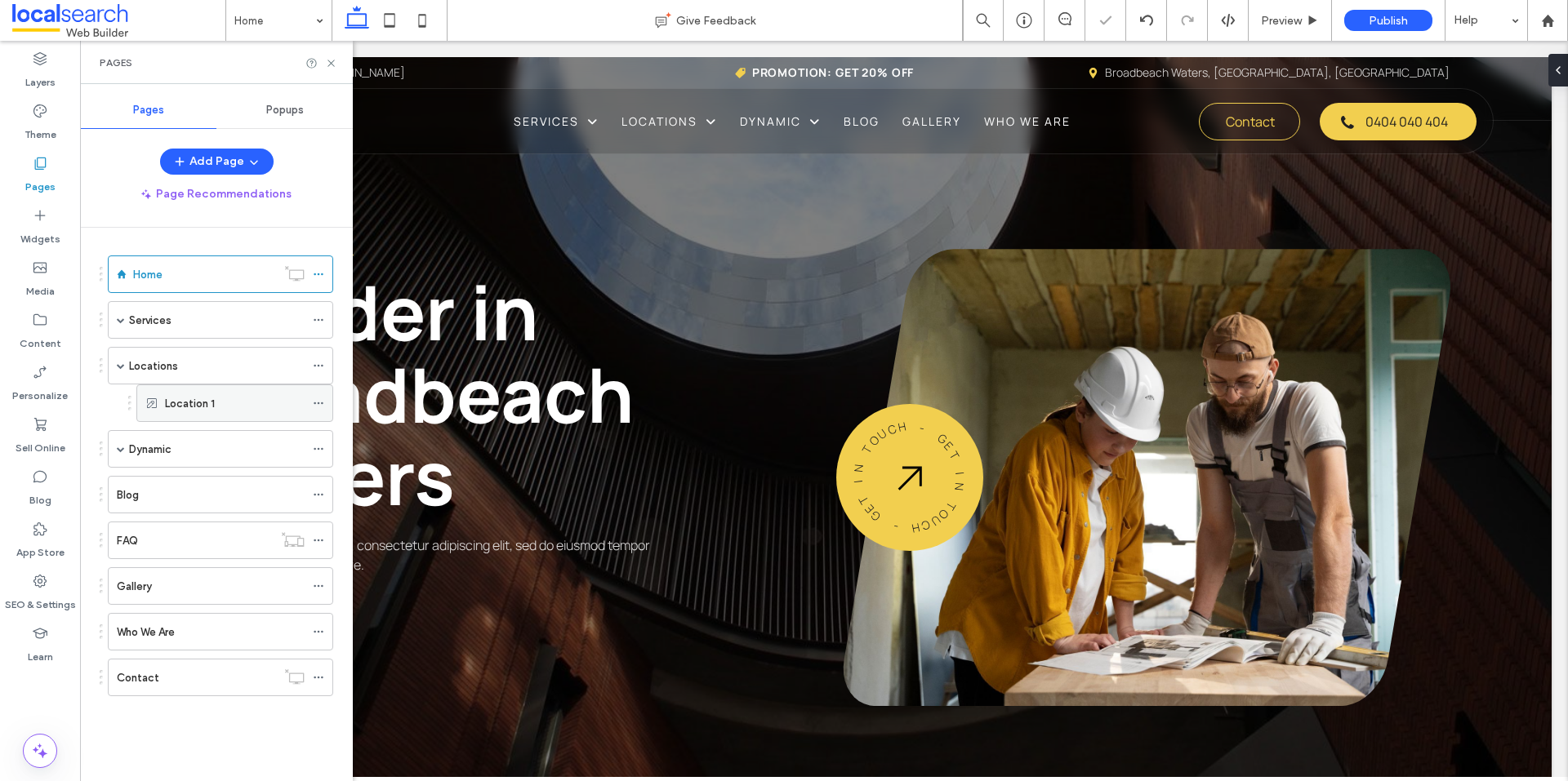
click at [321, 401] on icon at bounding box center [318, 402] width 11 height 11
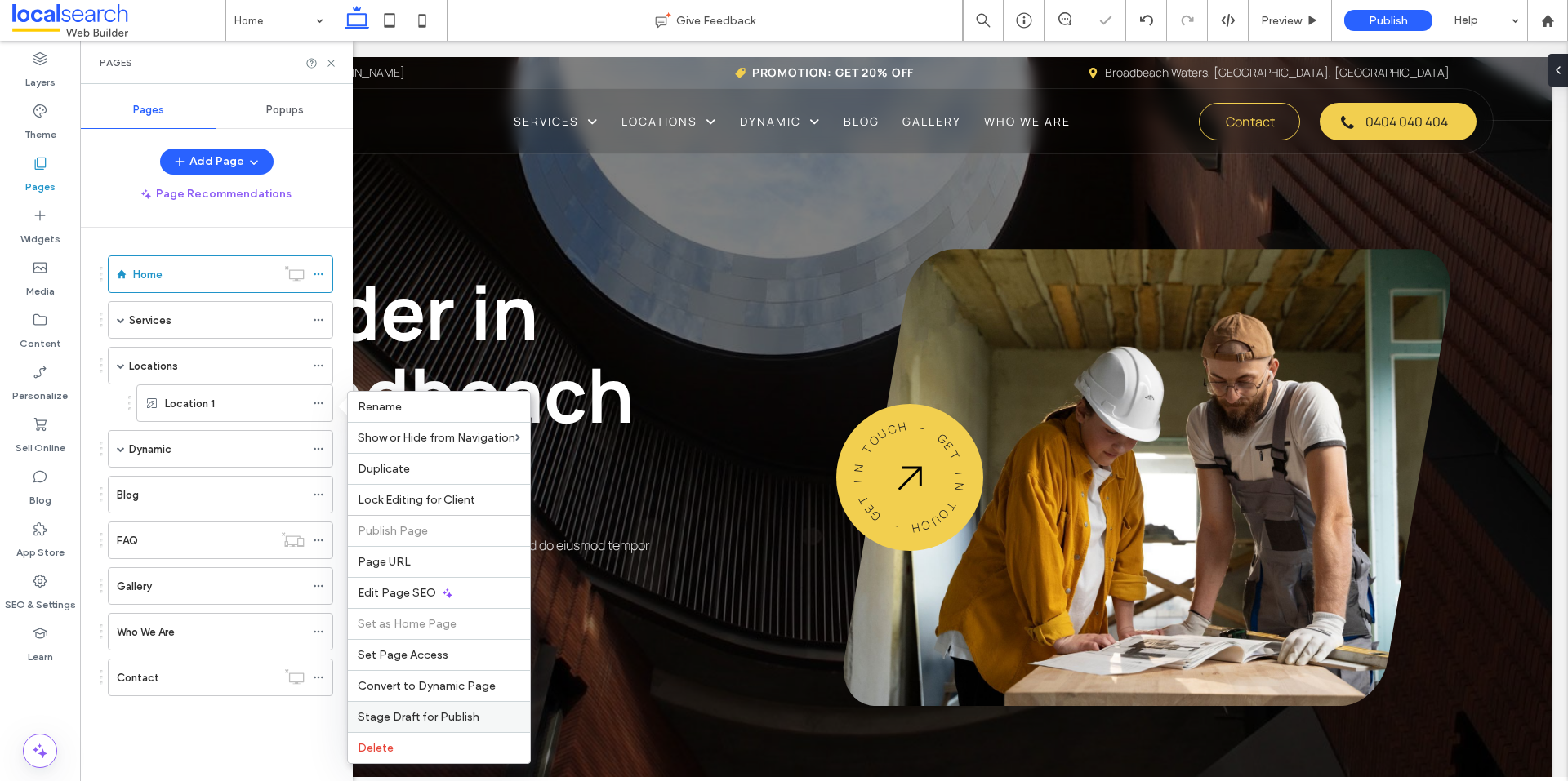
click at [453, 707] on div "Stage Draft for Publish" at bounding box center [438, 716] width 182 height 31
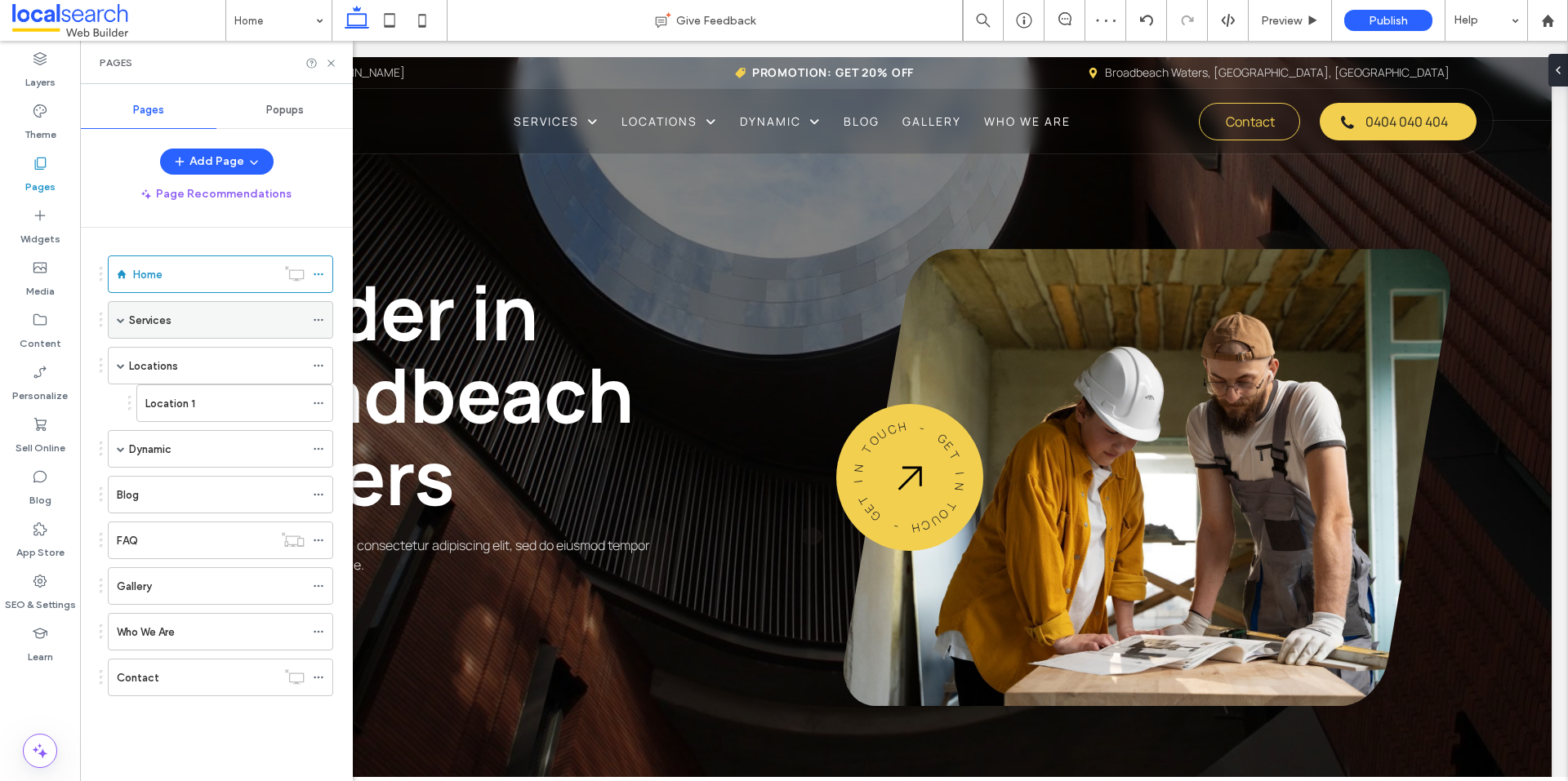
click at [318, 322] on icon at bounding box center [318, 320] width 11 height 11
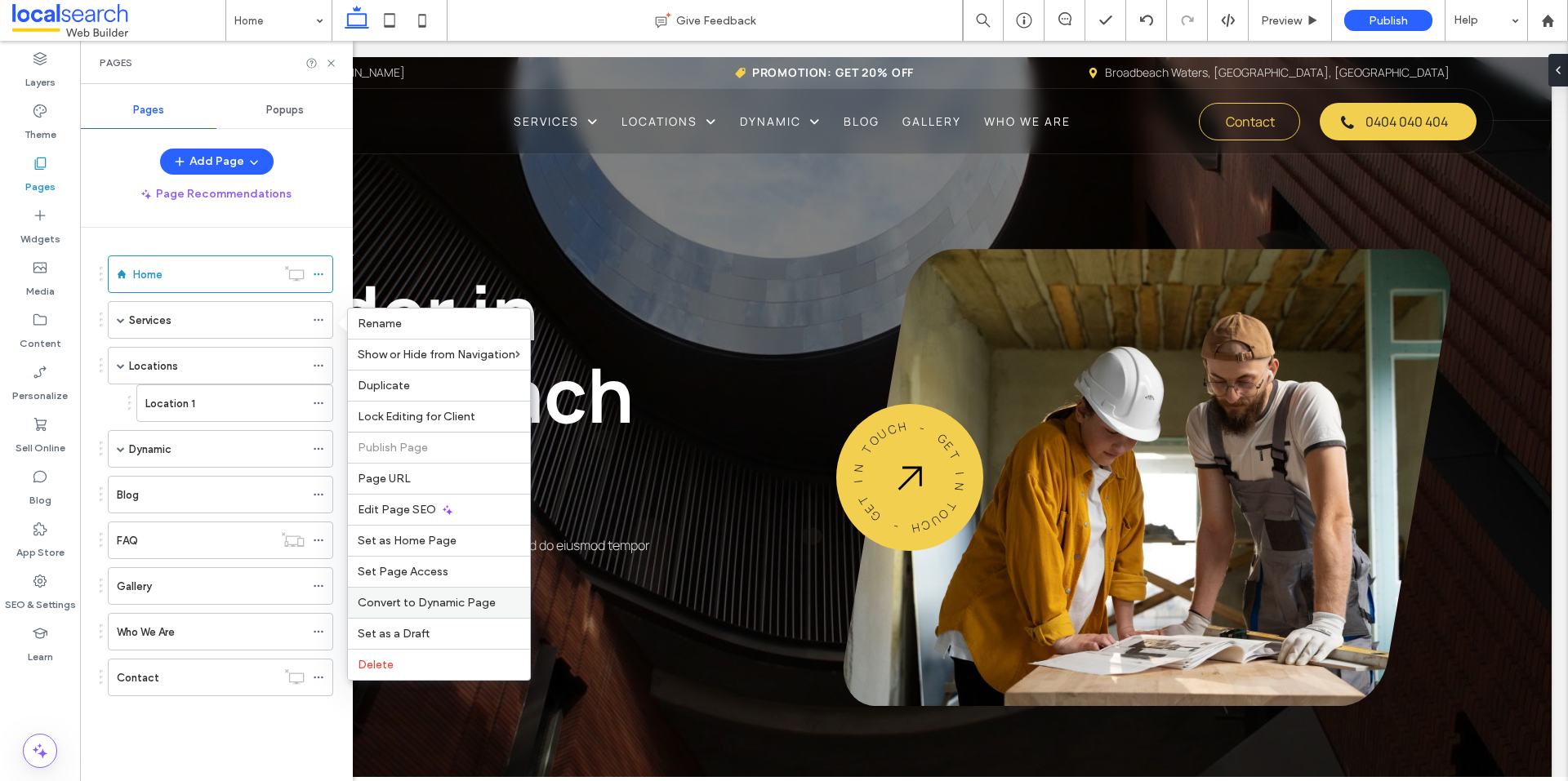
click at [474, 609] on span "Convert to Dynamic Page" at bounding box center [426, 603] width 138 height 14
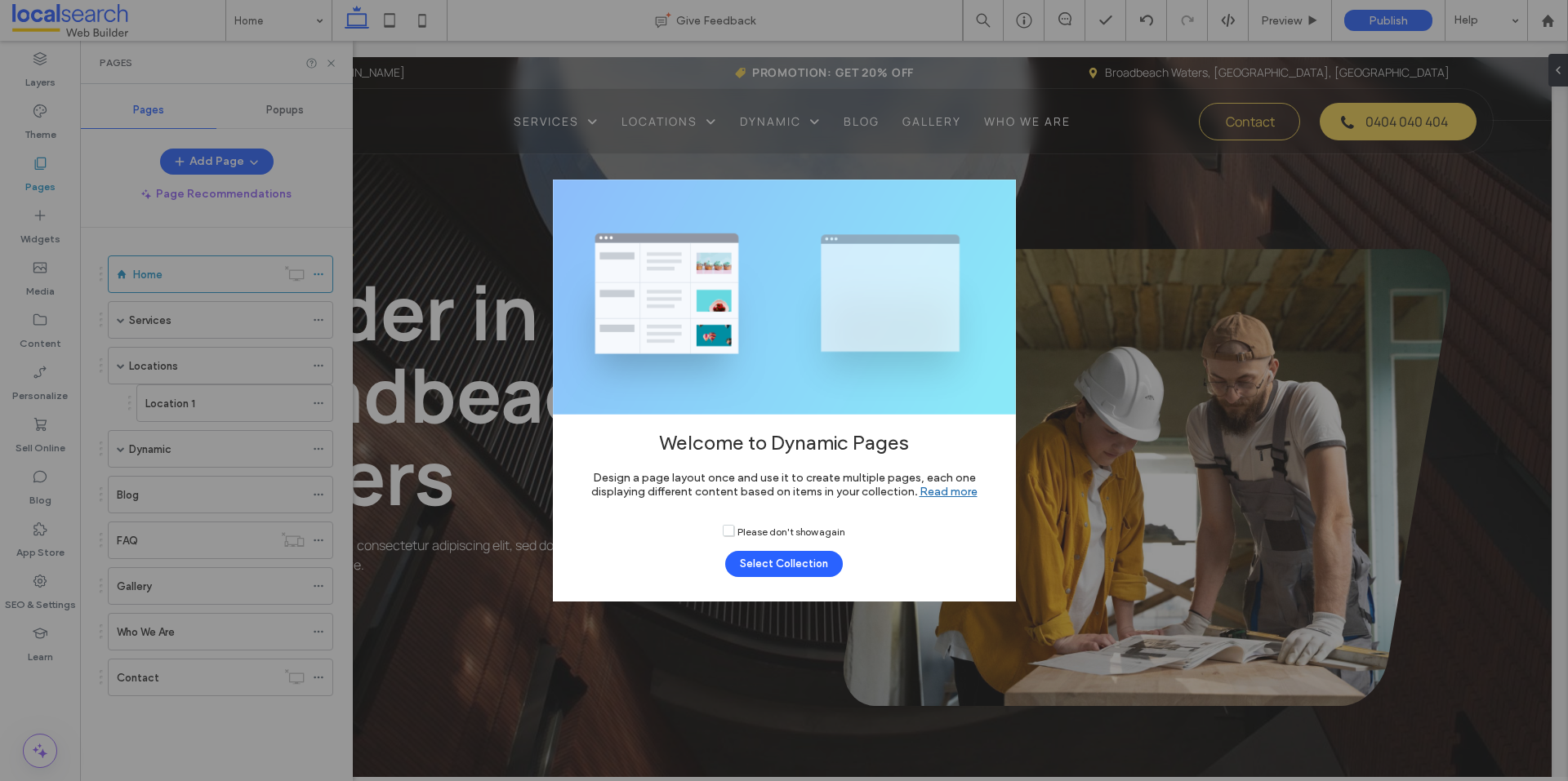
click at [1097, 247] on div "Welcome to Dynamic Pages Design a page layout once and use it to create multipl…" at bounding box center [784, 390] width 1568 height 781
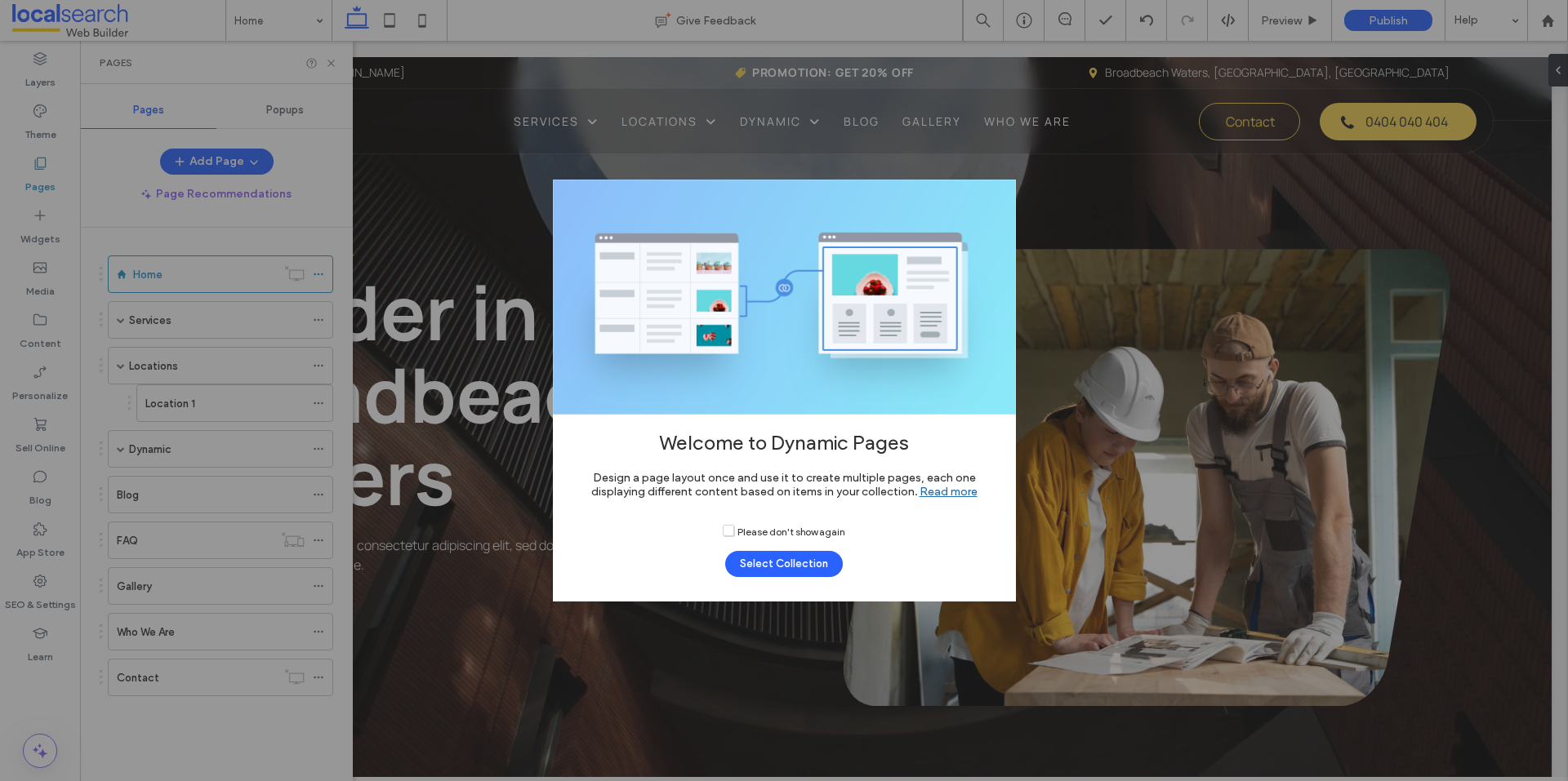
click at [433, 453] on div "Welcome to Dynamic Pages Design a page layout once and use it to create multipl…" at bounding box center [784, 390] width 1568 height 781
click at [1094, 216] on div "Welcome to Dynamic Pages Design a page layout once and use it to create multipl…" at bounding box center [784, 390] width 1568 height 781
click at [794, 568] on button "Select Collection" at bounding box center [784, 564] width 118 height 26
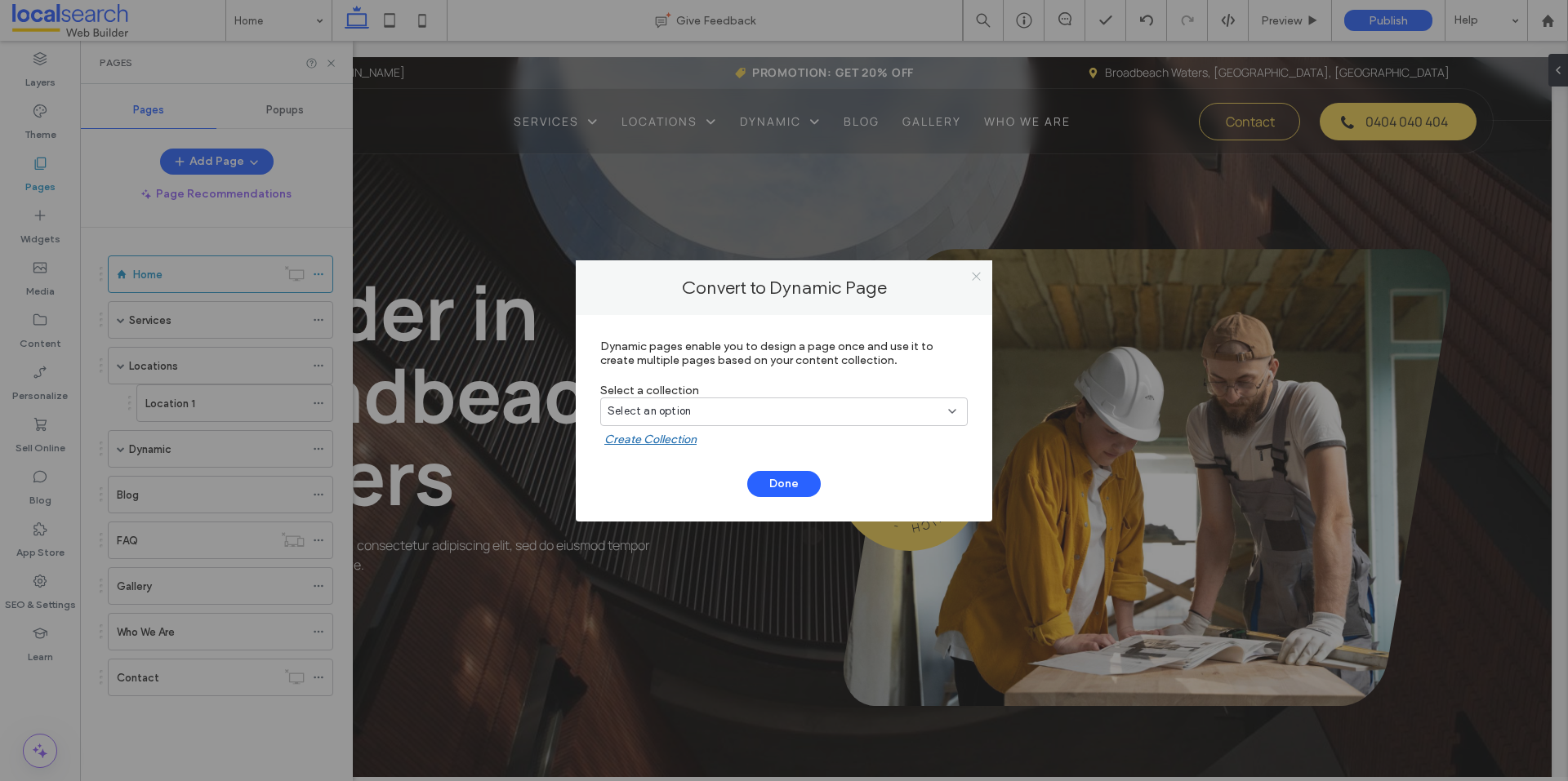
click at [970, 280] on icon at bounding box center [976, 276] width 12 height 12
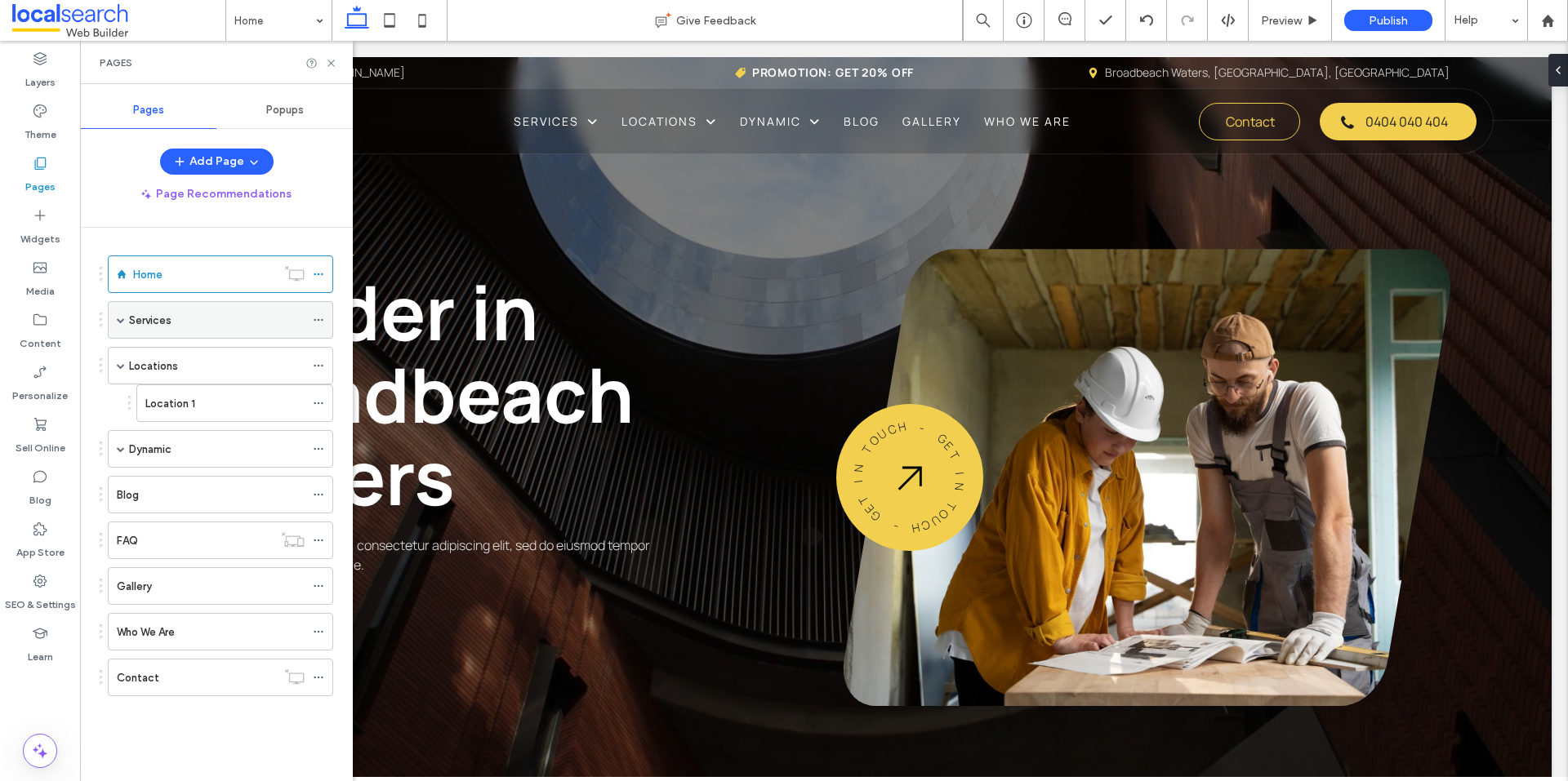
click at [321, 319] on icon at bounding box center [318, 320] width 11 height 11
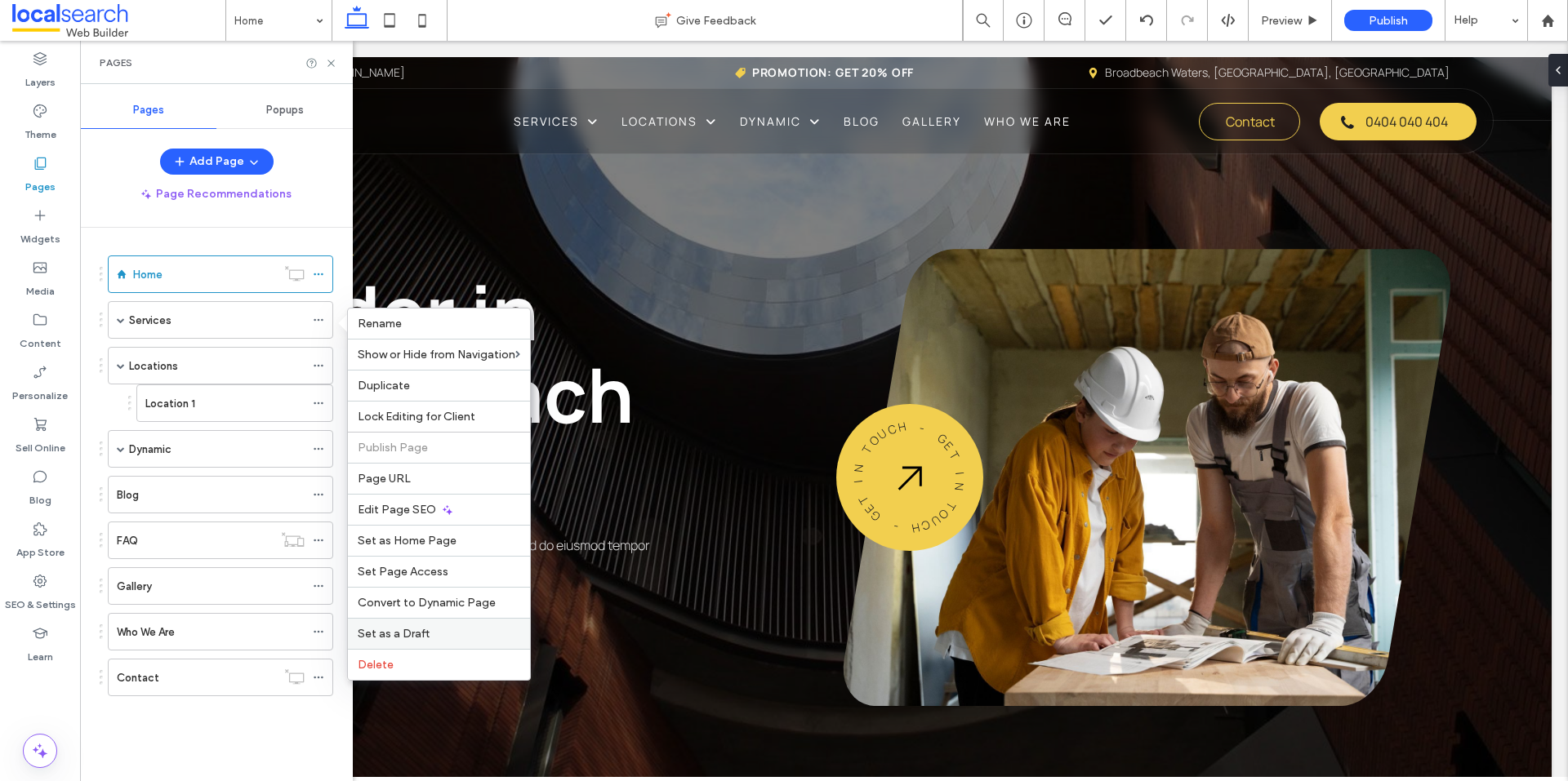
click at [431, 630] on label "Set as a Draft" at bounding box center [438, 634] width 162 height 14
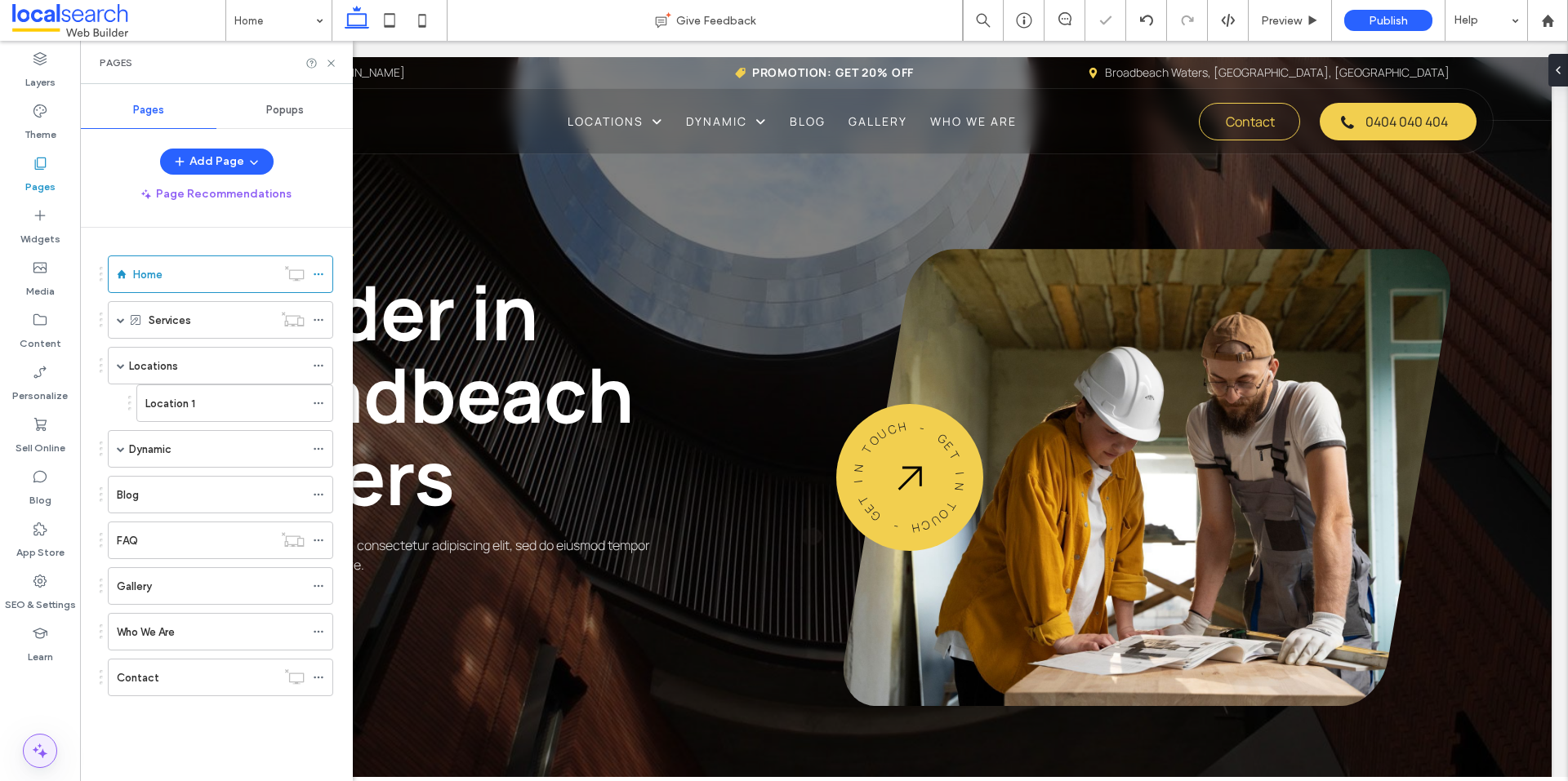
click at [43, 749] on icon at bounding box center [40, 751] width 20 height 20
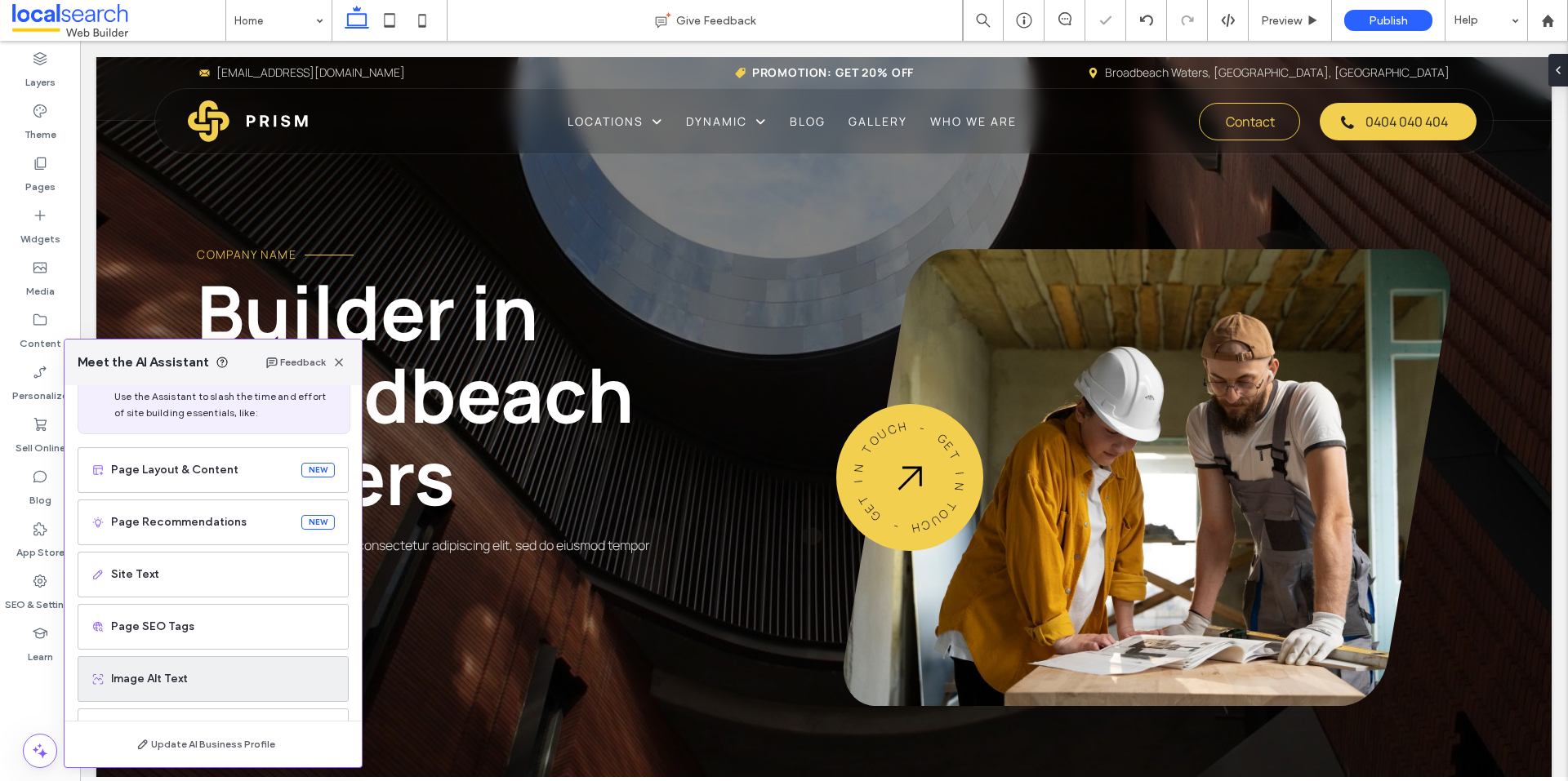
scroll to position [104, 0]
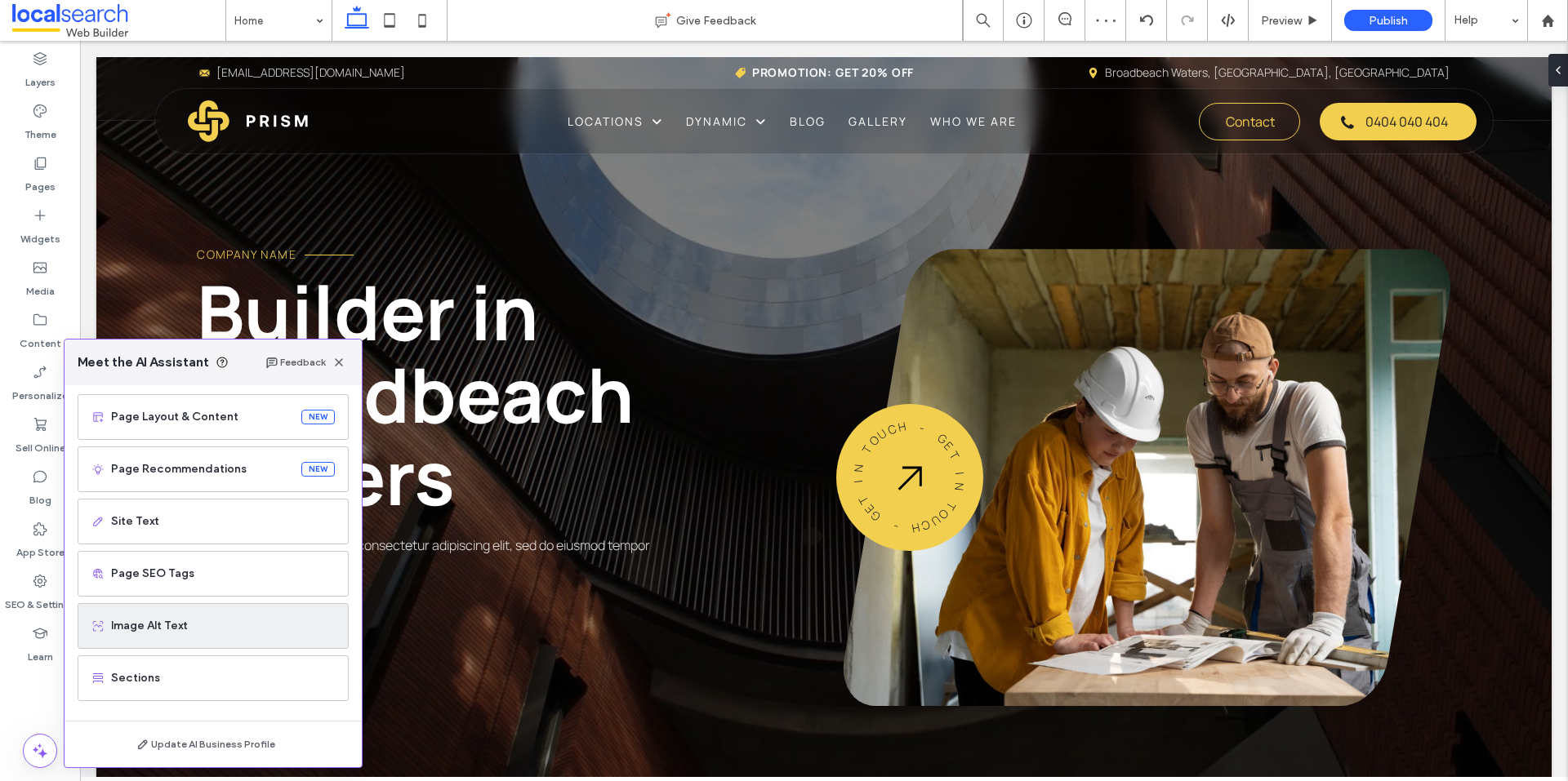
click at [211, 630] on span "Image Alt Text" at bounding box center [222, 626] width 224 height 16
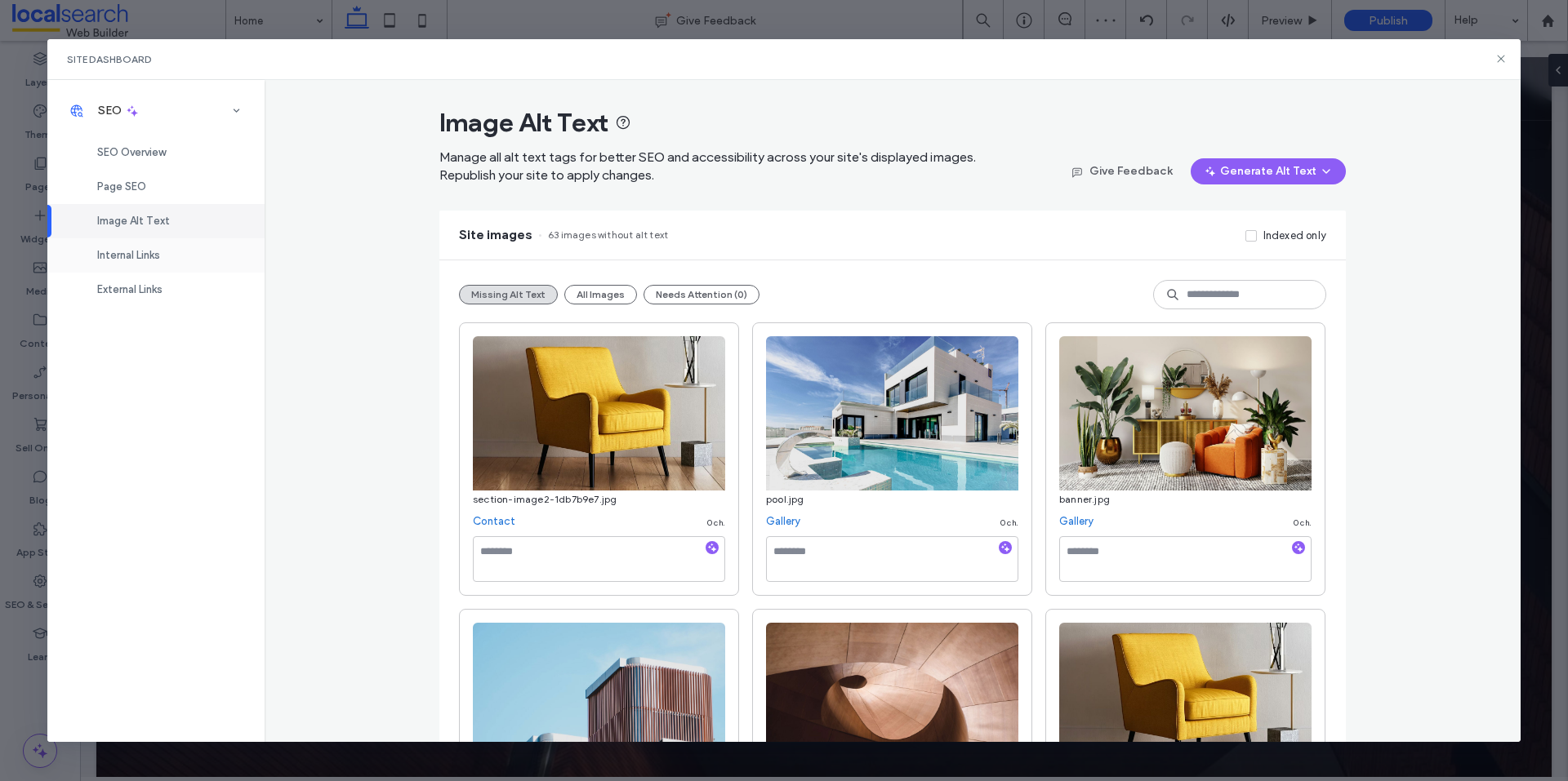
click at [130, 255] on span "Internal Links" at bounding box center [129, 255] width 63 height 12
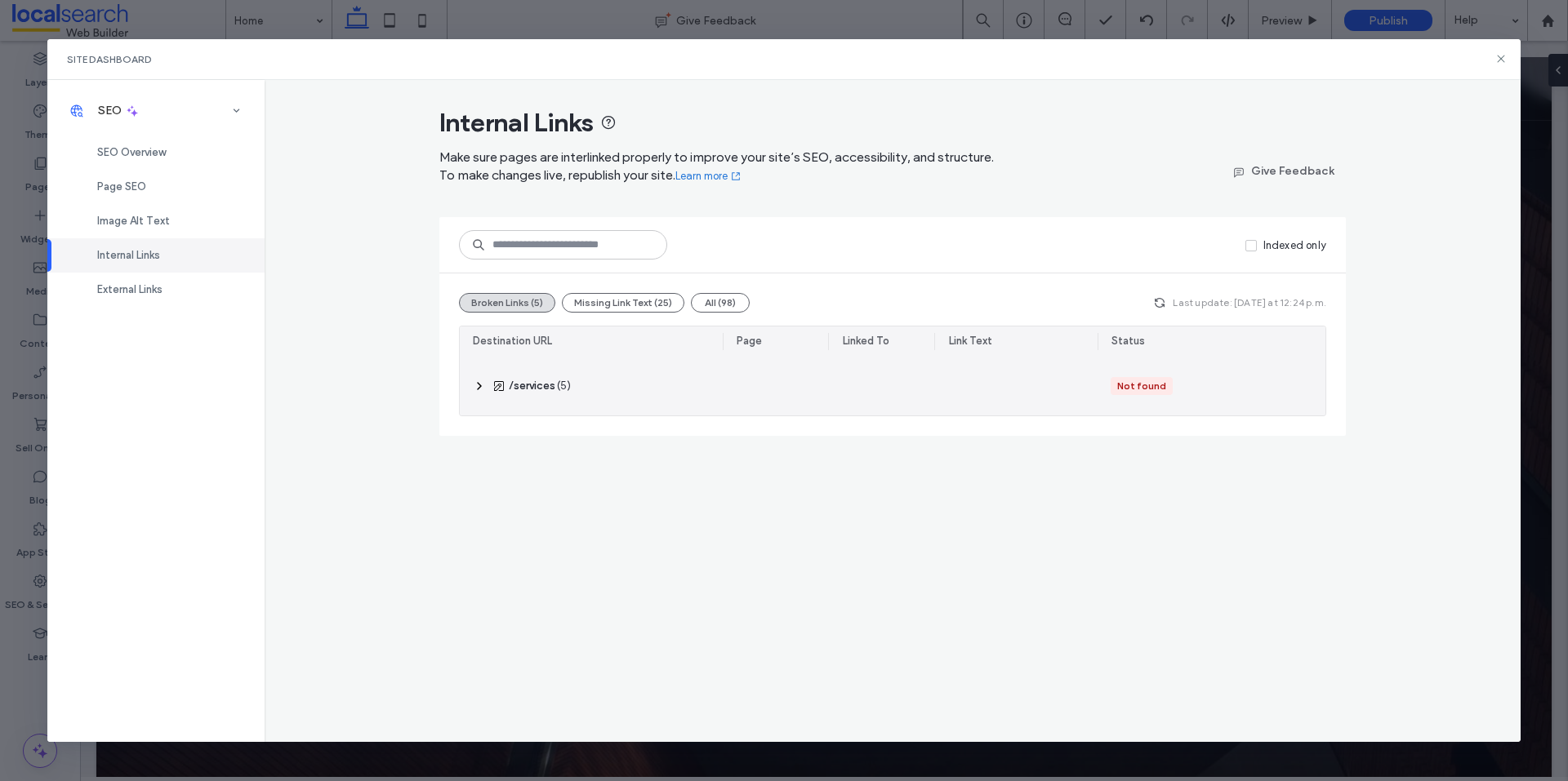
click at [477, 387] on icon at bounding box center [479, 386] width 13 height 13
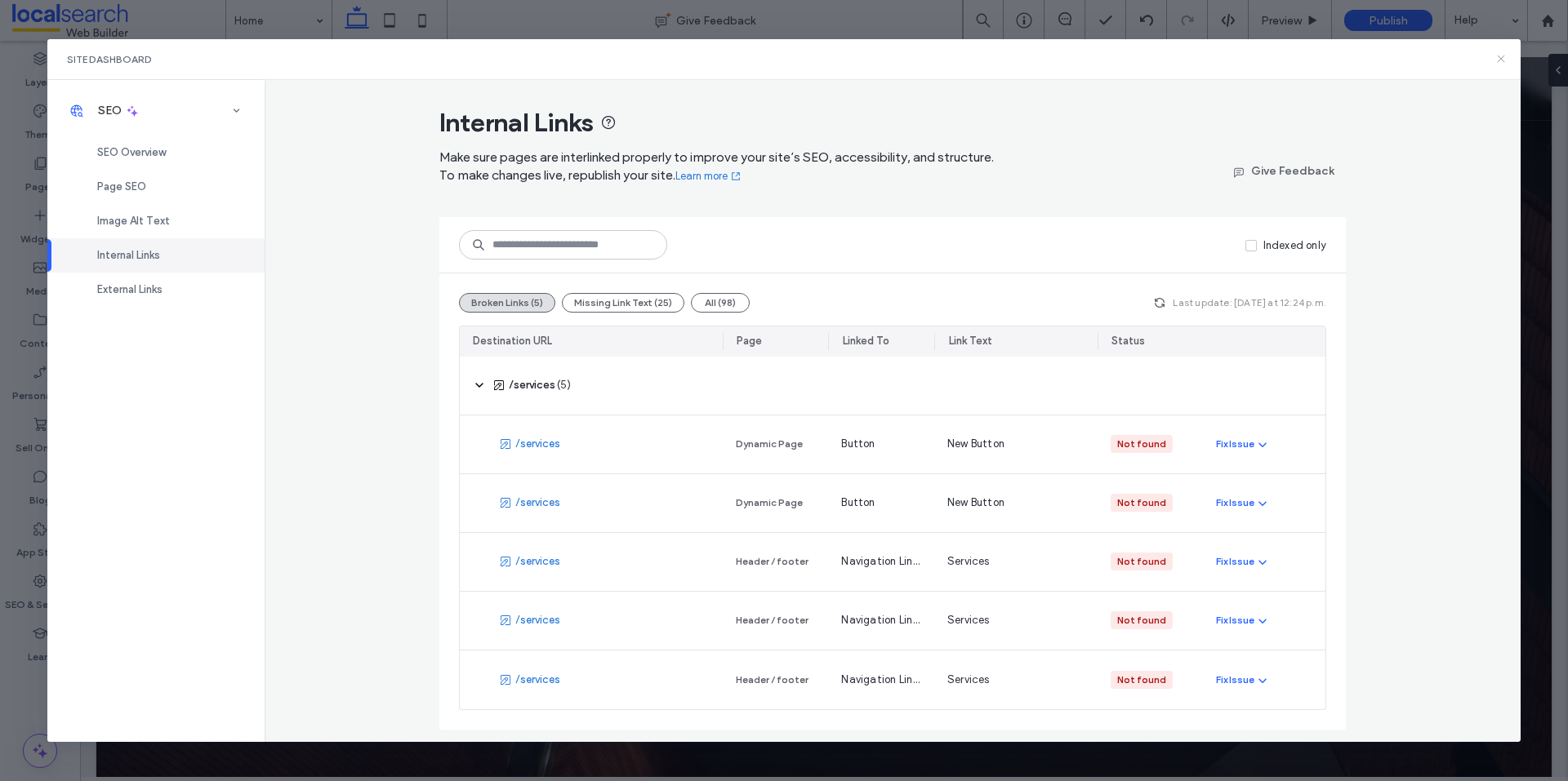
drag, startPoint x: 1503, startPoint y: 59, endPoint x: 676, endPoint y: 192, distance: 837.6
click at [1503, 59] on icon at bounding box center [1500, 58] width 13 height 13
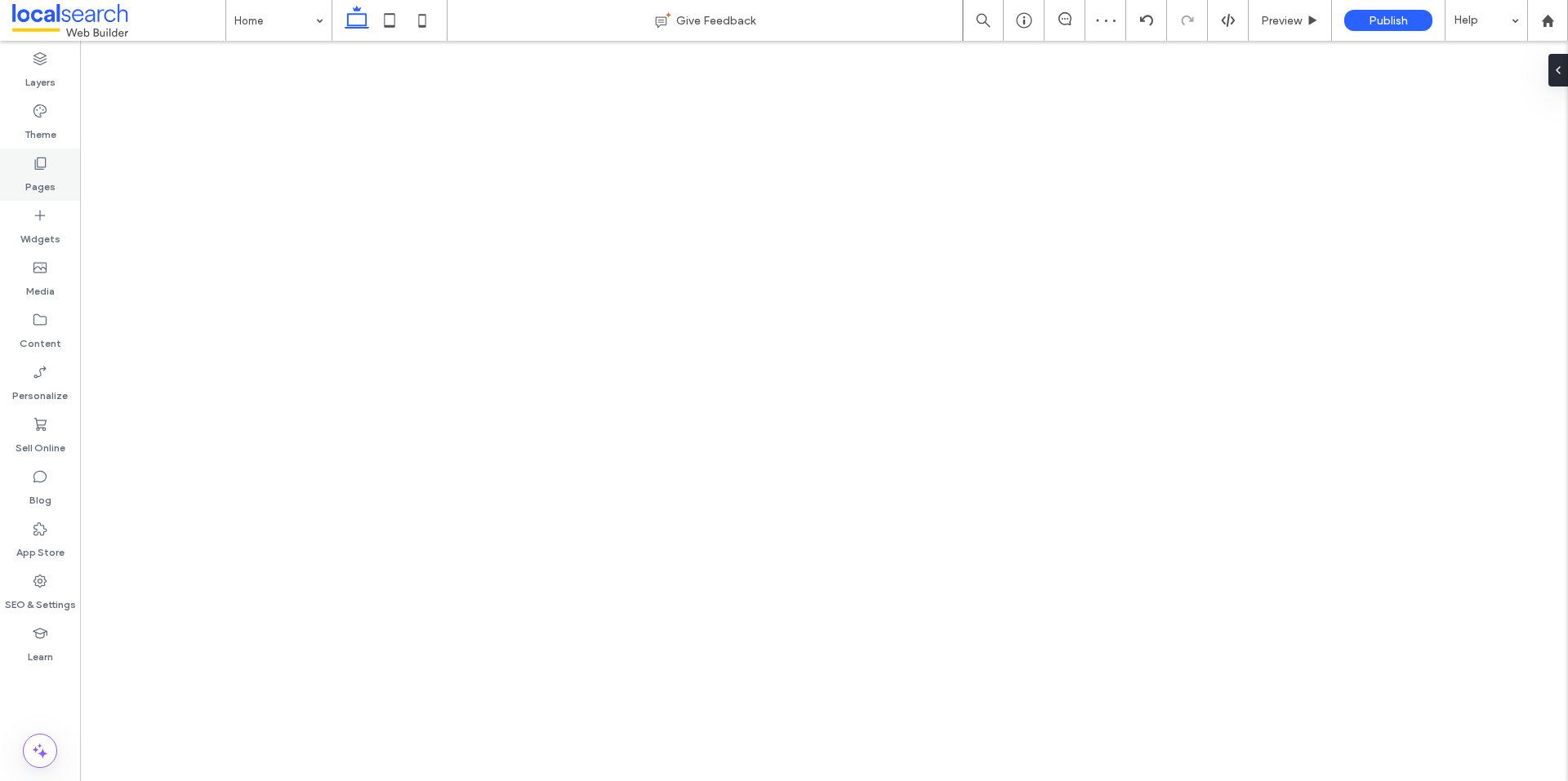
click at [49, 187] on label "Pages" at bounding box center [40, 182] width 30 height 23
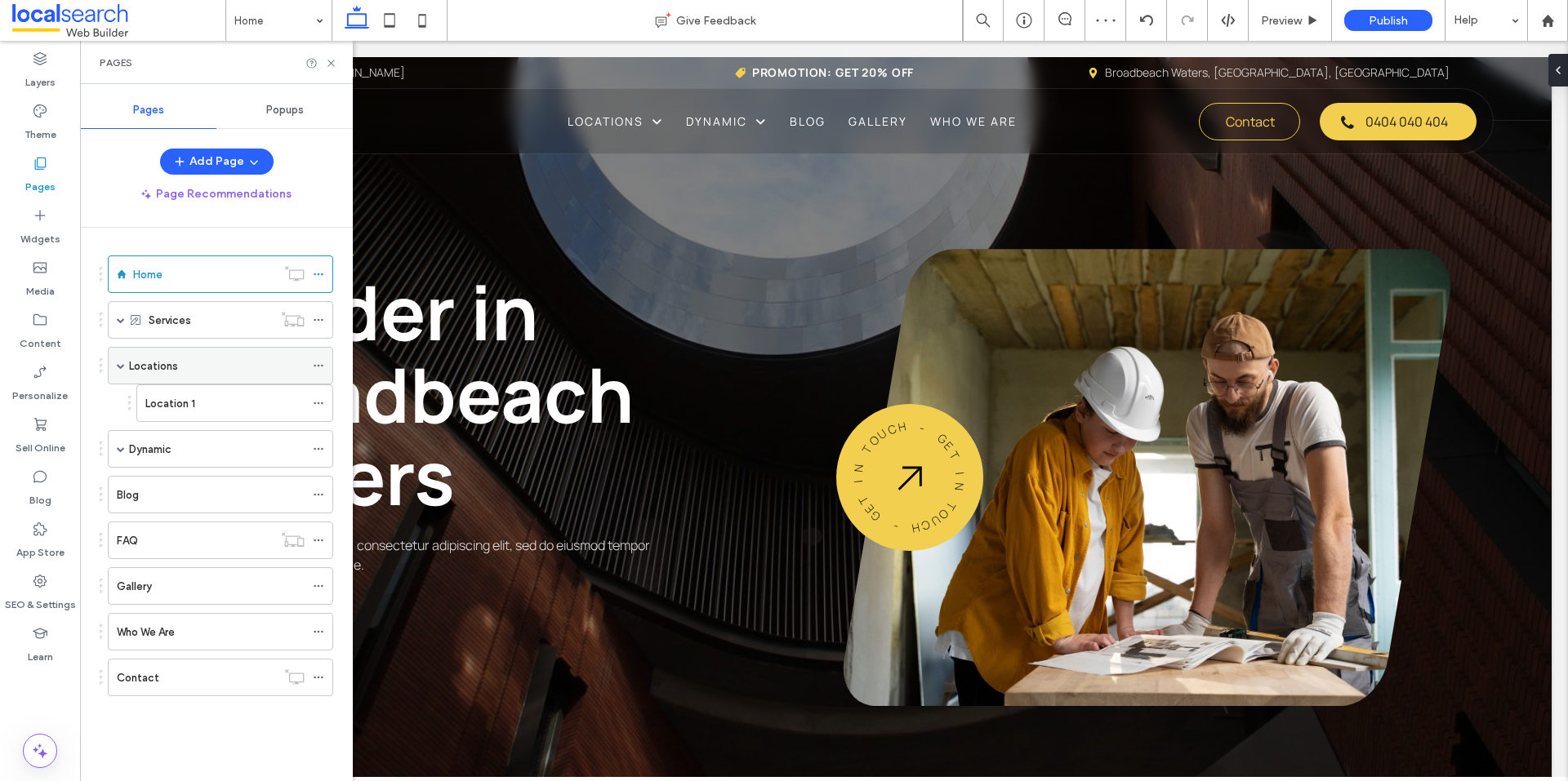
scroll to position [0, 0]
click at [319, 316] on icon at bounding box center [318, 320] width 11 height 11
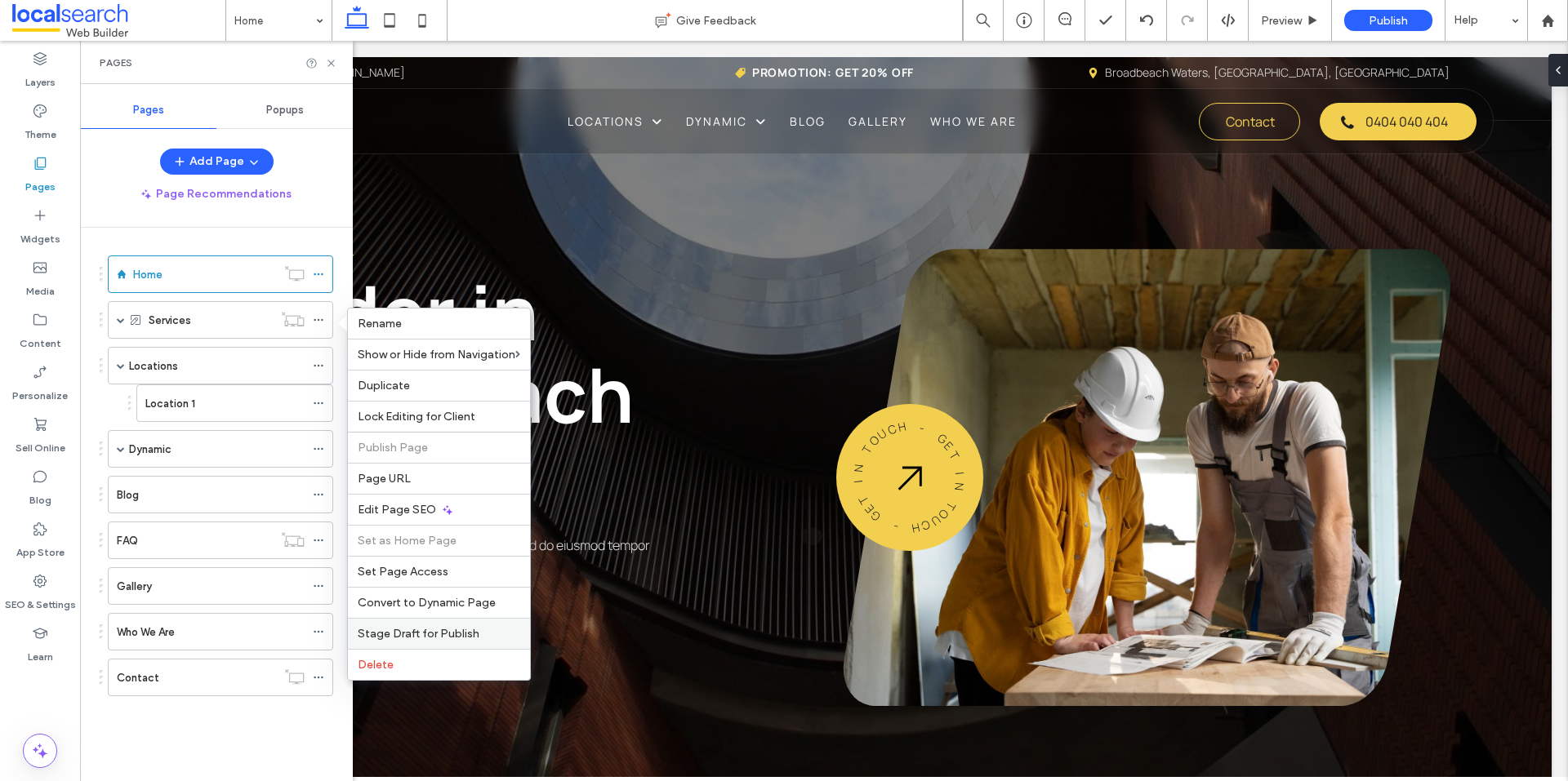
click at [453, 645] on div "Stage Draft for Publish" at bounding box center [438, 633] width 182 height 31
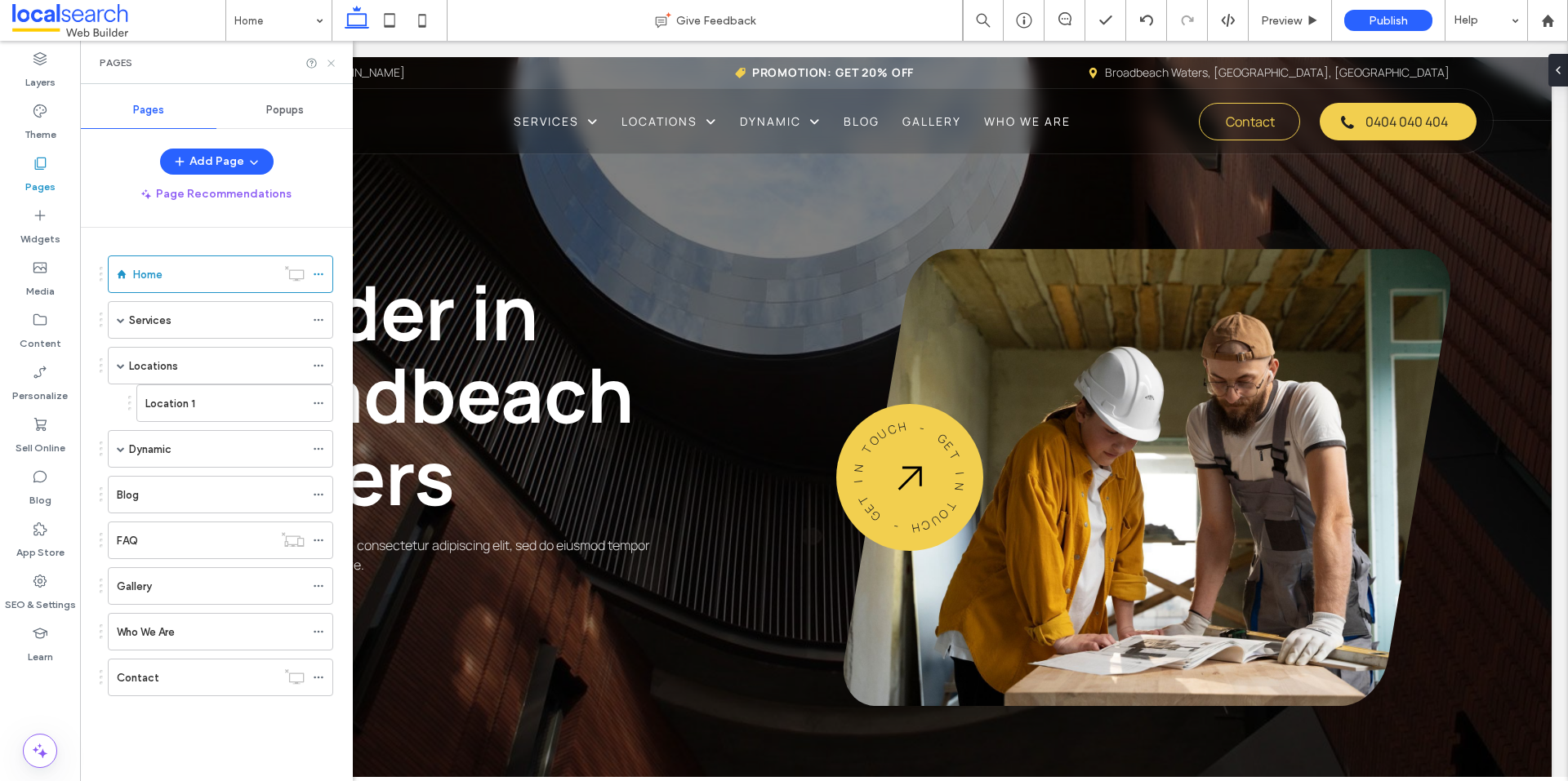
click at [332, 61] on icon at bounding box center [331, 63] width 12 height 12
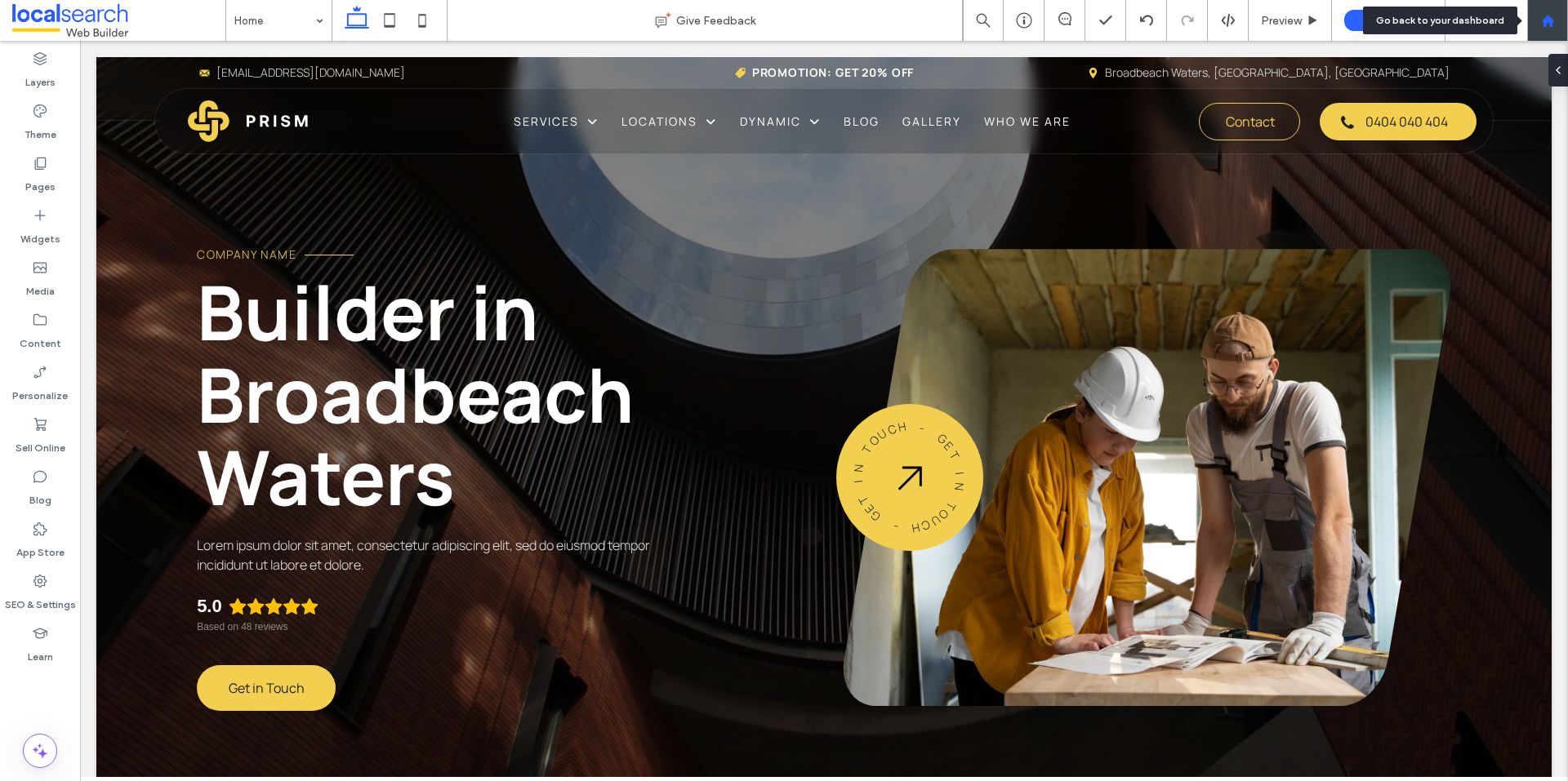
click at [1560, 24] on div at bounding box center [1547, 21] width 39 height 14
